Goal: Contribute content: Add original content to the website for others to see

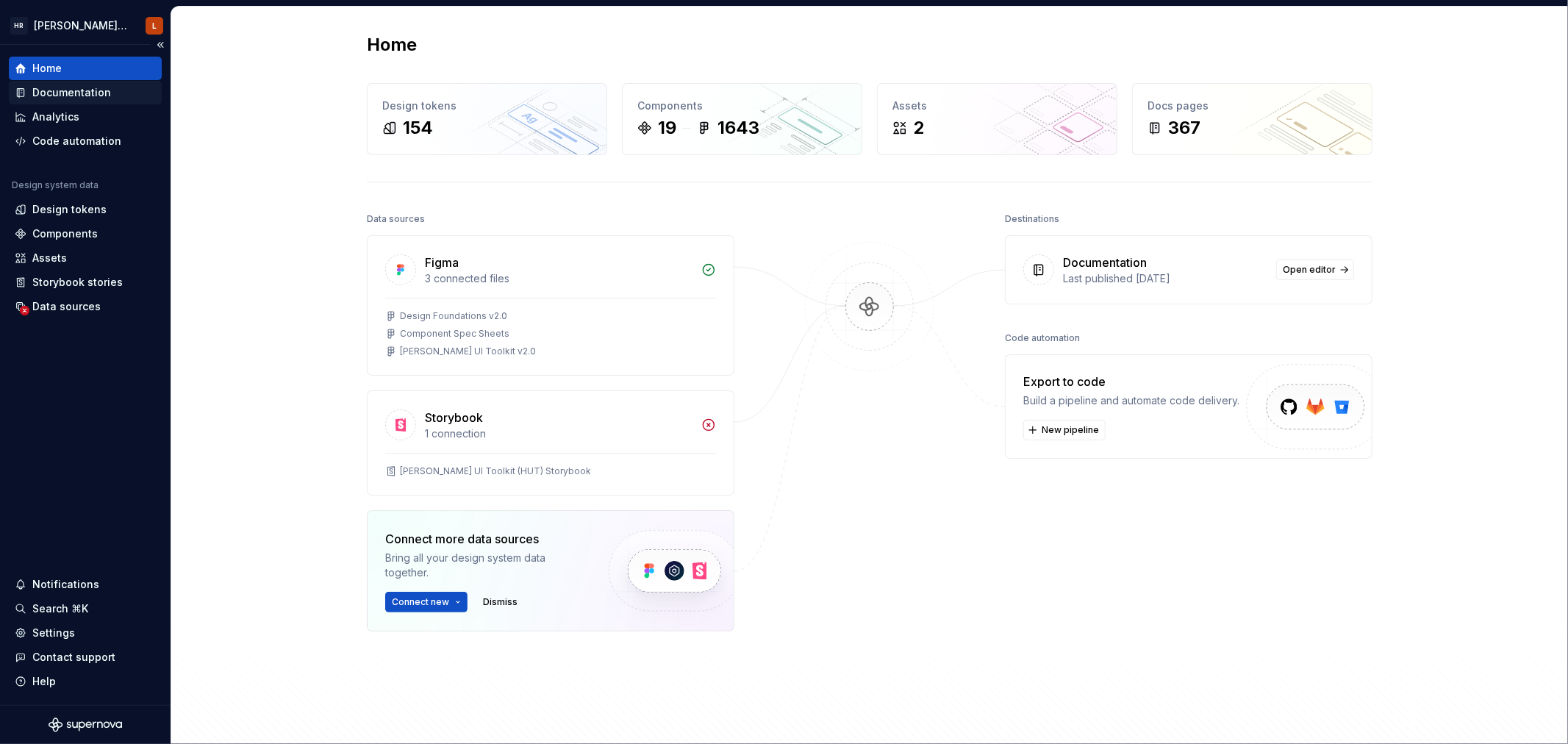
click at [82, 88] on div "Documentation" at bounding box center [72, 92] width 79 height 15
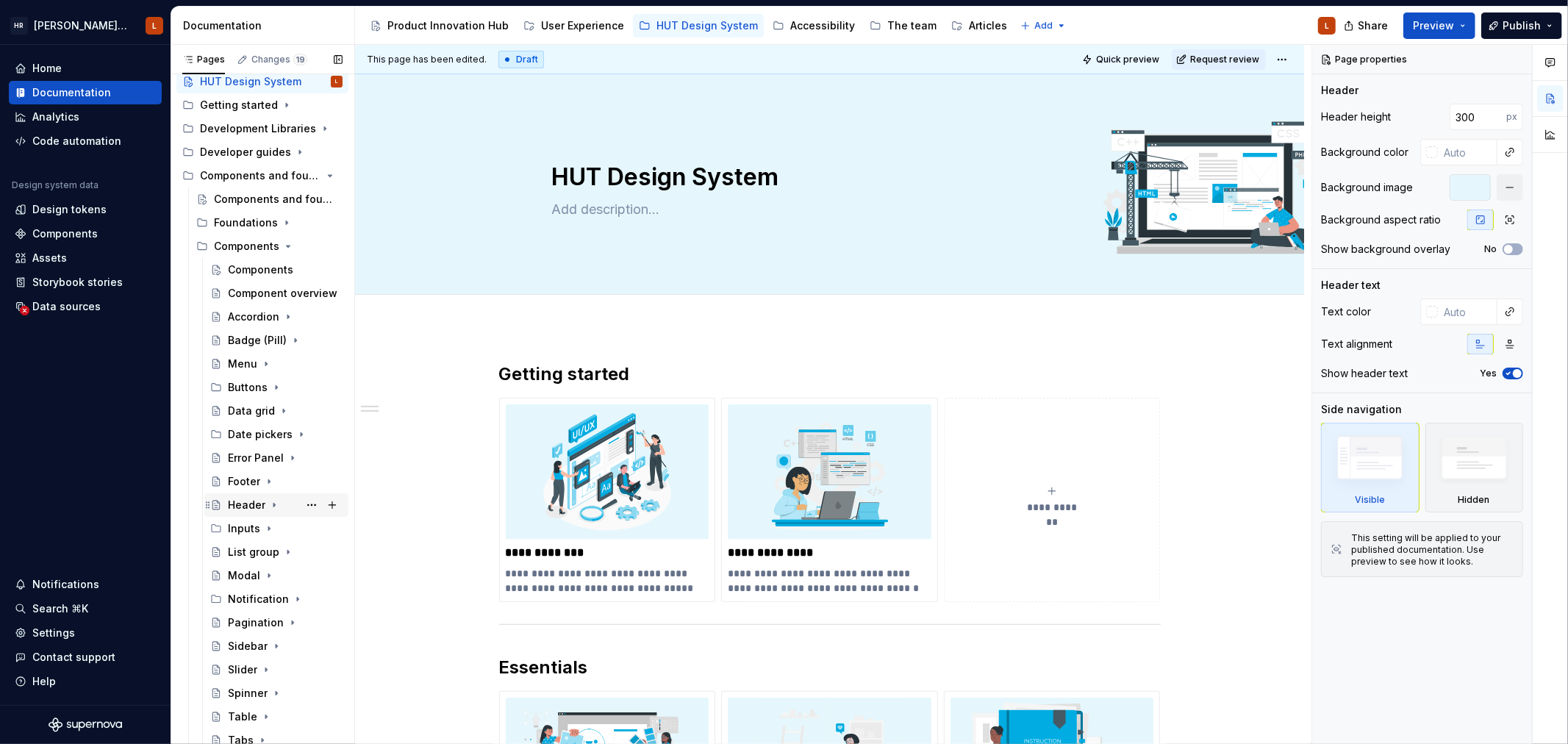
scroll to position [64, 0]
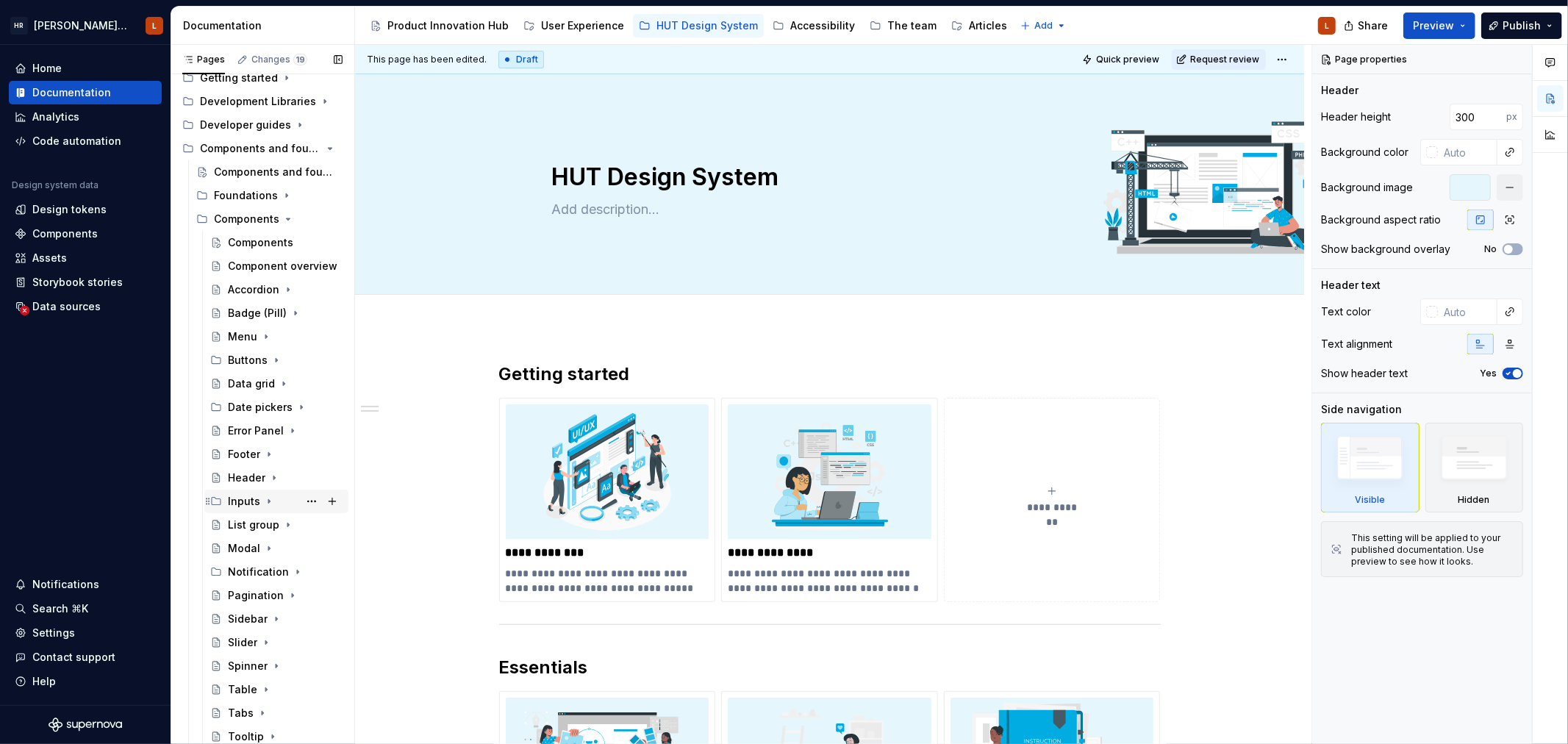
click at [269, 498] on icon "Page tree" at bounding box center [270, 501] width 12 height 12
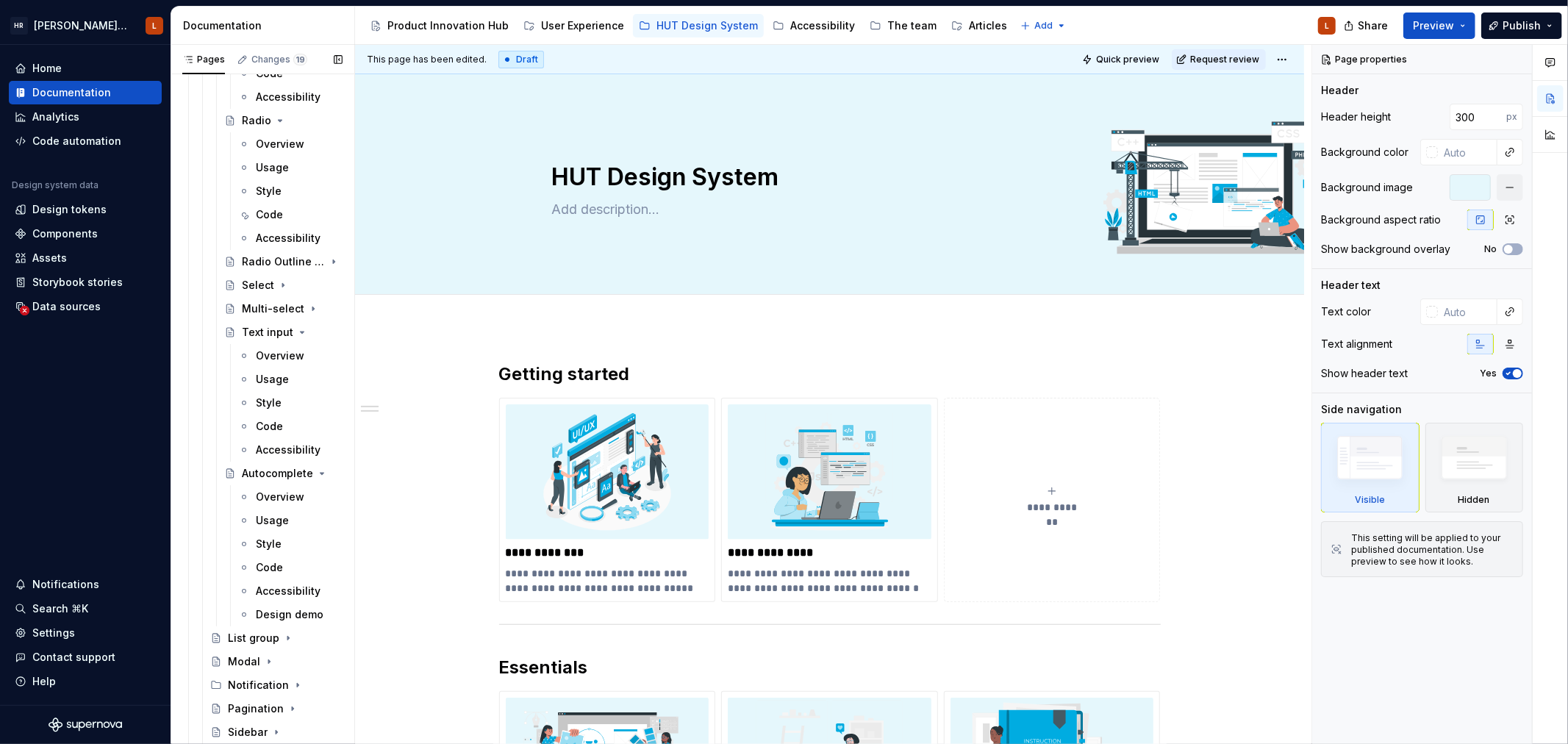
scroll to position [717, 0]
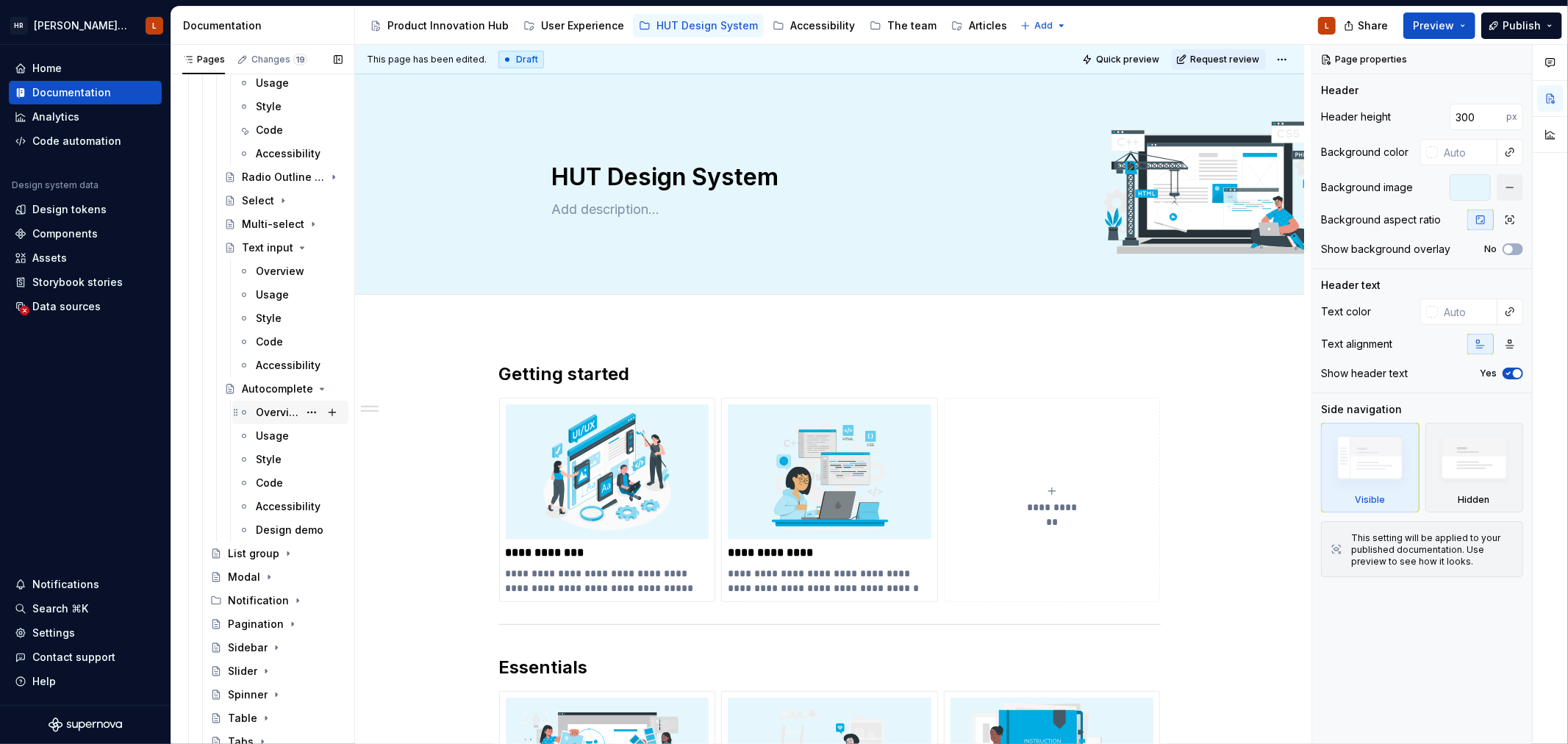
click at [270, 407] on div "Overview" at bounding box center [277, 412] width 43 height 15
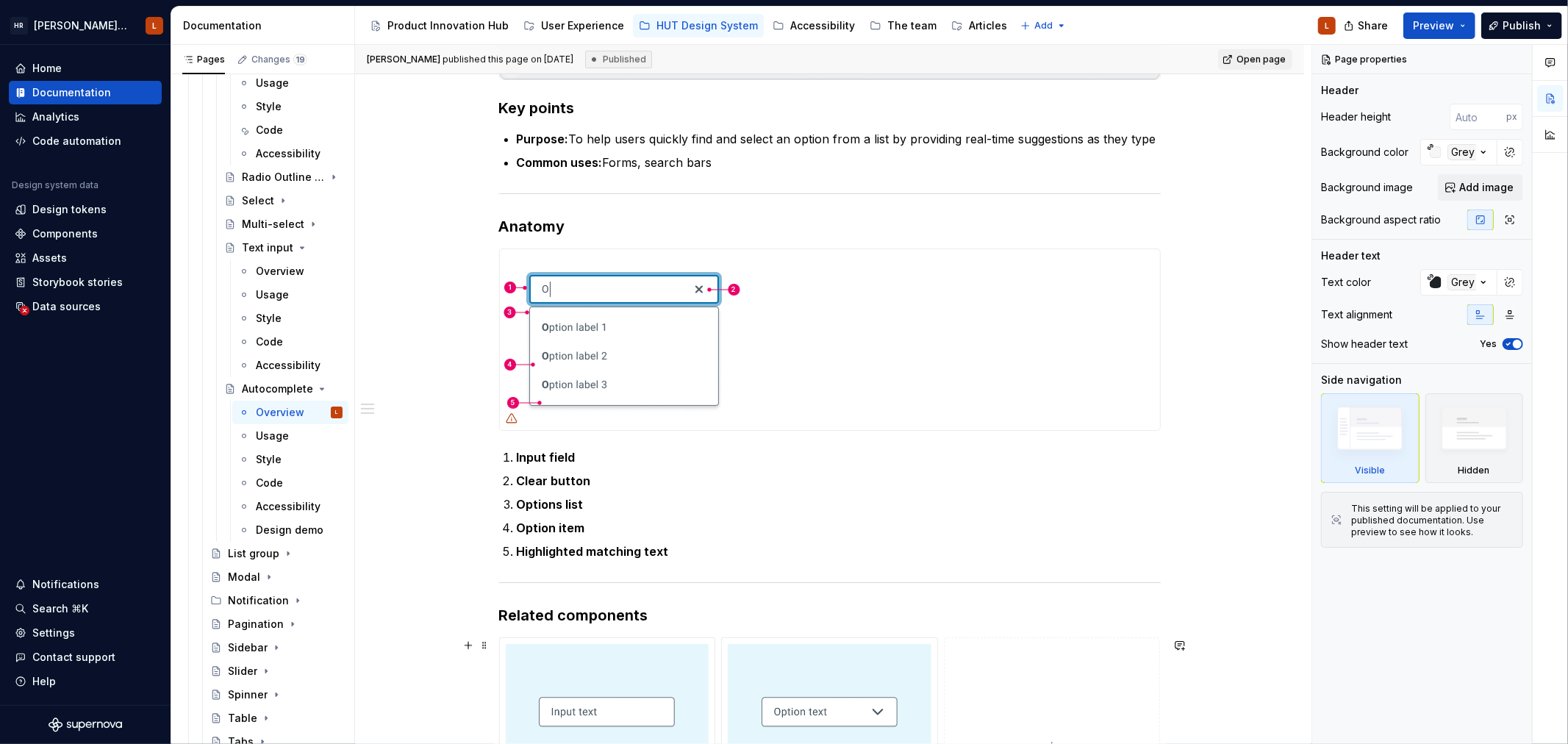
scroll to position [717, 0]
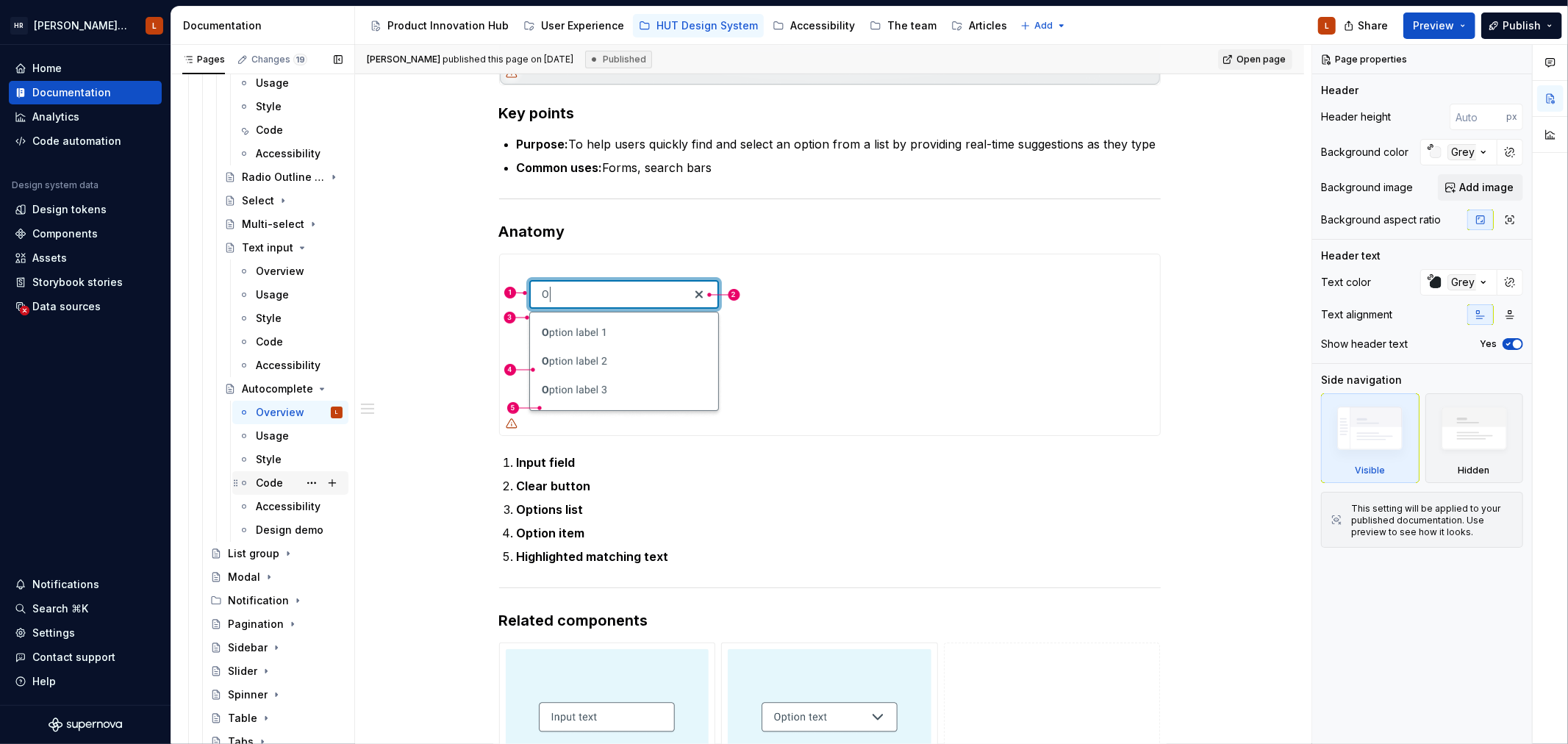
click at [284, 475] on div "Code" at bounding box center [299, 483] width 87 height 21
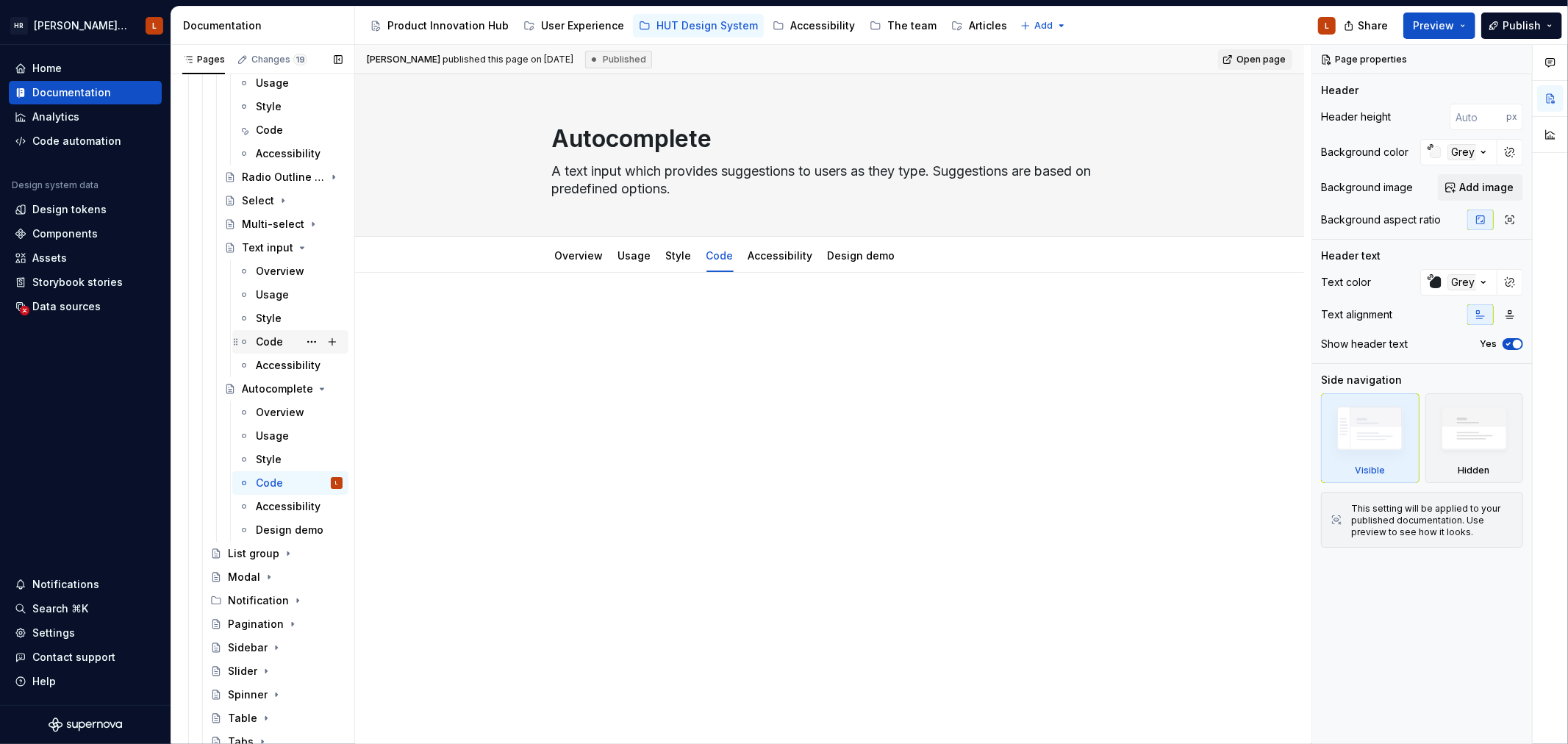
click at [284, 336] on div "Code" at bounding box center [299, 342] width 87 height 21
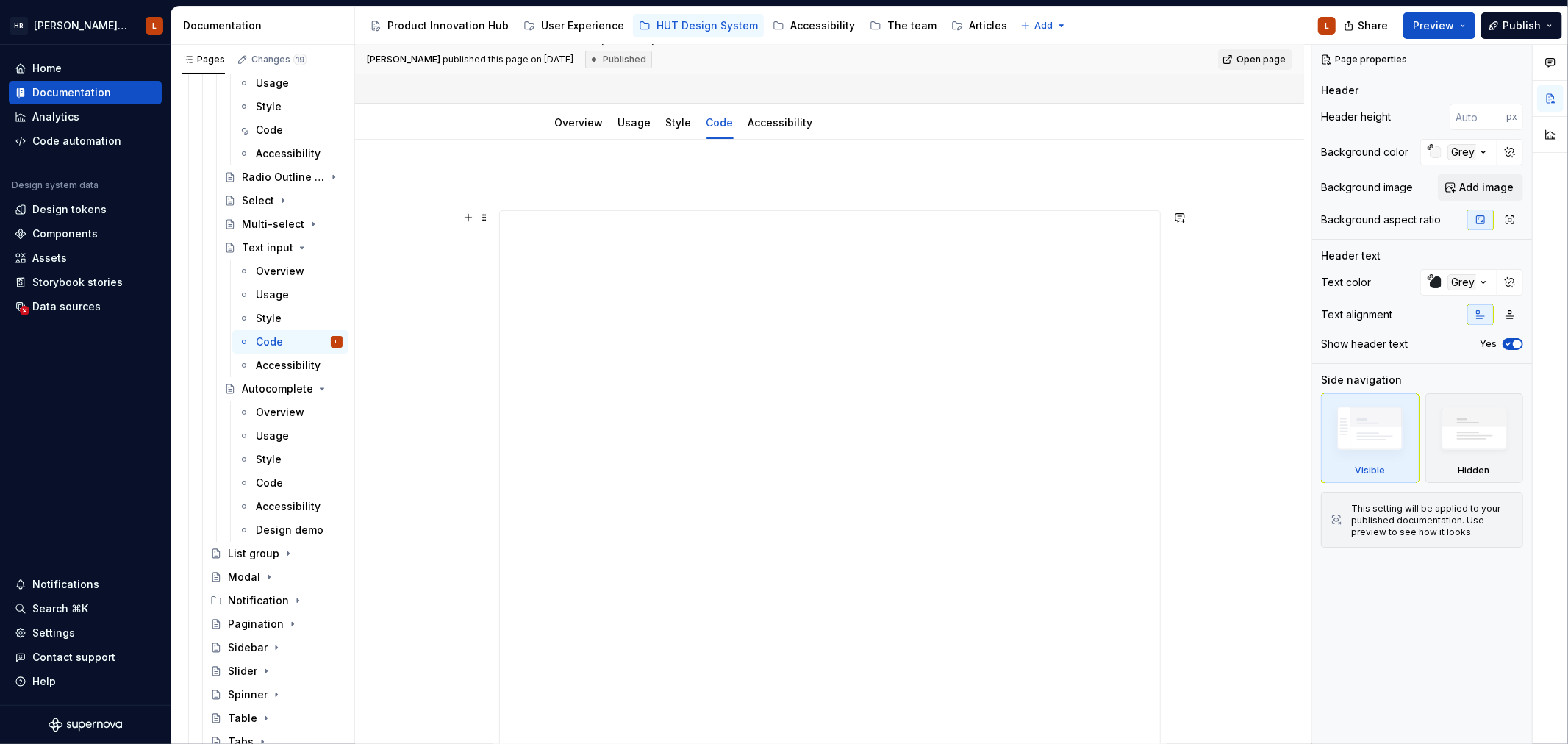
scroll to position [245, 0]
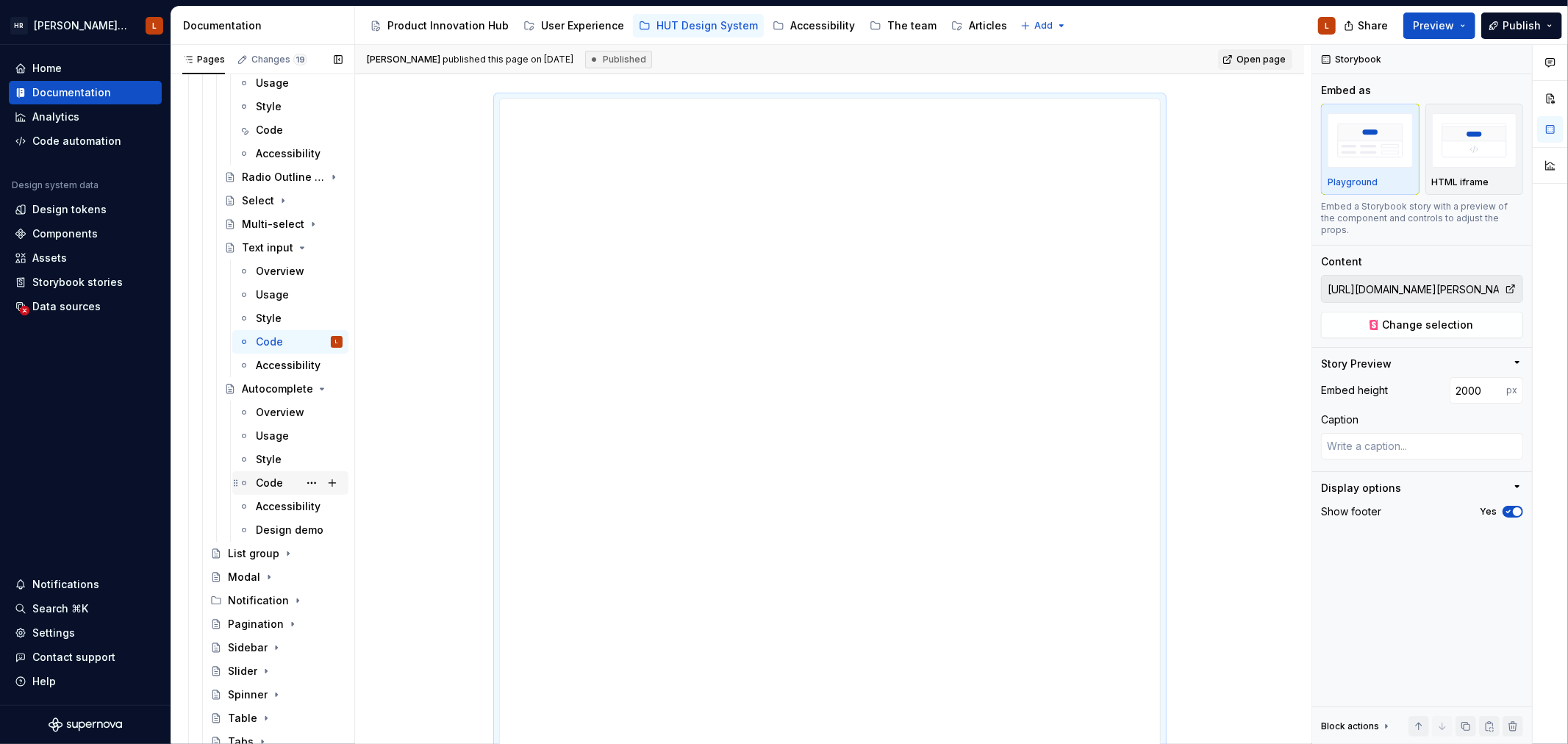
click at [269, 479] on div "Code" at bounding box center [270, 482] width 27 height 15
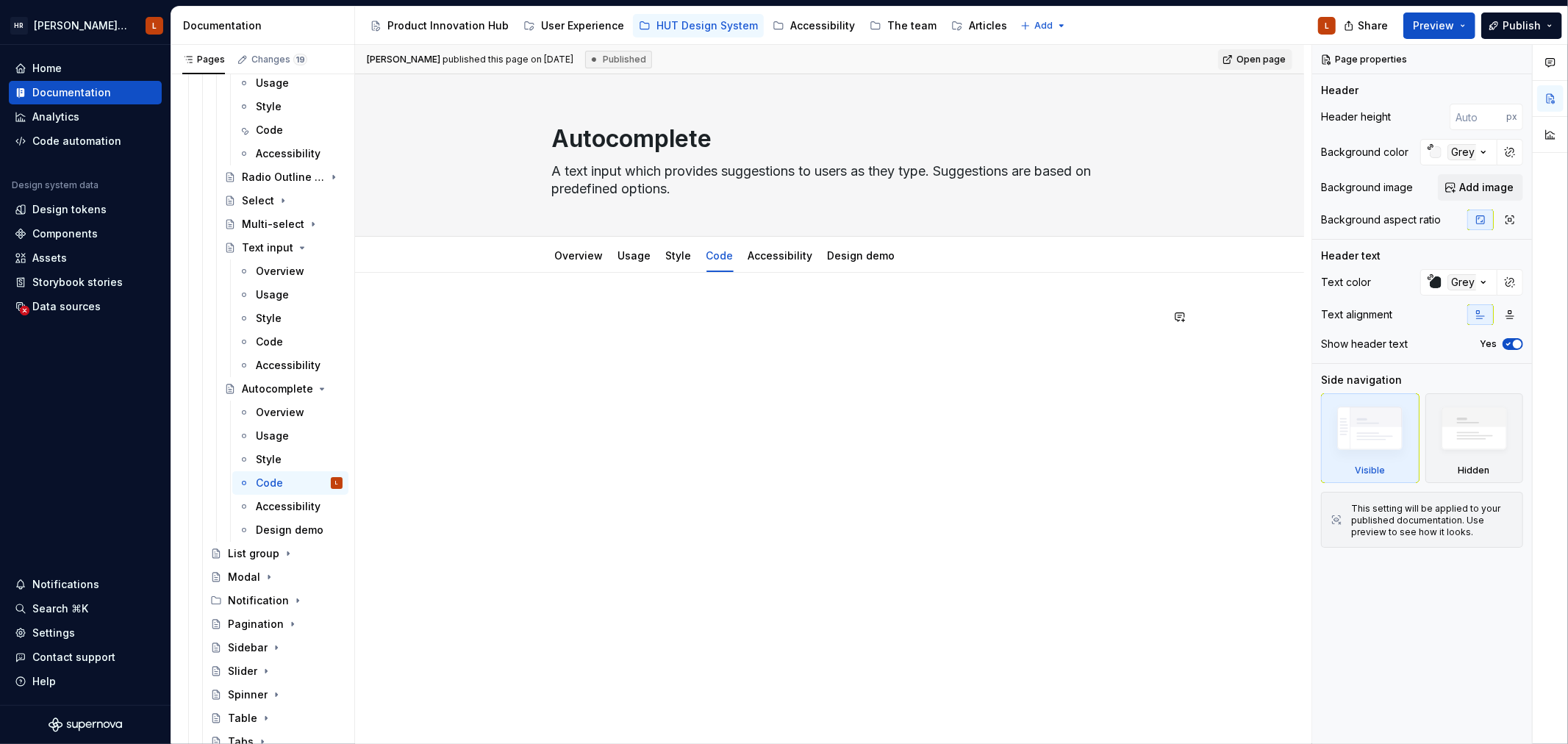
type textarea "*"
click at [692, 351] on div at bounding box center [830, 336] width 662 height 56
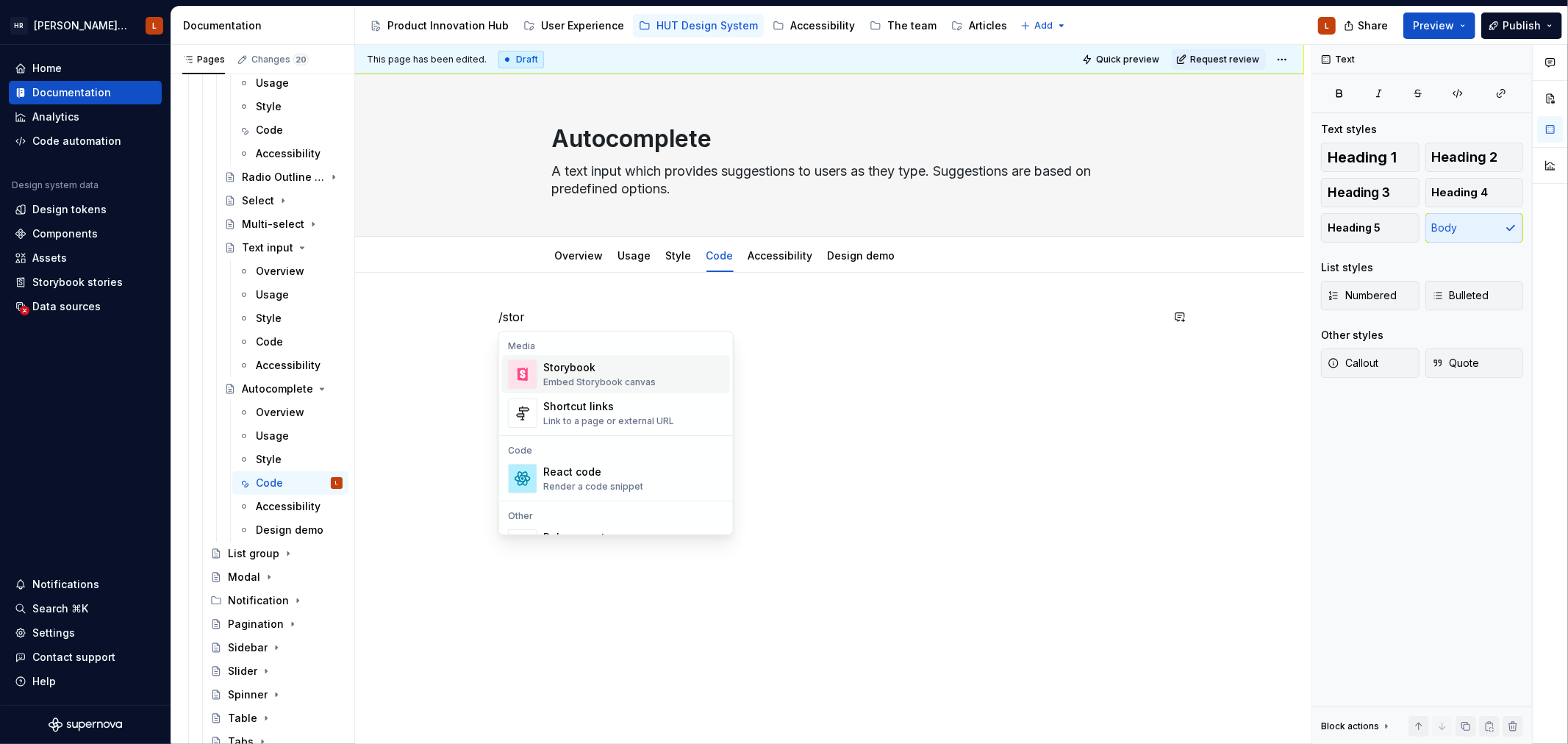
click at [654, 358] on span "Storybook Embed Storybook canvas" at bounding box center [616, 374] width 228 height 39
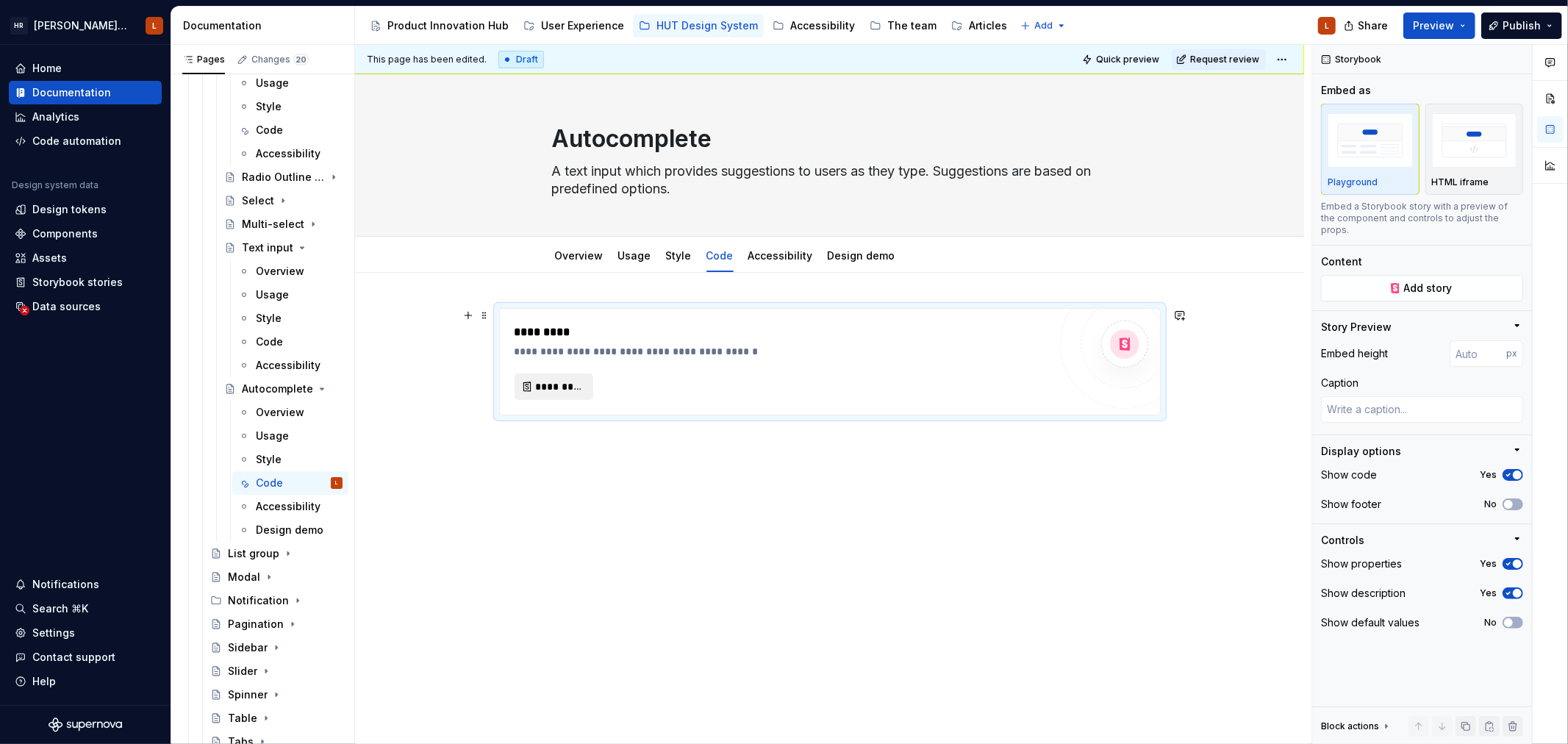
click at [556, 386] on span "*********" at bounding box center [560, 386] width 48 height 15
type textarea "*"
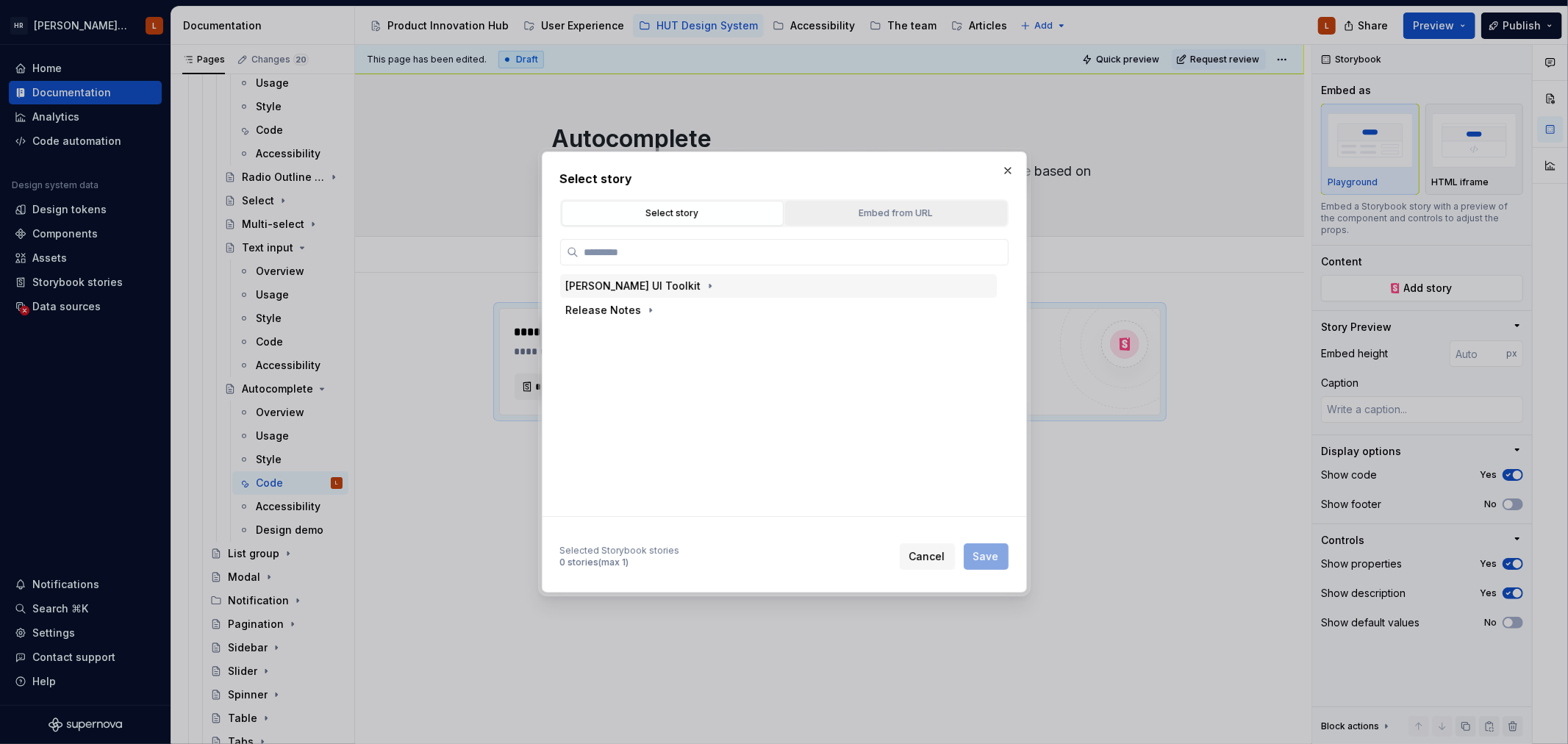
click at [829, 221] on button "Embed from URL" at bounding box center [896, 213] width 222 height 25
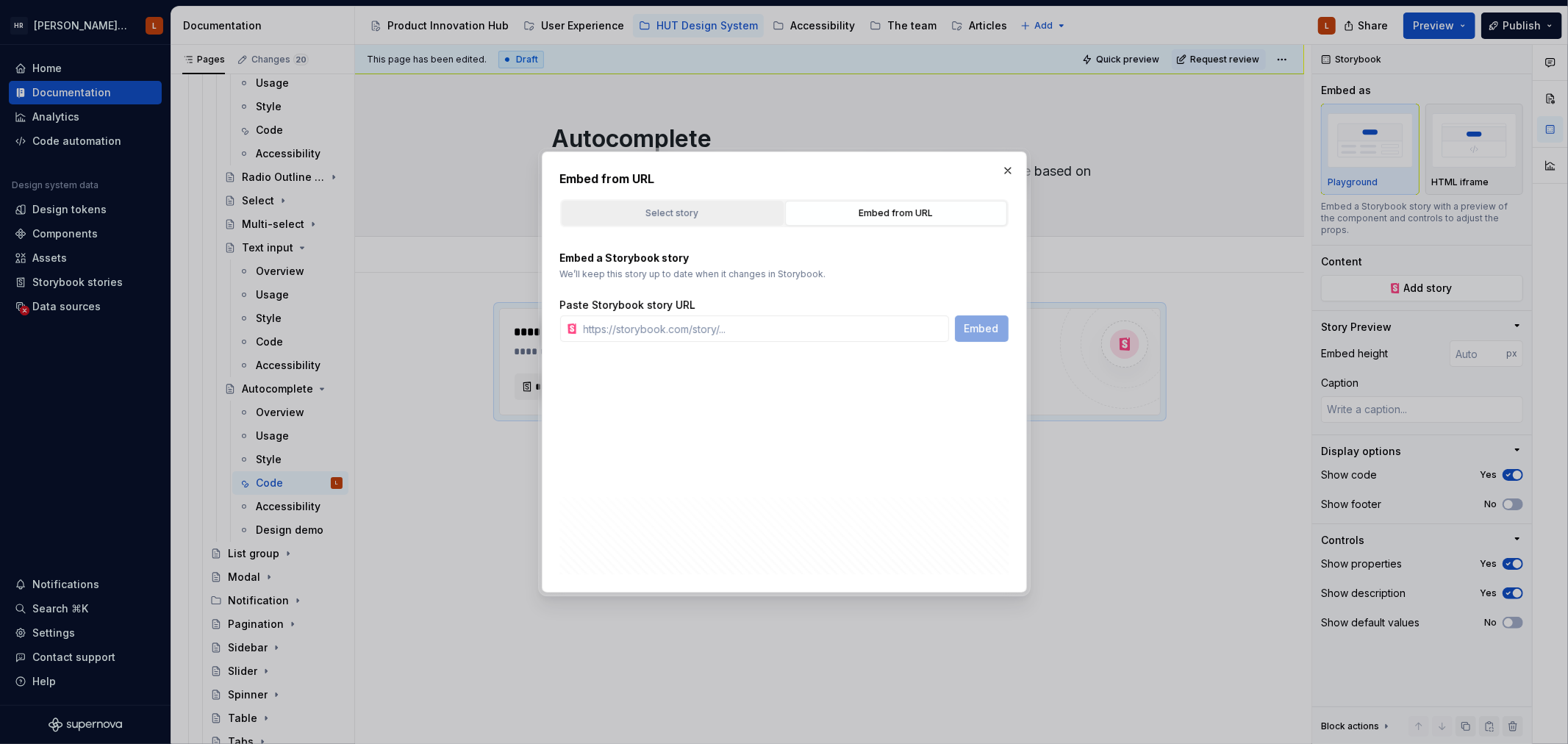
click at [704, 211] on div "Select story" at bounding box center [672, 213] width 212 height 15
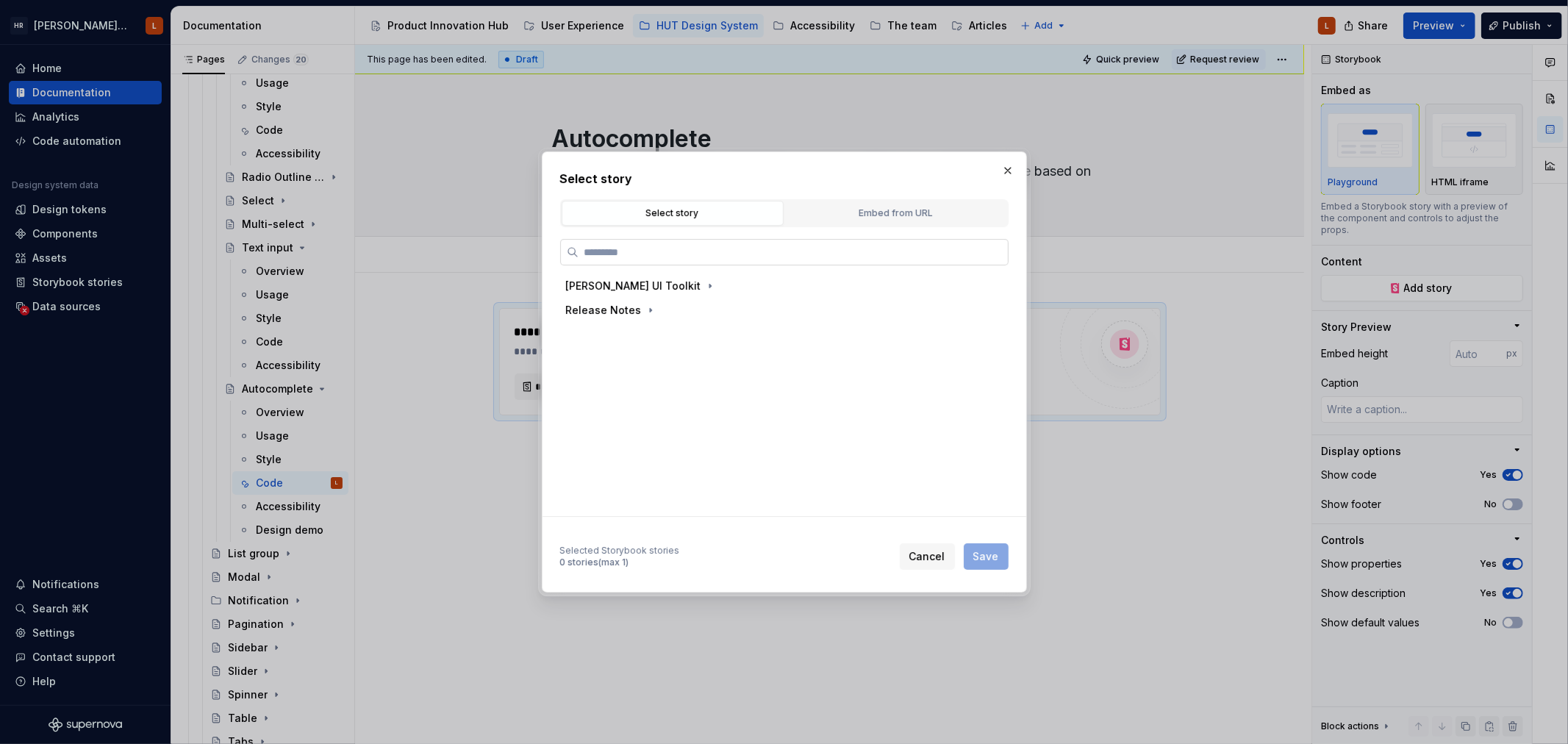
click at [682, 251] on input "search" at bounding box center [793, 251] width 429 height 15
paste input "**********"
type input "**********"
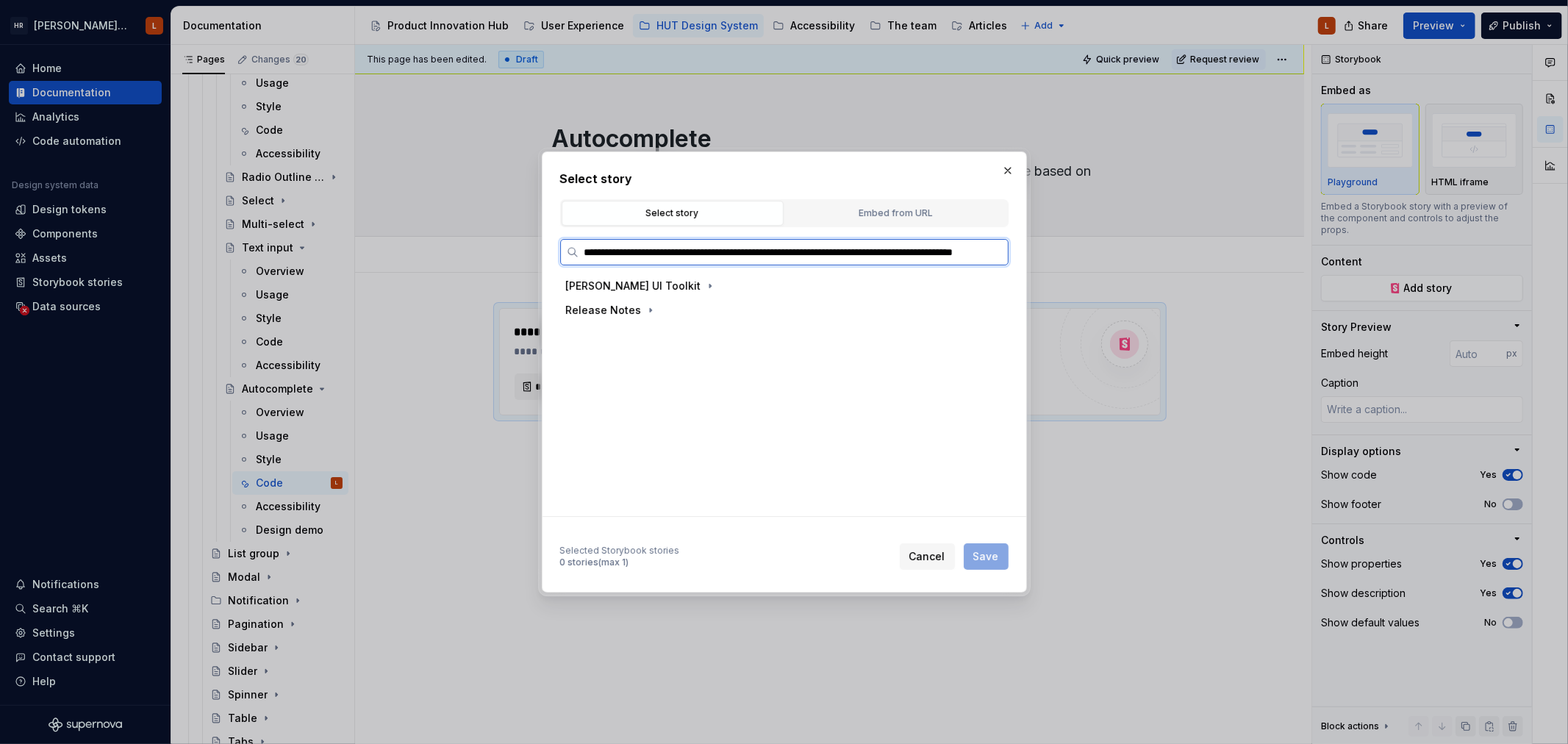
scroll to position [0, 115]
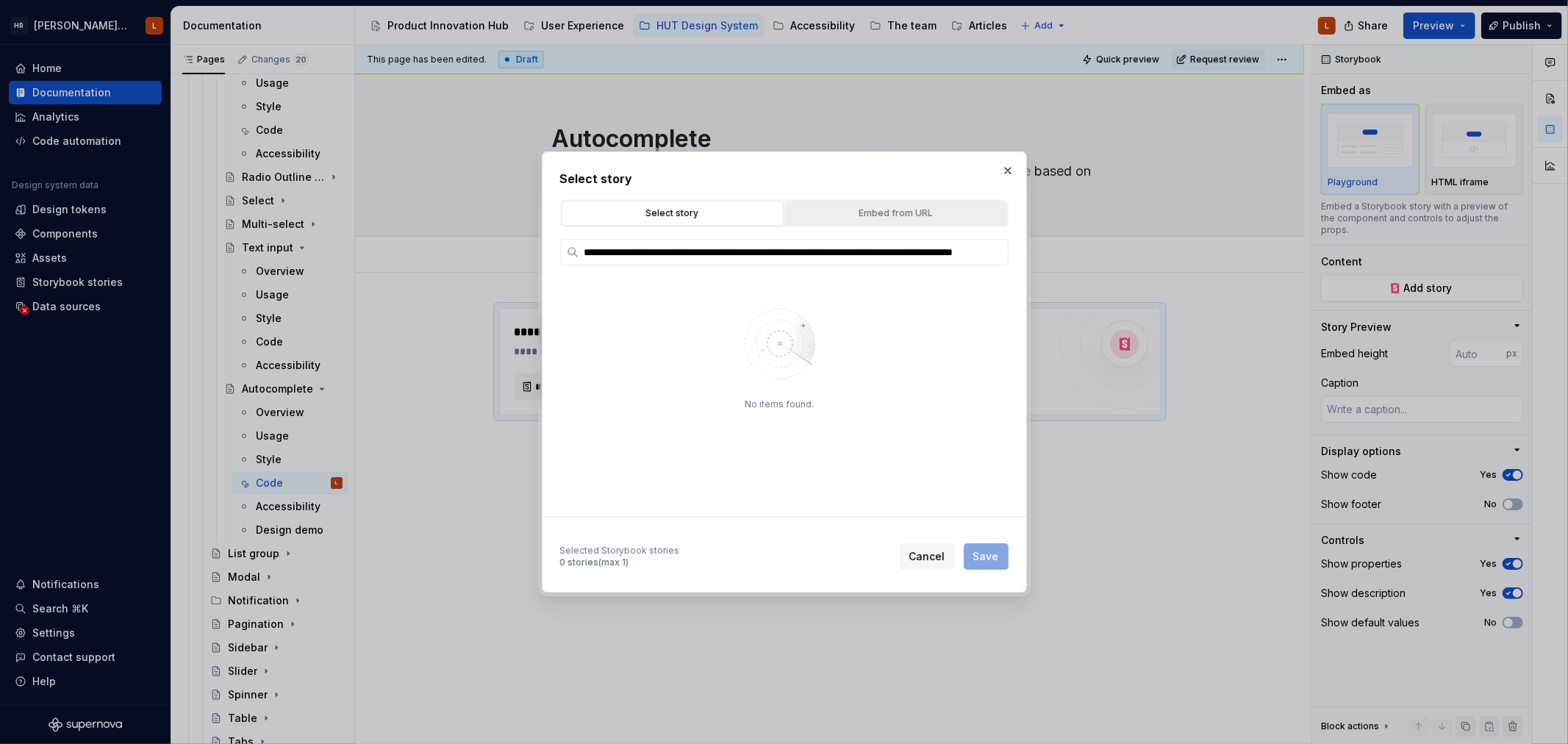
click at [939, 222] on button "Embed from URL" at bounding box center [896, 213] width 222 height 25
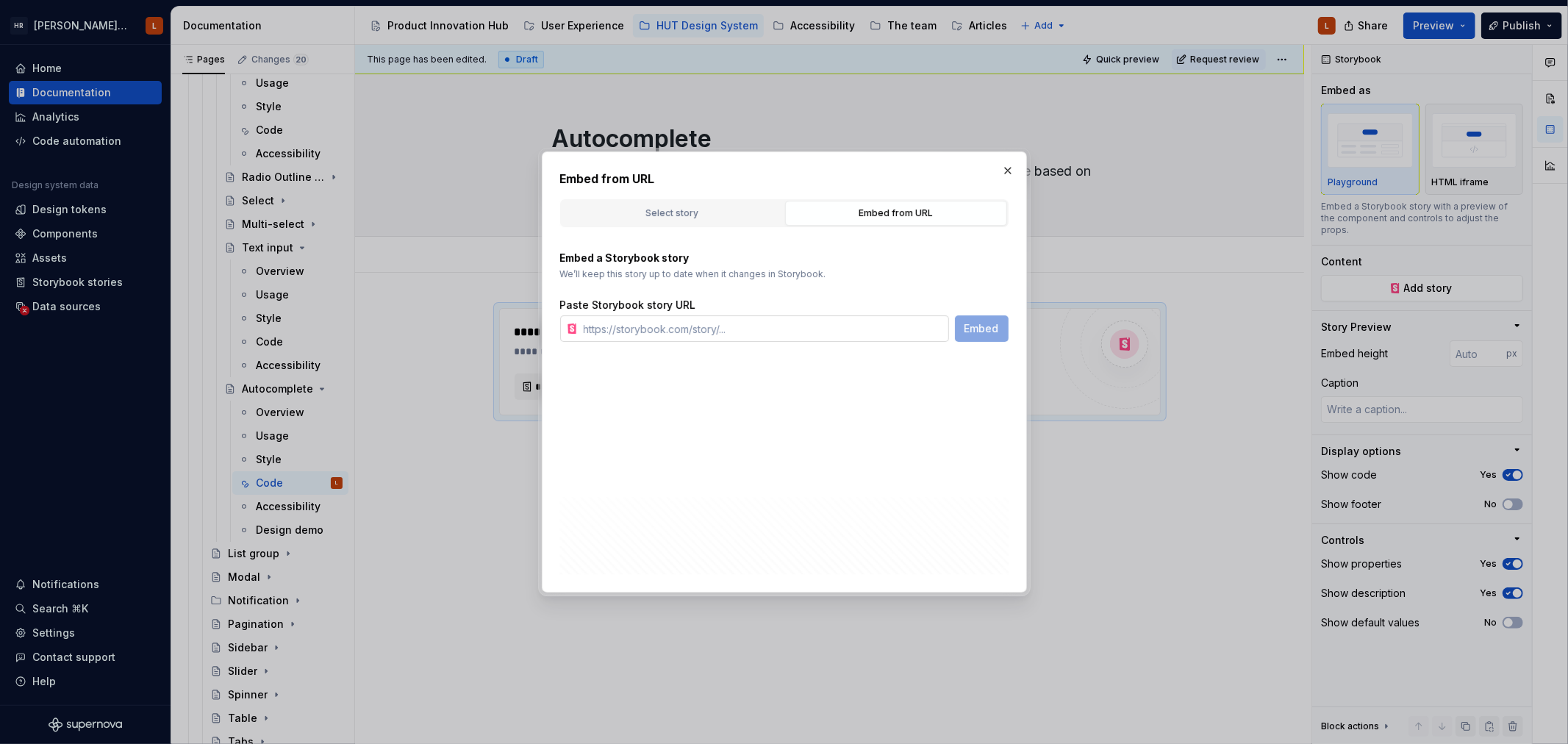
click at [708, 336] on input "text" at bounding box center [763, 328] width 371 height 27
paste input "[URL][DOMAIN_NAME][PERSON_NAME][PERSON_NAME]"
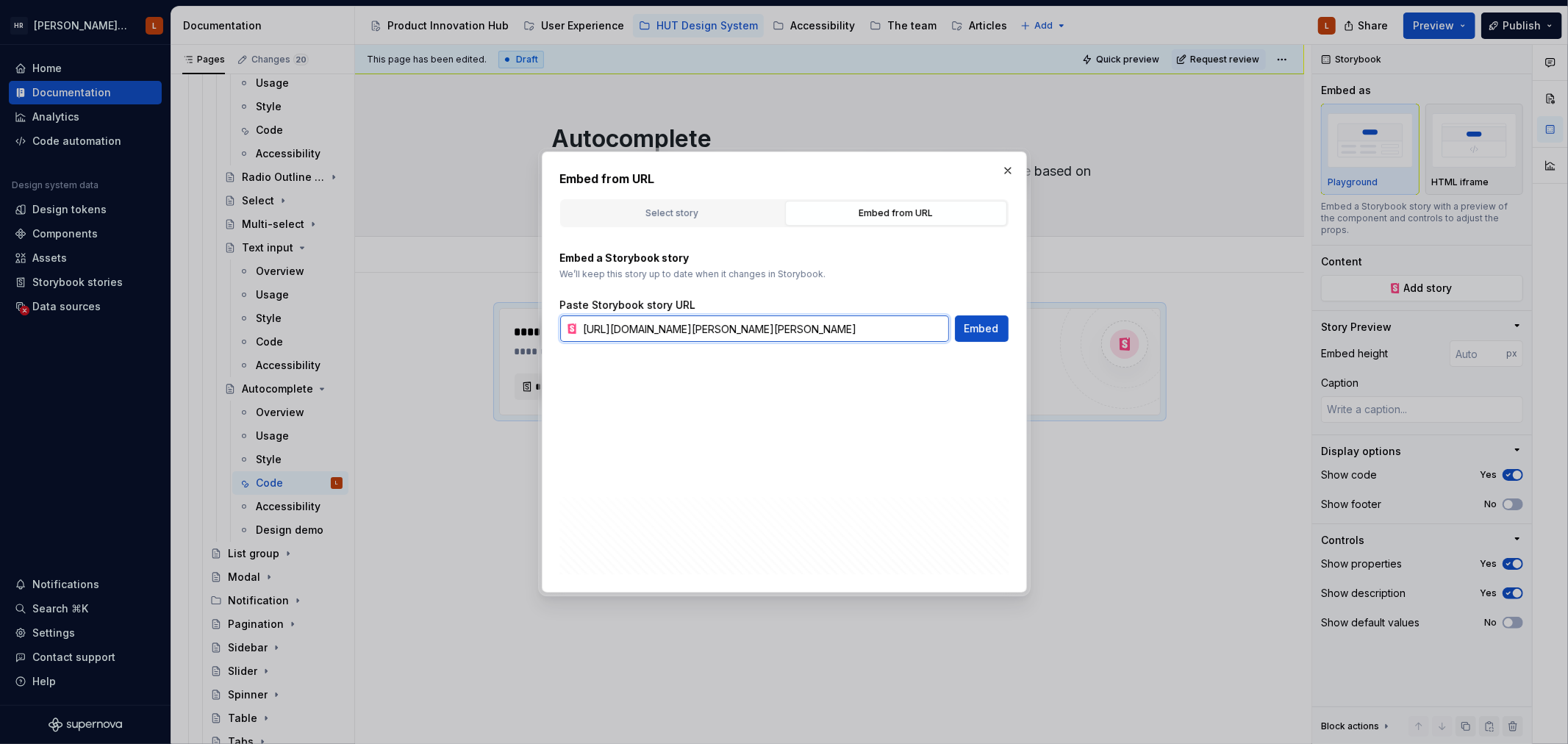
scroll to position [0, 159]
type input "[URL][DOMAIN_NAME][PERSON_NAME][PERSON_NAME]"
click at [975, 329] on span "Embed" at bounding box center [982, 328] width 34 height 15
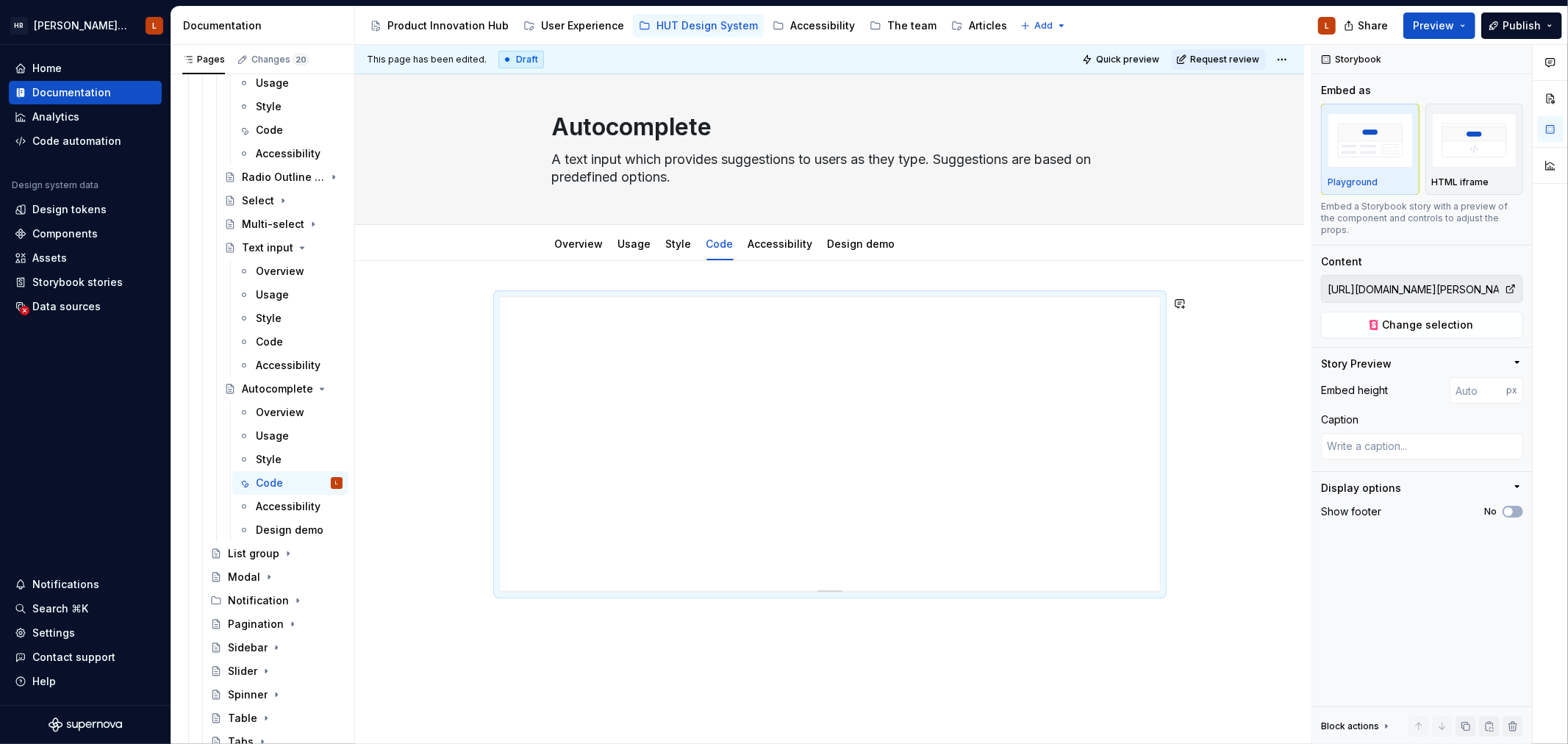
scroll to position [0, 0]
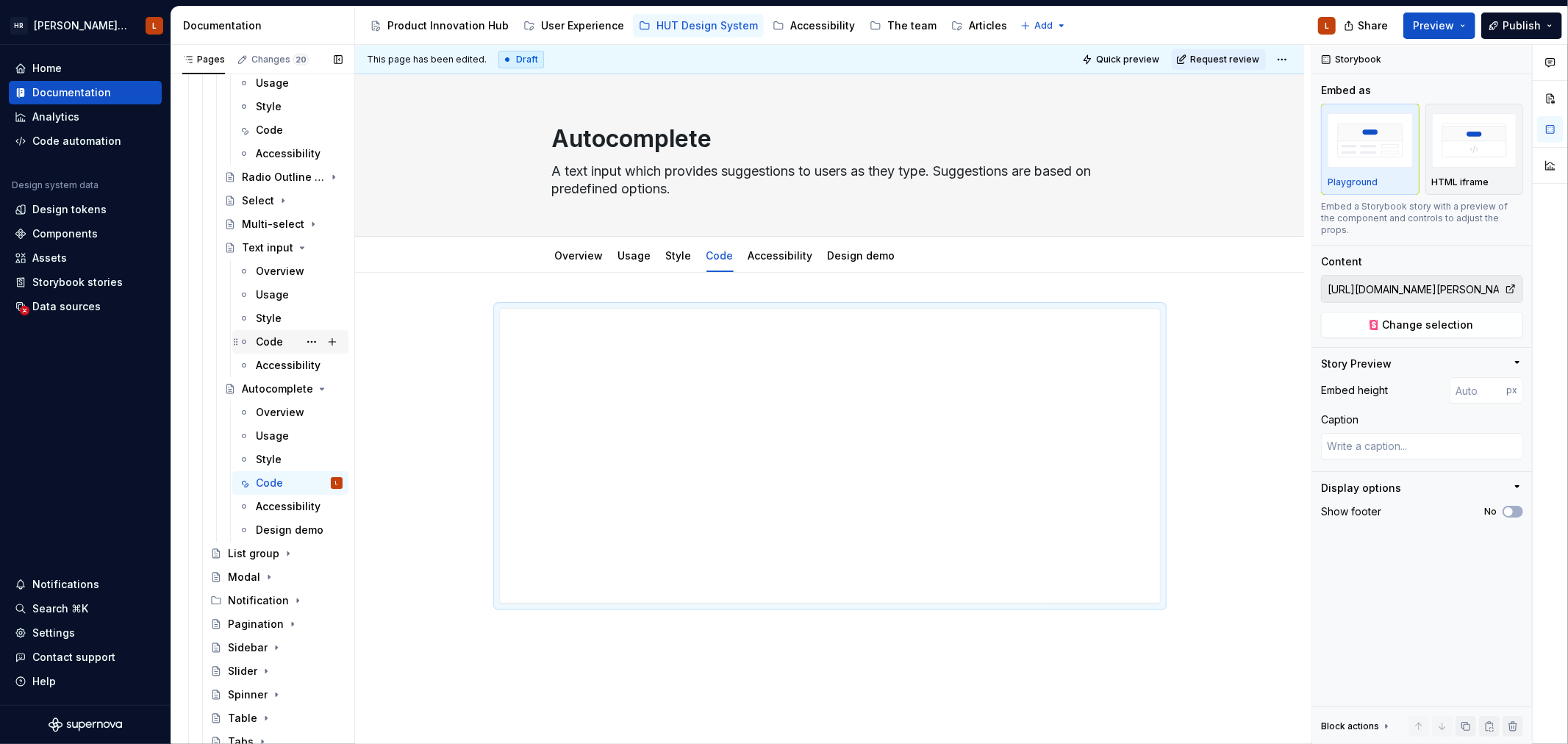
click at [287, 345] on div "Code" at bounding box center [299, 342] width 87 height 21
click at [270, 340] on div "Code" at bounding box center [270, 342] width 27 height 15
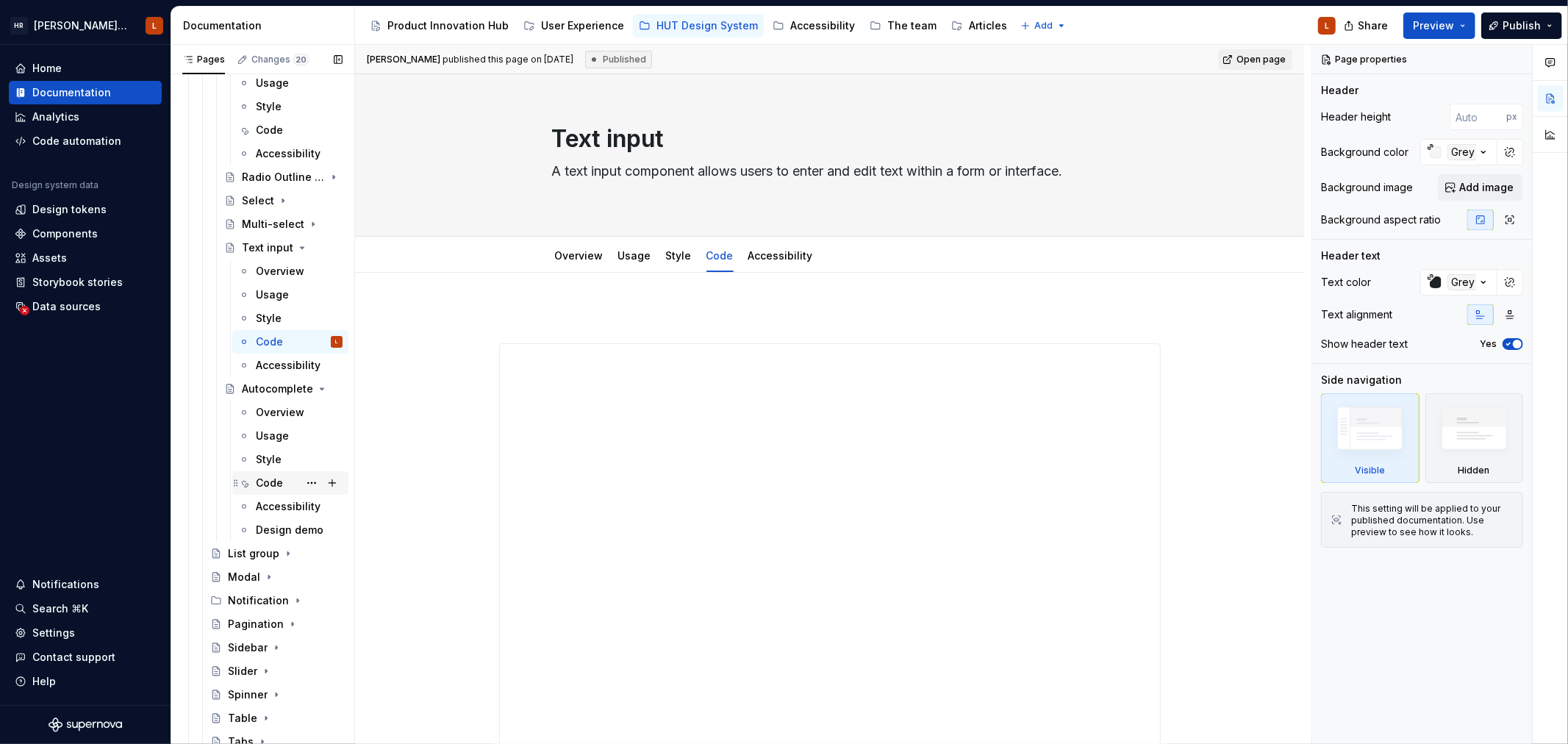
click at [270, 478] on div "Code" at bounding box center [270, 482] width 27 height 15
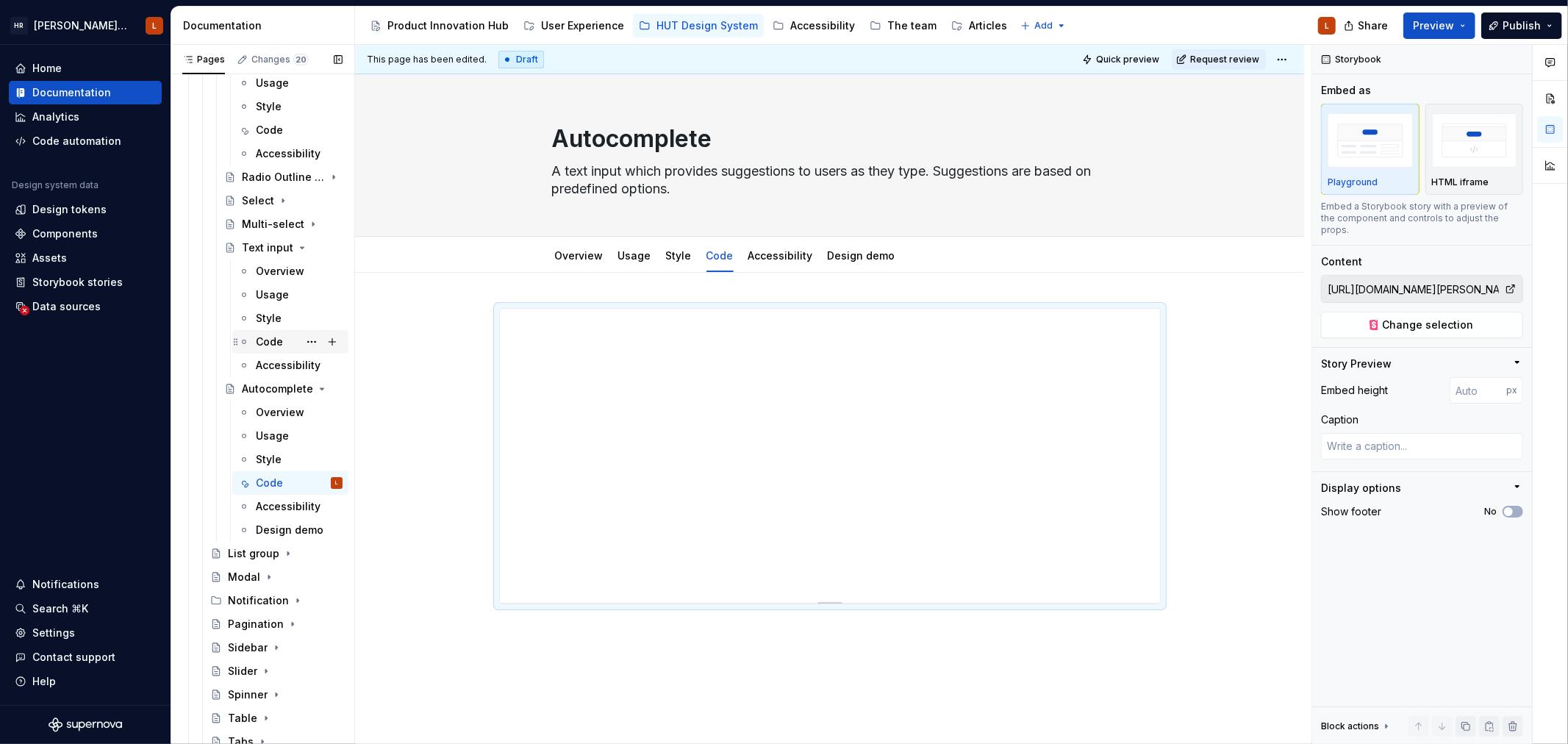
click at [274, 340] on div "Code" at bounding box center [270, 342] width 27 height 15
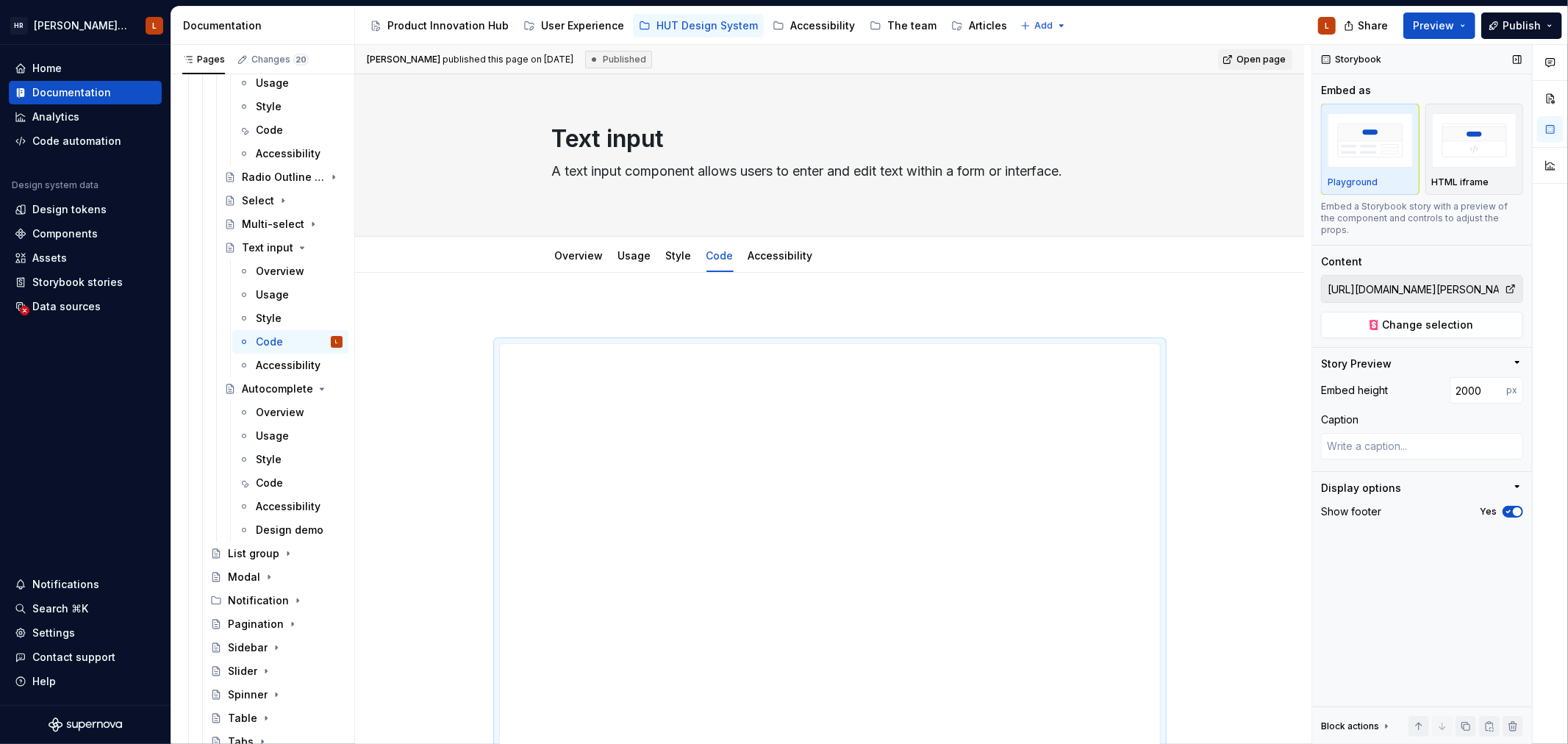
click at [1434, 275] on input "[URL][DOMAIN_NAME][PERSON_NAME][PERSON_NAME]" at bounding box center [1413, 288] width 183 height 27
click at [276, 481] on div "Code" at bounding box center [270, 482] width 27 height 15
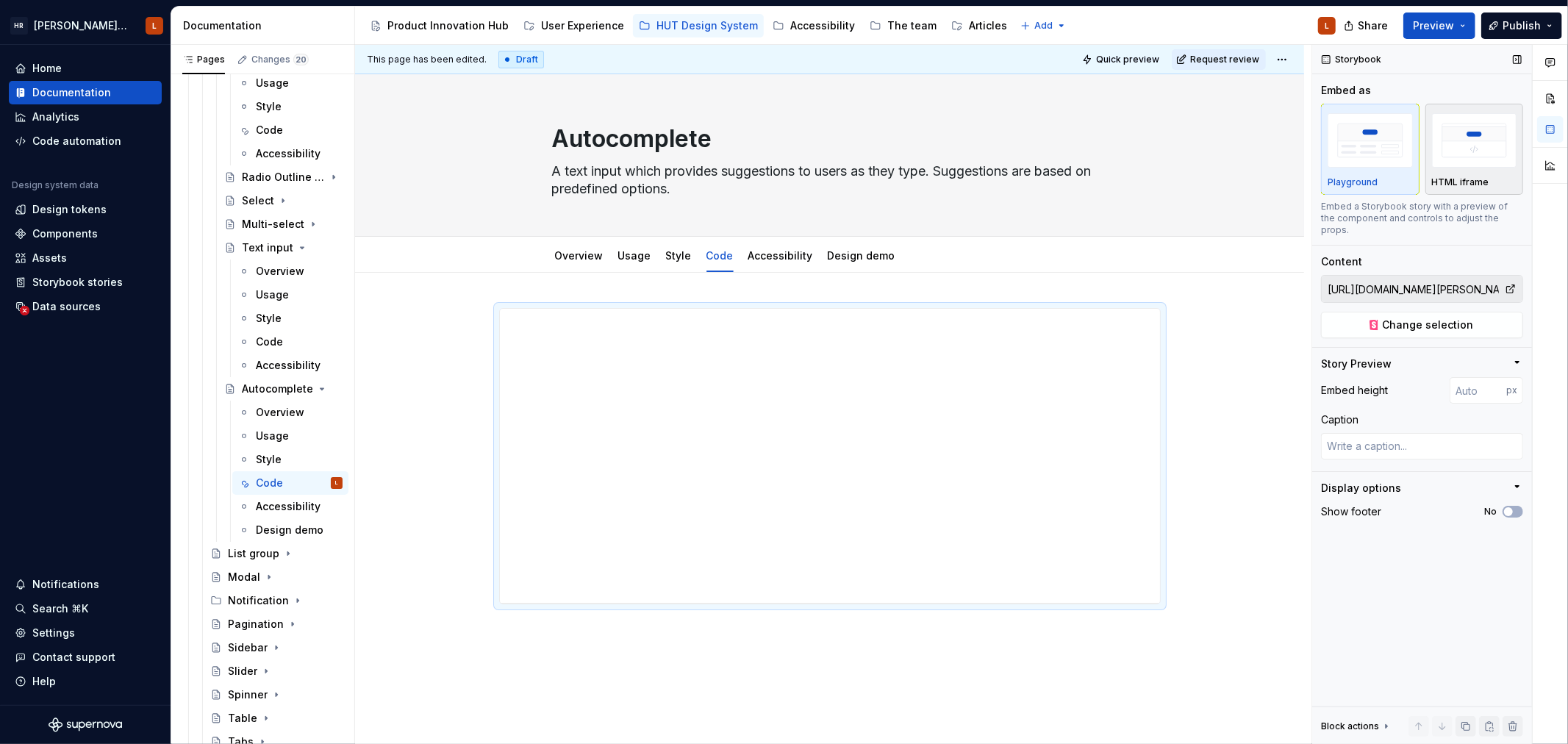
click at [1491, 157] on img "button" at bounding box center [1474, 140] width 85 height 54
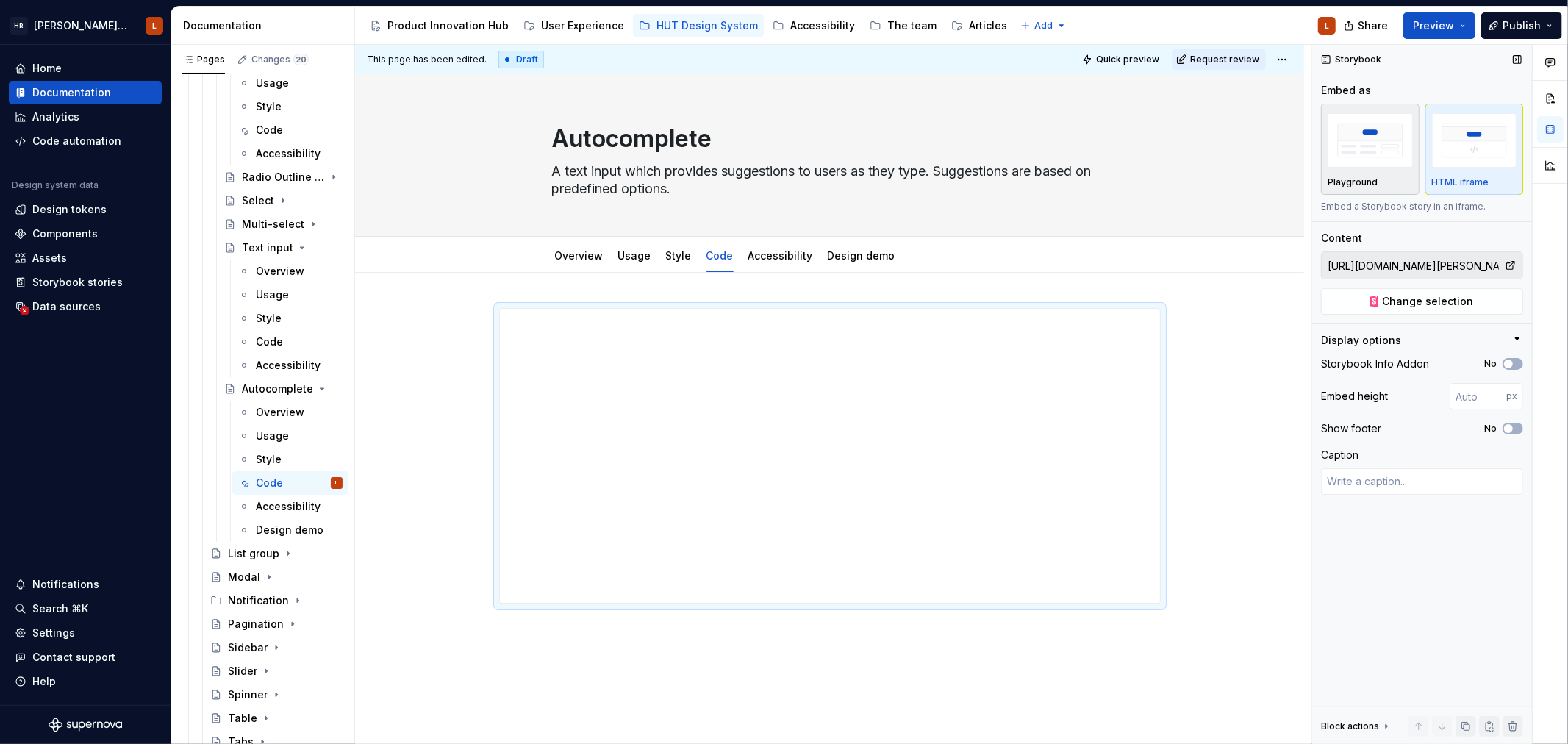
click at [1357, 180] on p "Playground" at bounding box center [1352, 183] width 50 height 12
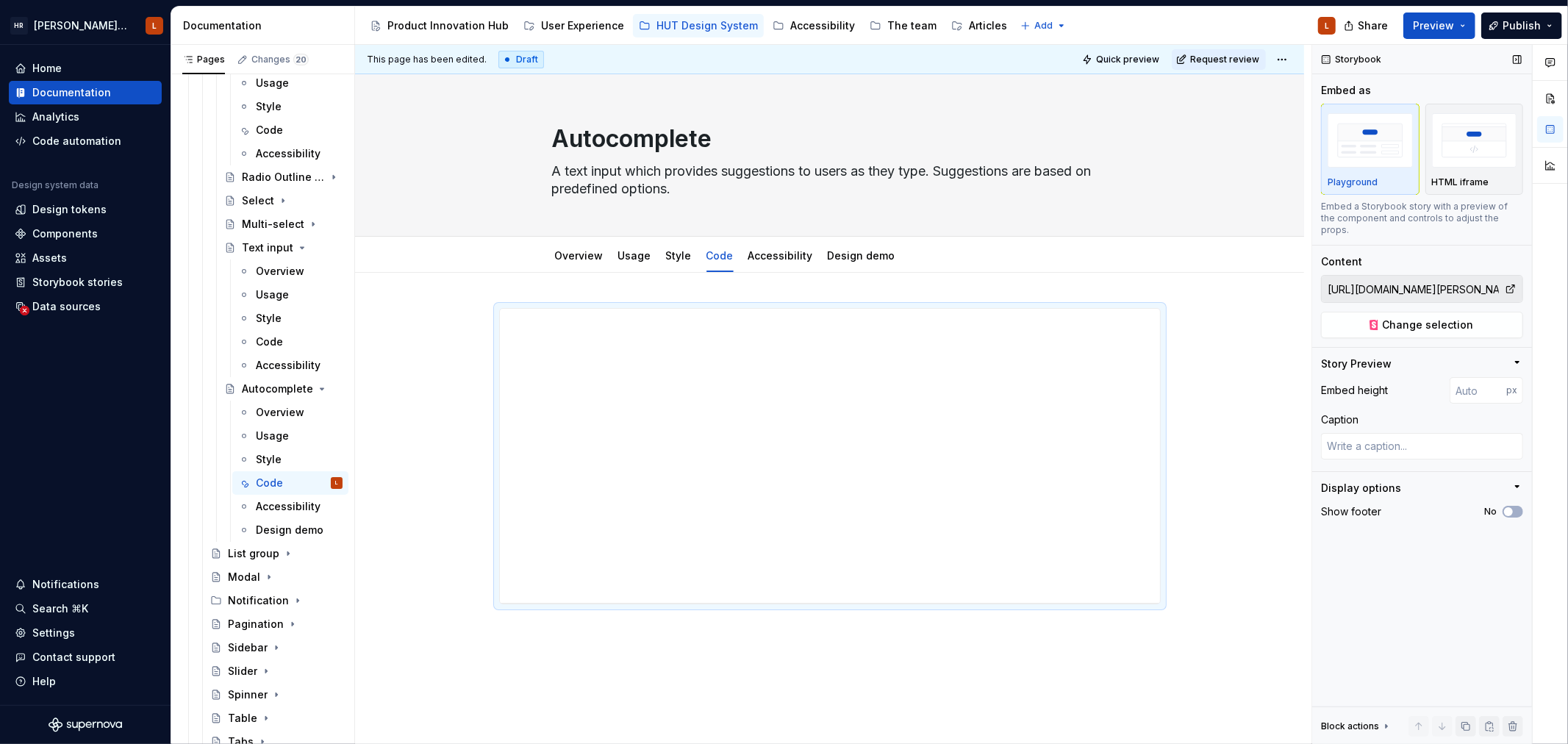
click at [1516, 356] on icon "button" at bounding box center [1518, 362] width 12 height 12
type textarea "*"
click at [1497, 377] on input "1" at bounding box center [1479, 390] width 57 height 27
click at [1495, 386] on input "1" at bounding box center [1479, 390] width 57 height 27
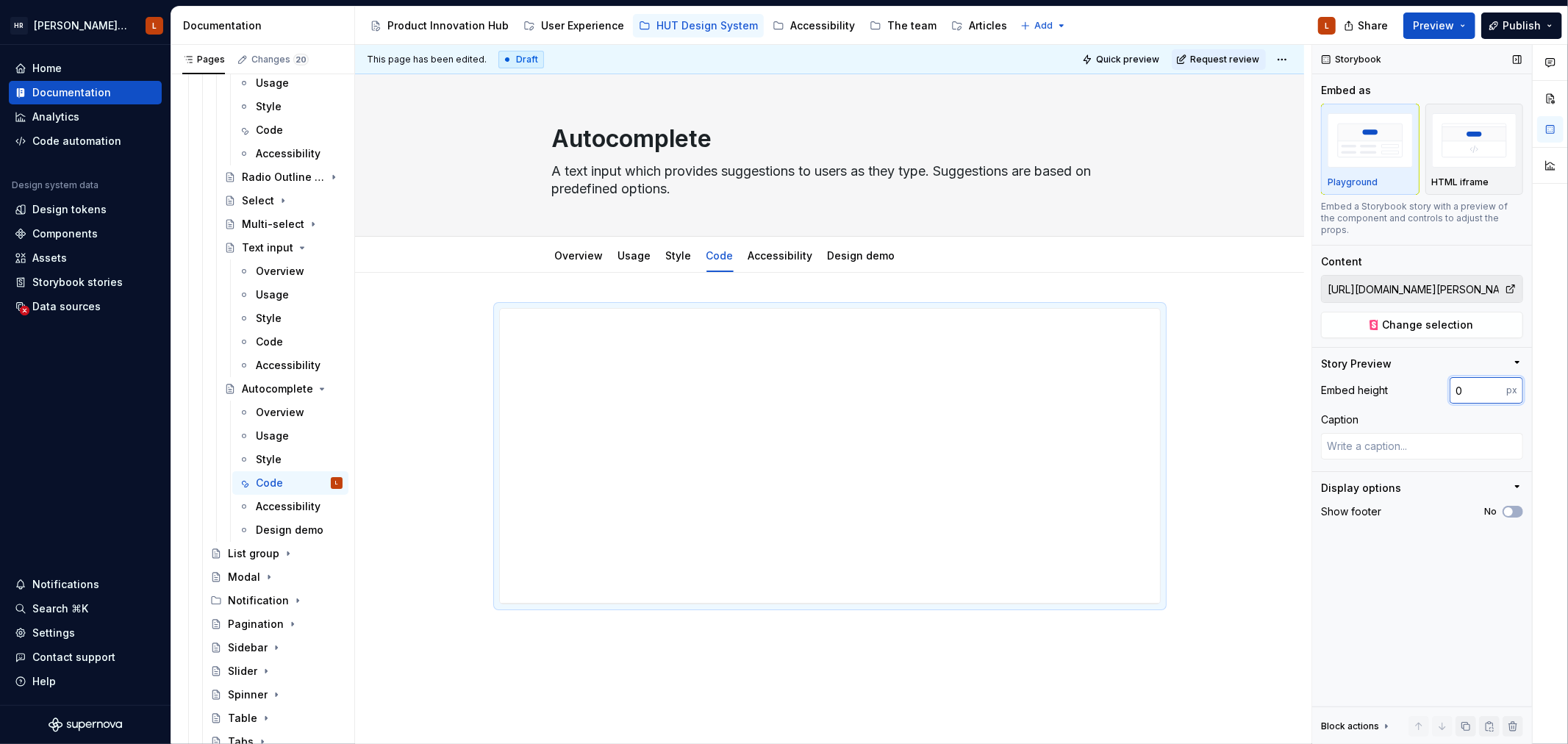
type input "0"
click at [1498, 380] on input "0" at bounding box center [1479, 390] width 57 height 27
type textarea "*"
type input "100"
click at [1446, 412] on div "Caption" at bounding box center [1422, 419] width 202 height 15
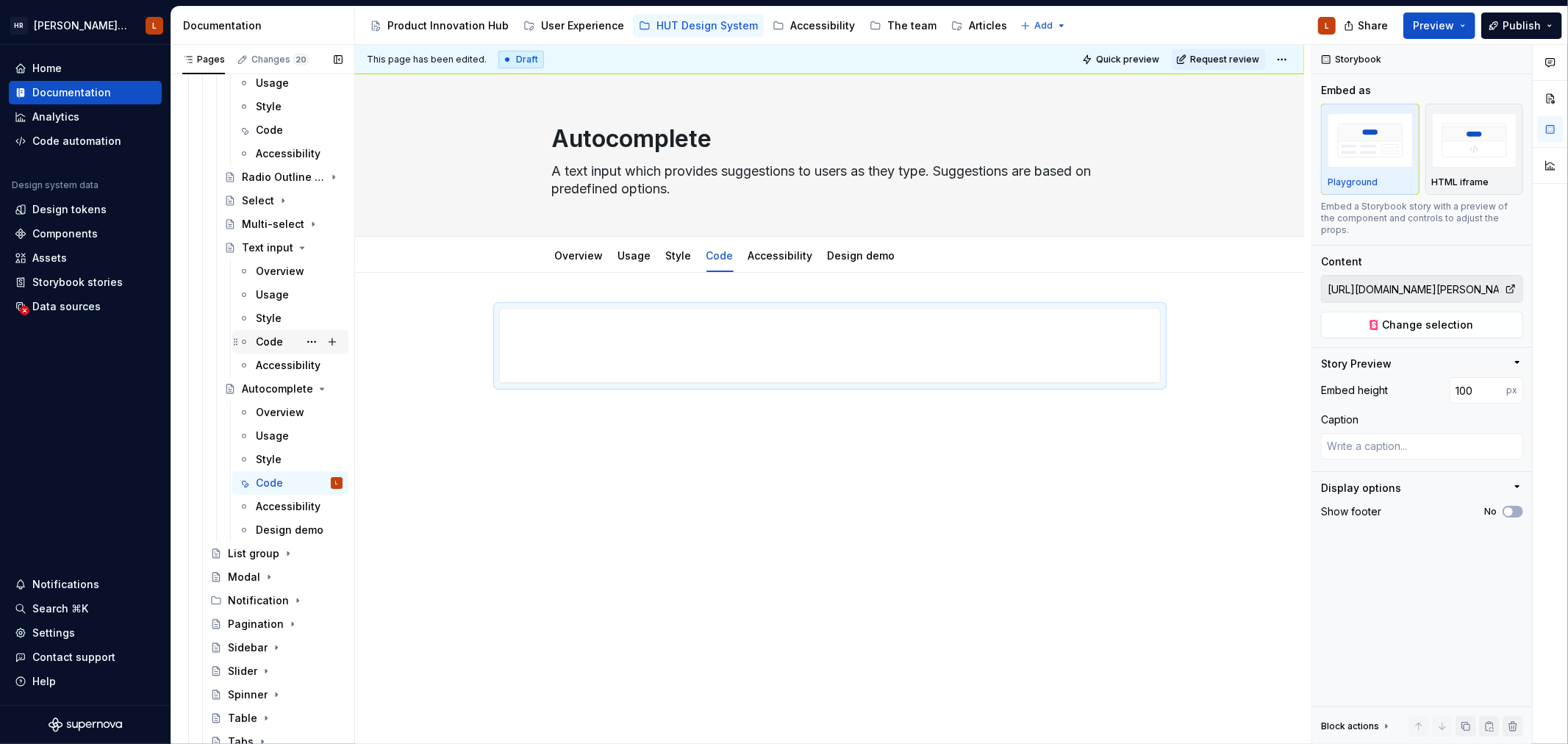
click at [272, 336] on div "Code" at bounding box center [270, 342] width 27 height 15
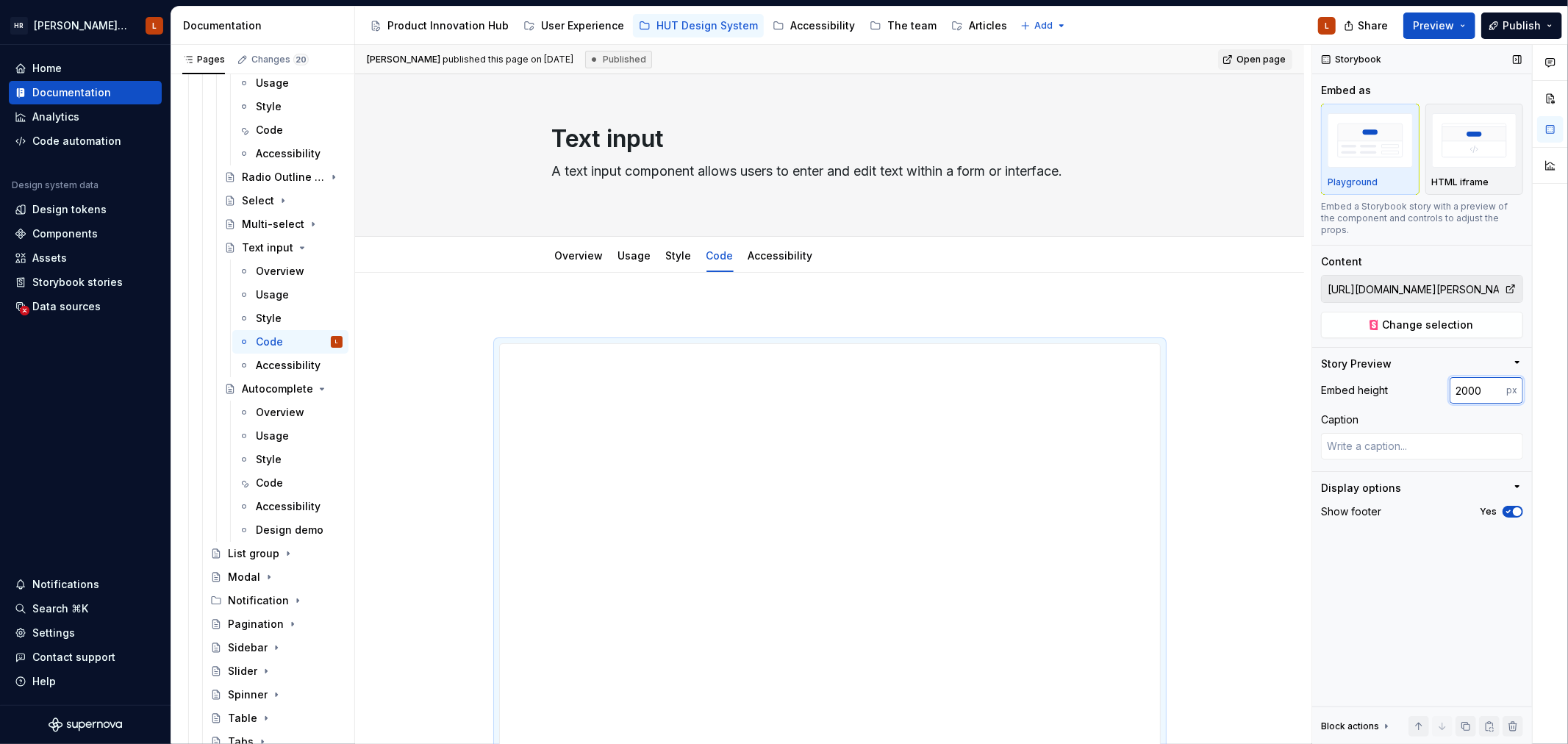
drag, startPoint x: 1486, startPoint y: 378, endPoint x: 1408, endPoint y: 378, distance: 78.0
click at [1408, 378] on div "Embed height 2000 px" at bounding box center [1422, 390] width 202 height 27
click at [278, 491] on div "Code" at bounding box center [299, 483] width 87 height 21
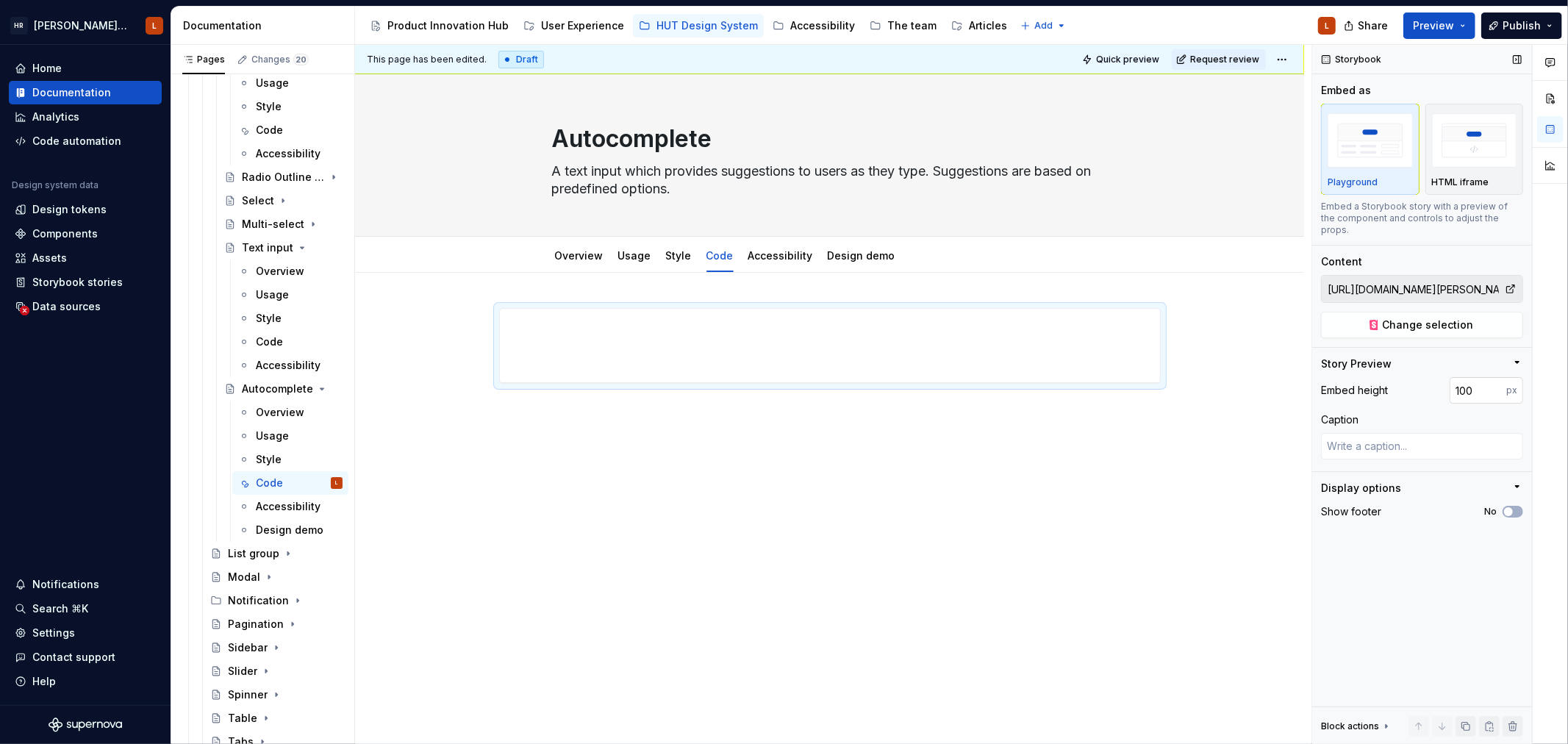
type textarea "*"
drag, startPoint x: 1481, startPoint y: 377, endPoint x: 1401, endPoint y: 379, distance: 80.0
click at [1401, 379] on div "Embed height 100 px" at bounding box center [1422, 390] width 202 height 27
paste input "20"
type input "2000"
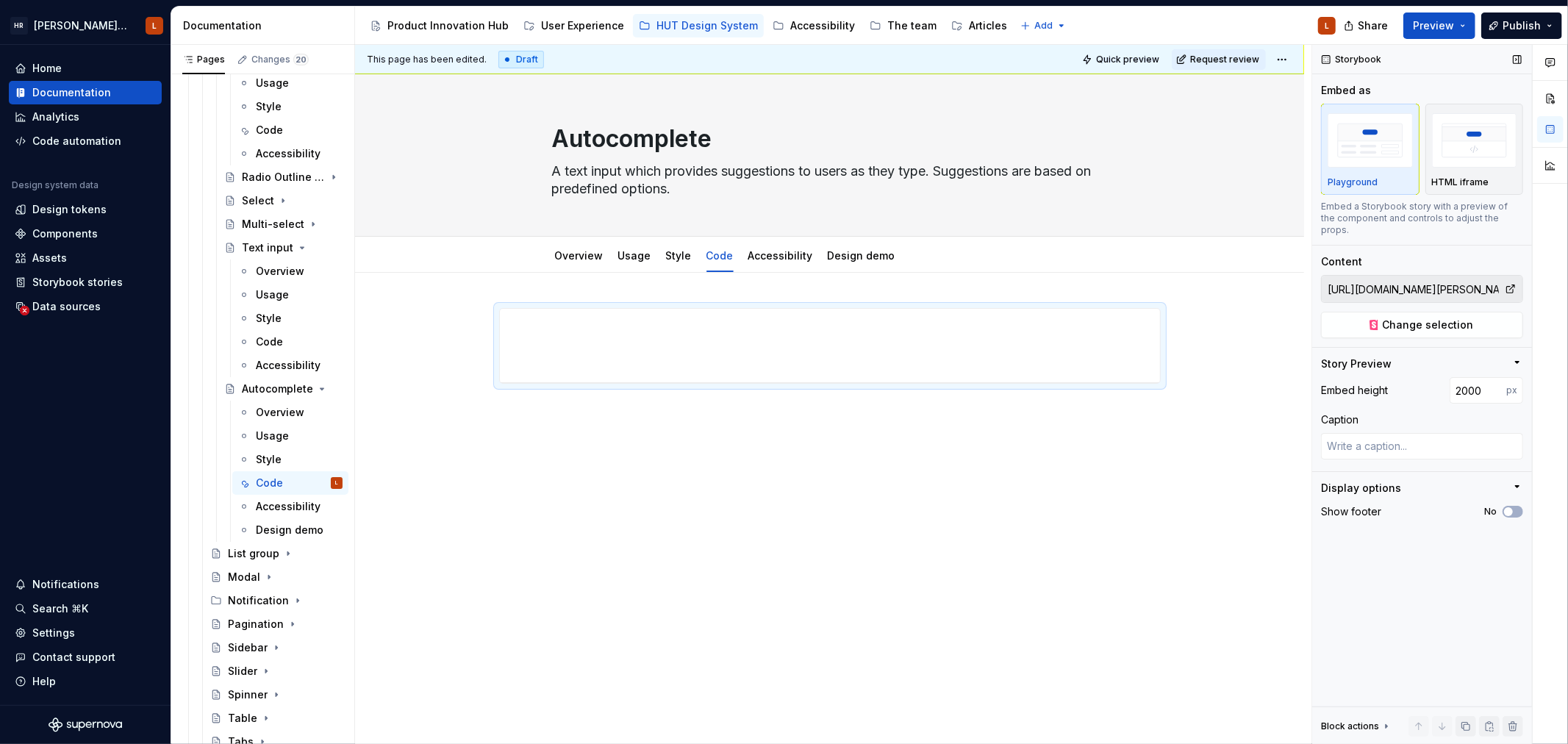
type textarea "*"
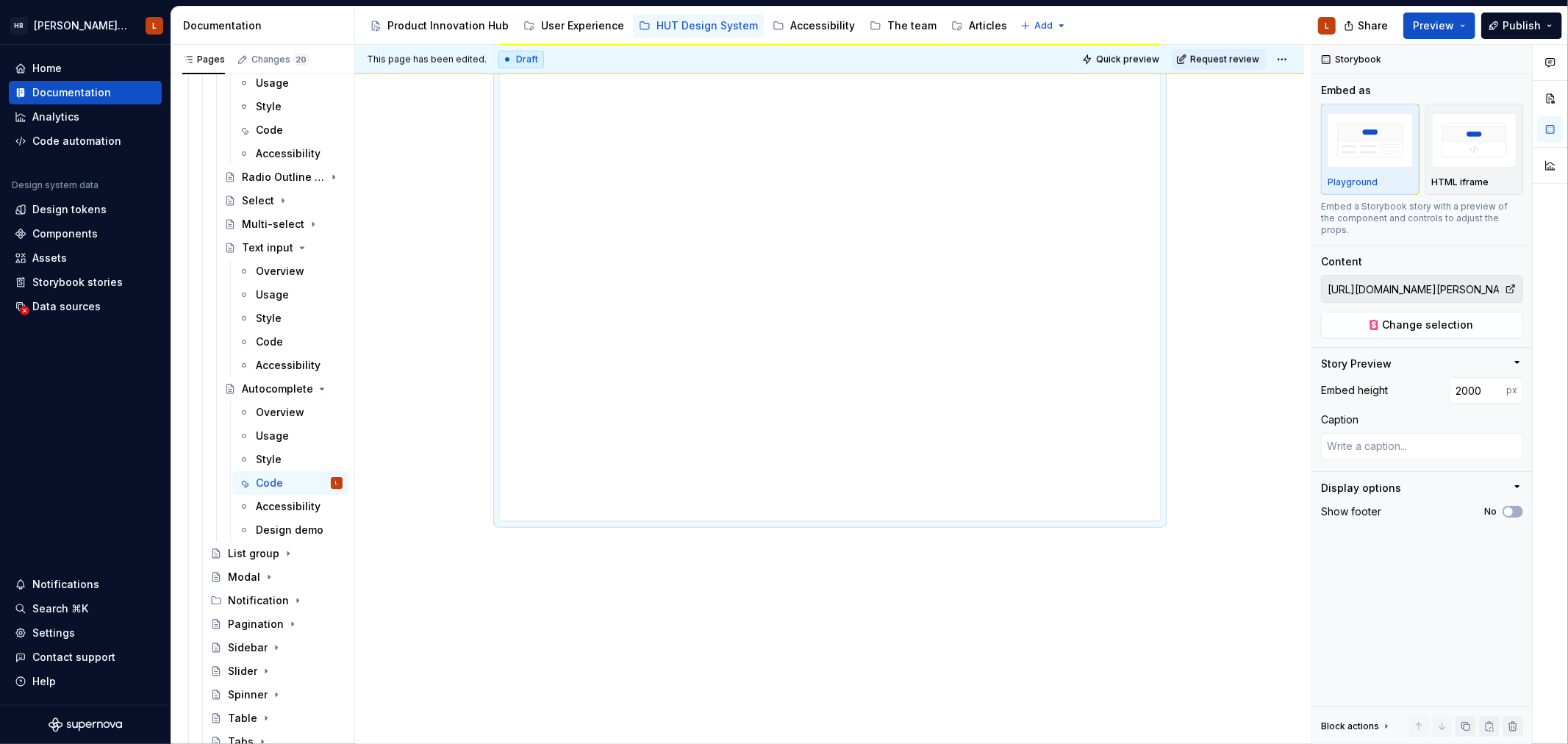
scroll to position [1276, 0]
click at [1471, 377] on input "2000" at bounding box center [1479, 390] width 57 height 27
drag, startPoint x: 1484, startPoint y: 373, endPoint x: 1430, endPoint y: 373, distance: 54.0
click at [1430, 377] on div "Embed height 2087 px" at bounding box center [1422, 390] width 202 height 27
type input "2000"
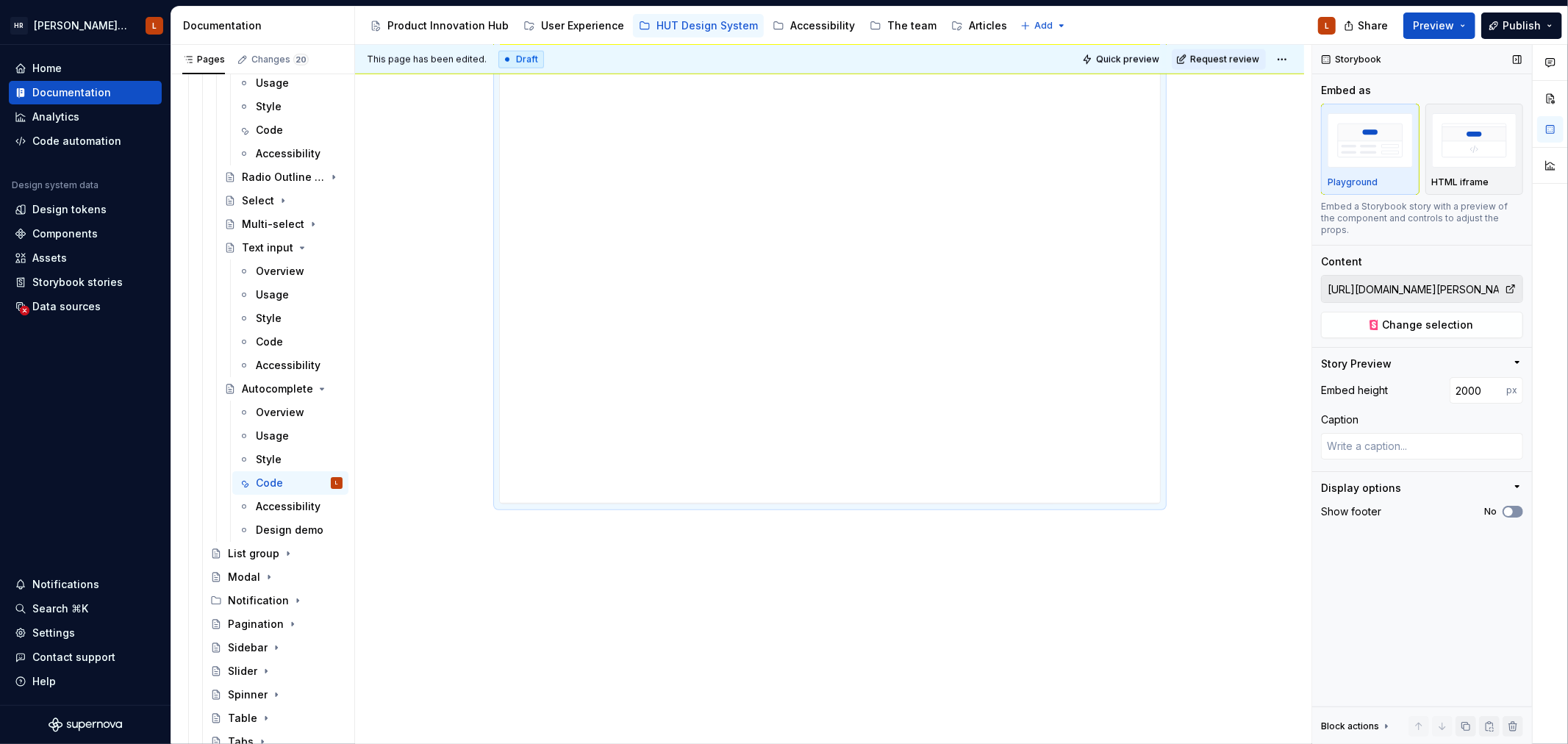
click at [1519, 505] on button "No" at bounding box center [1513, 511] width 21 height 12
type textarea "*"
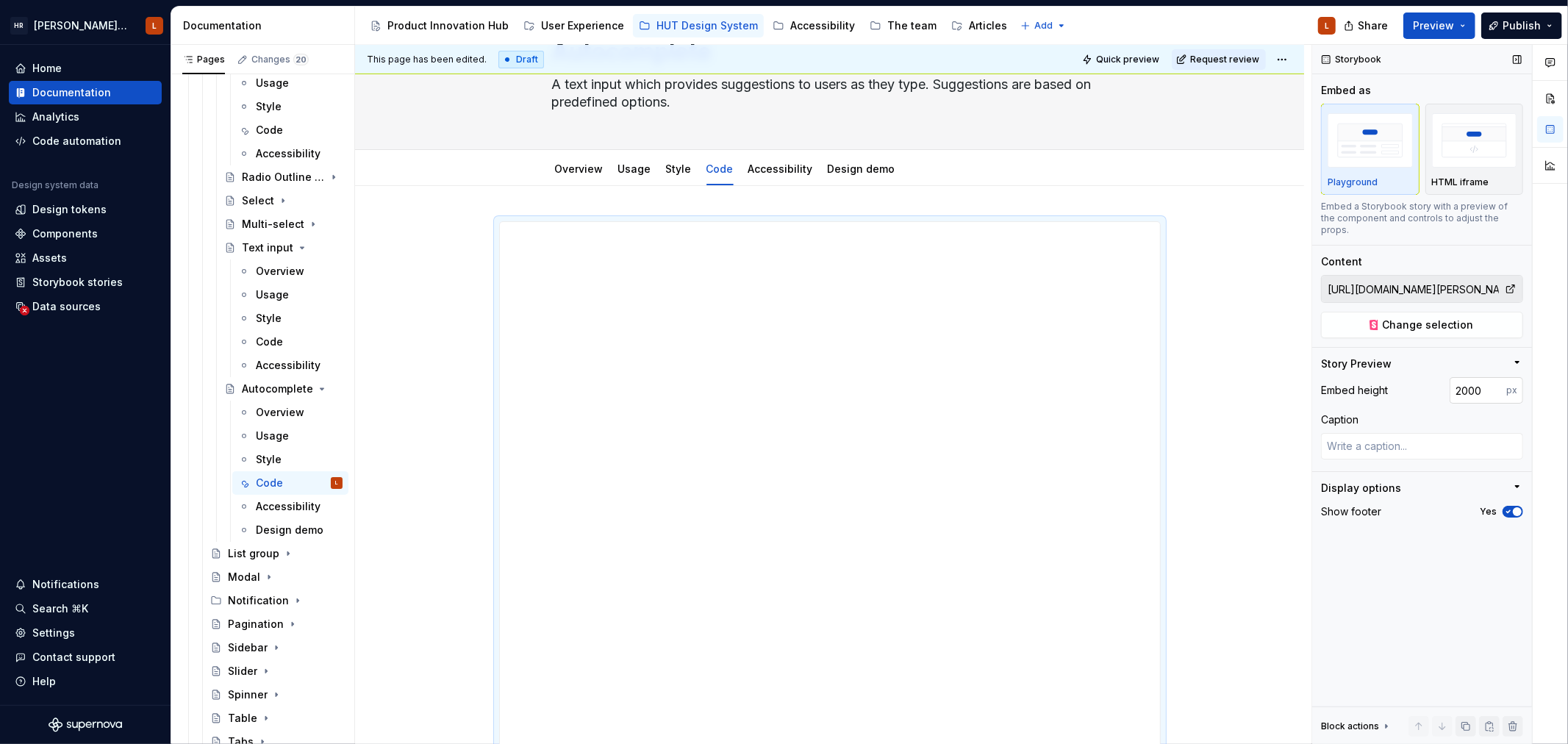
click at [1461, 378] on input "2000" at bounding box center [1479, 390] width 57 height 27
type input "3000"
type textarea "*"
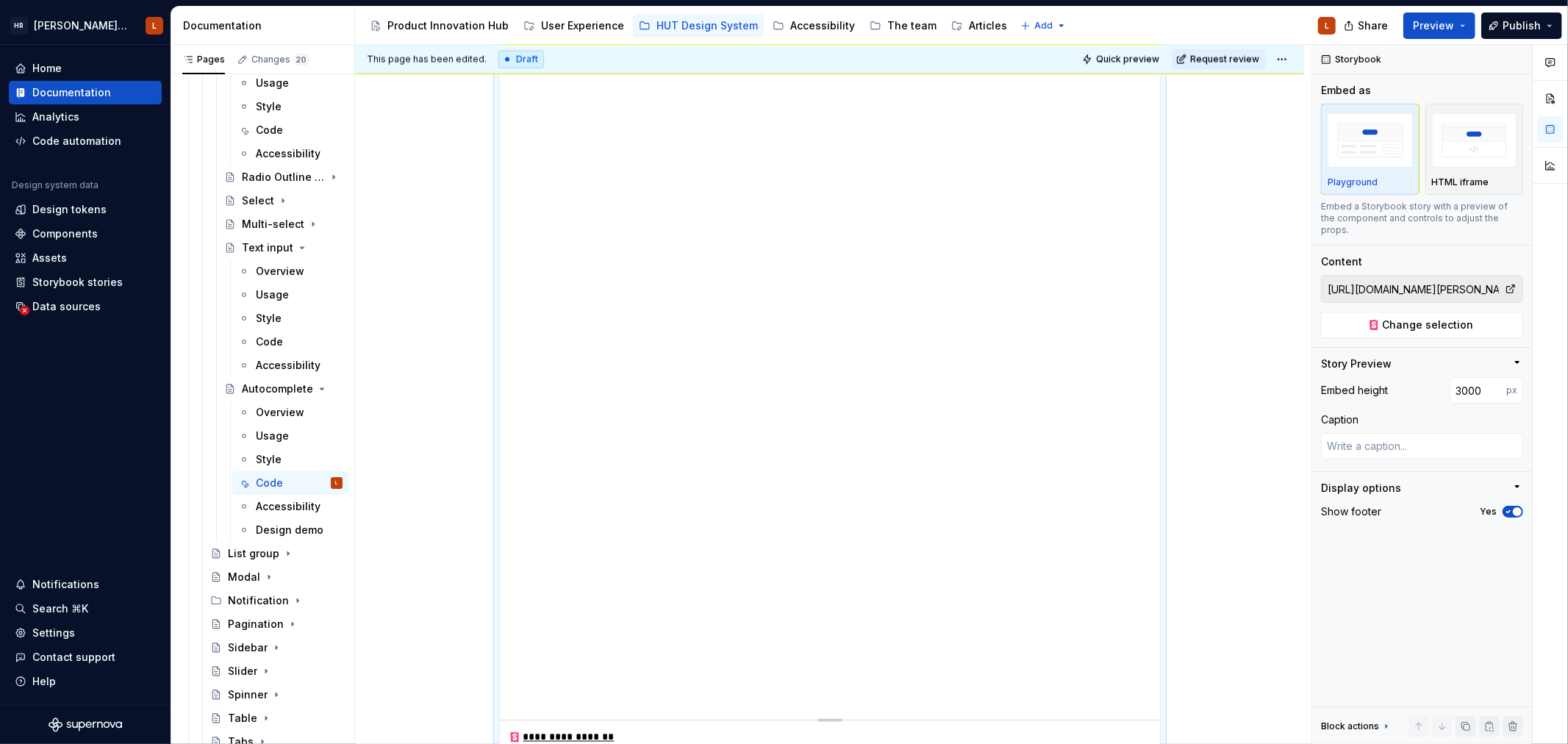
scroll to position [1965, 0]
drag, startPoint x: 1462, startPoint y: 377, endPoint x: 1450, endPoint y: 379, distance: 12.2
click at [1450, 379] on input "3000" at bounding box center [1479, 390] width 57 height 27
type input "2300"
type textarea "*"
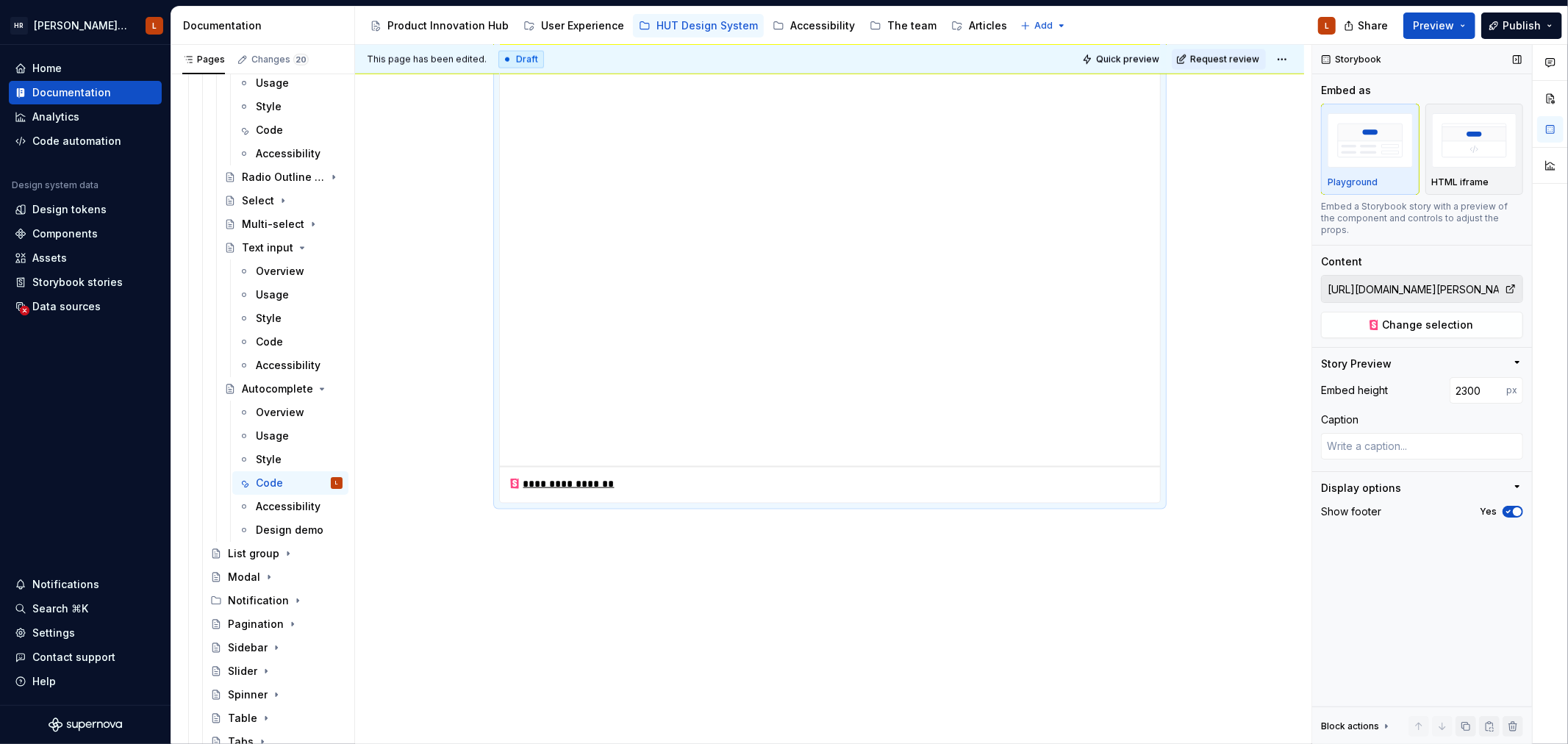
scroll to position [1532, 0]
click at [1468, 380] on input "2300" at bounding box center [1479, 390] width 57 height 27
type input "2500"
type textarea "*"
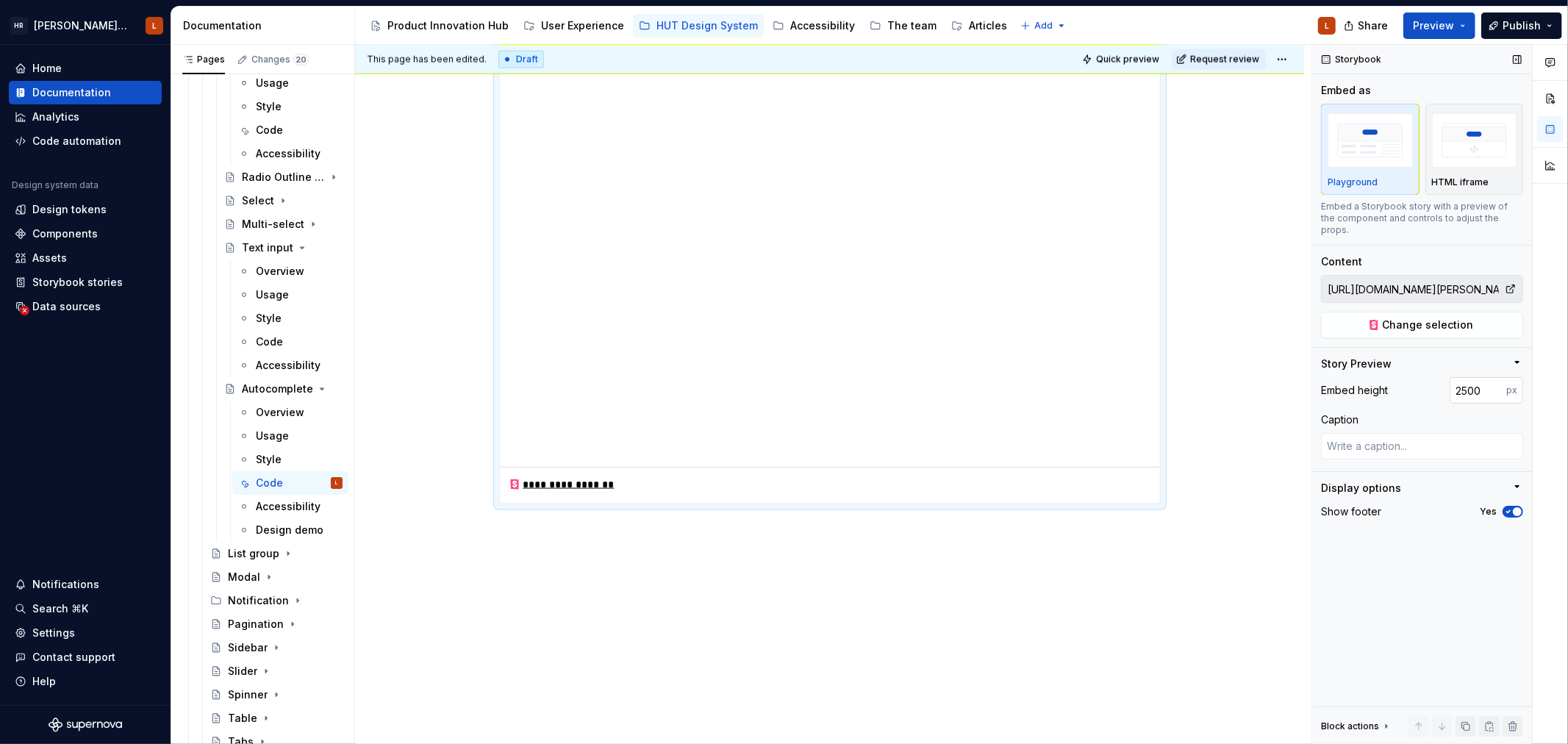
click at [1466, 380] on input "2500" at bounding box center [1479, 390] width 57 height 27
type input "3000"
click at [269, 343] on div "Code" at bounding box center [270, 342] width 27 height 15
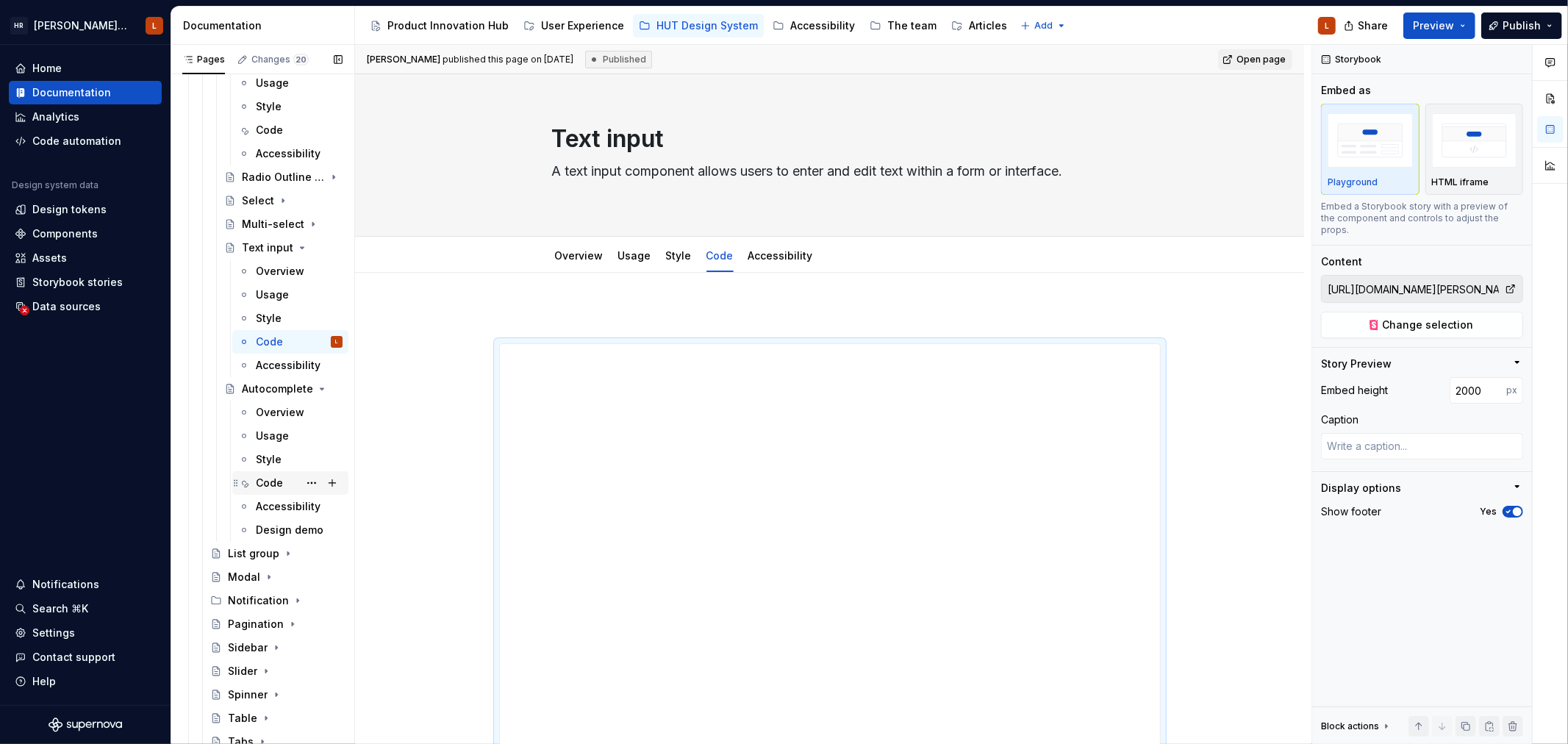
click at [283, 486] on div "Code" at bounding box center [299, 483] width 87 height 21
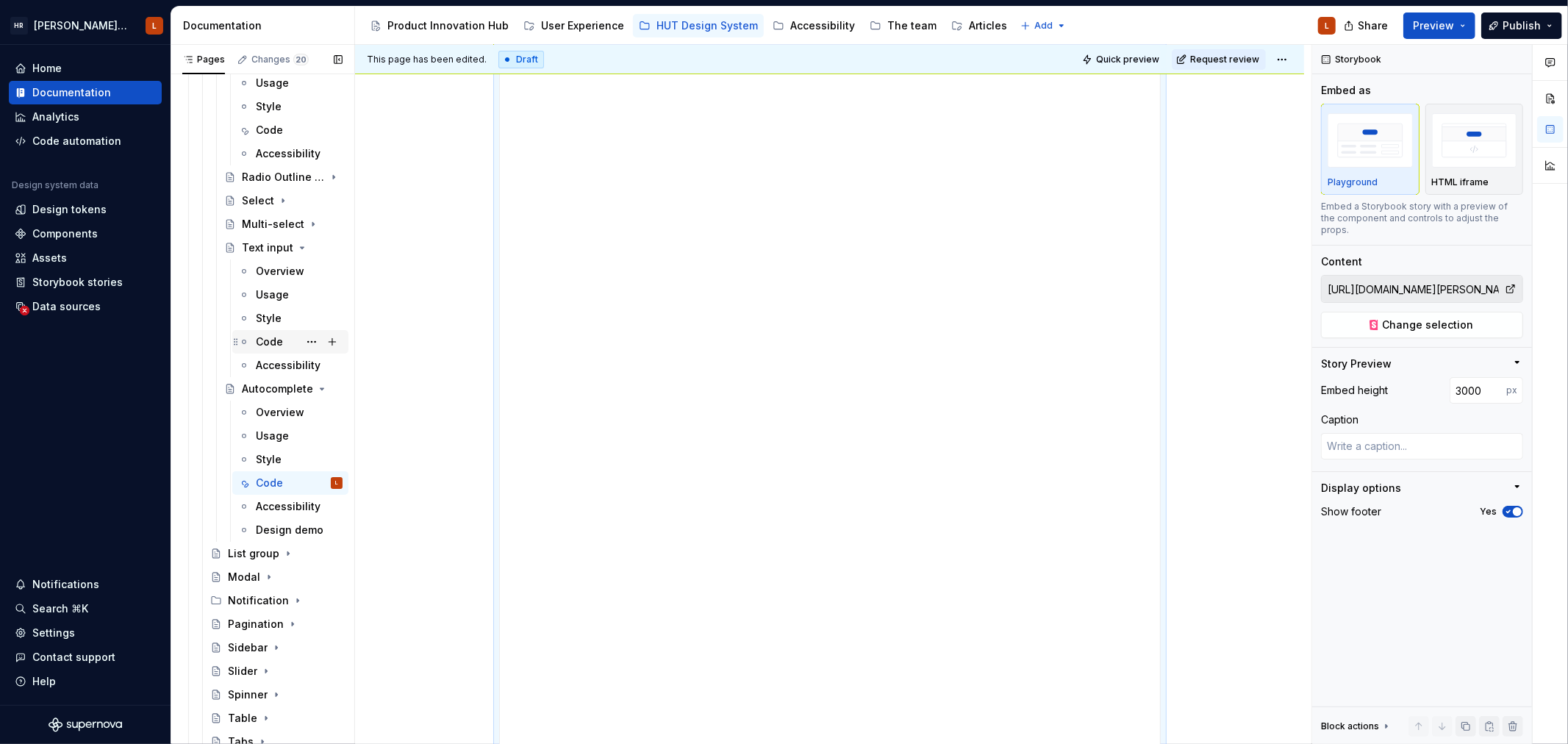
click at [268, 335] on div "Code" at bounding box center [270, 342] width 27 height 15
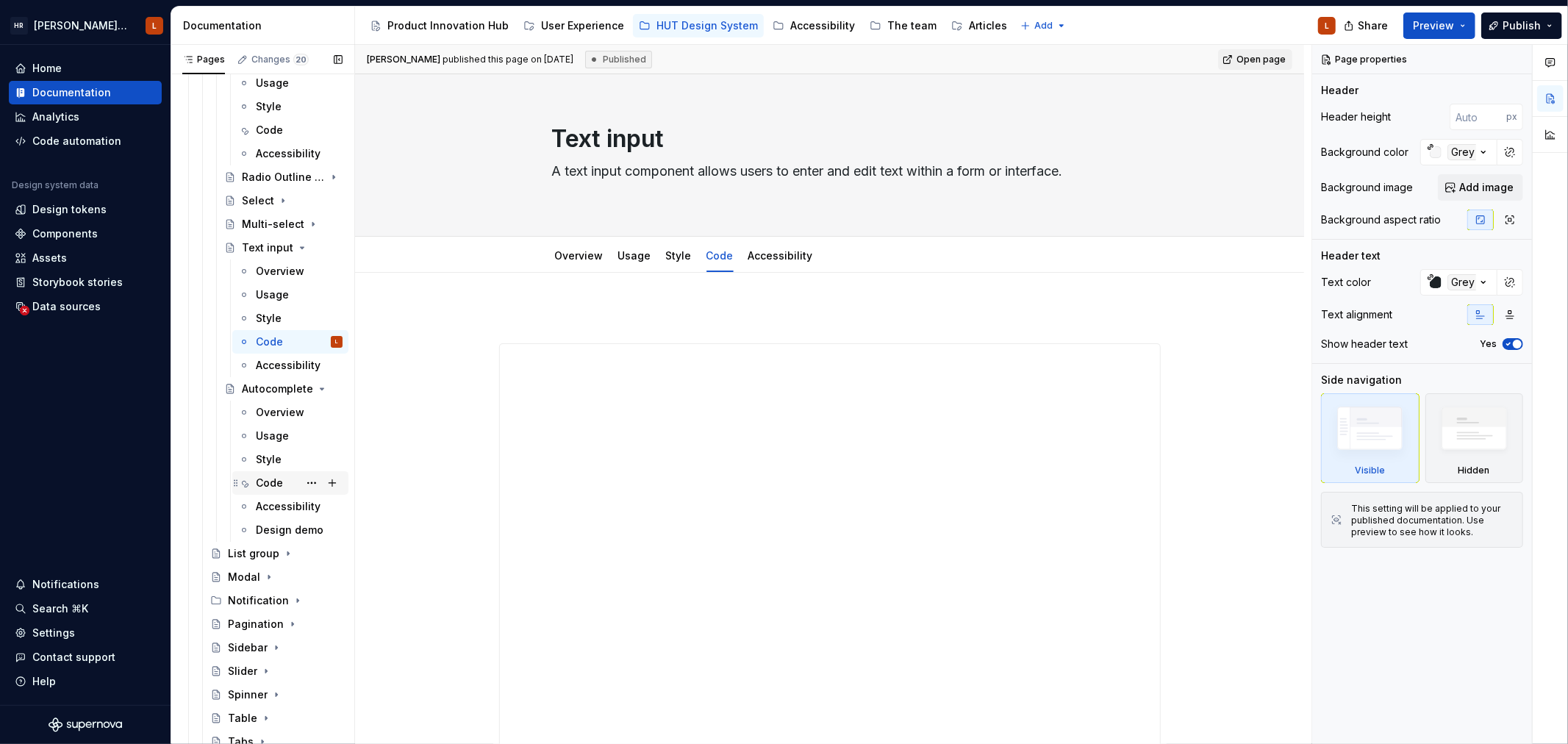
click at [265, 480] on div "Code" at bounding box center [270, 482] width 27 height 15
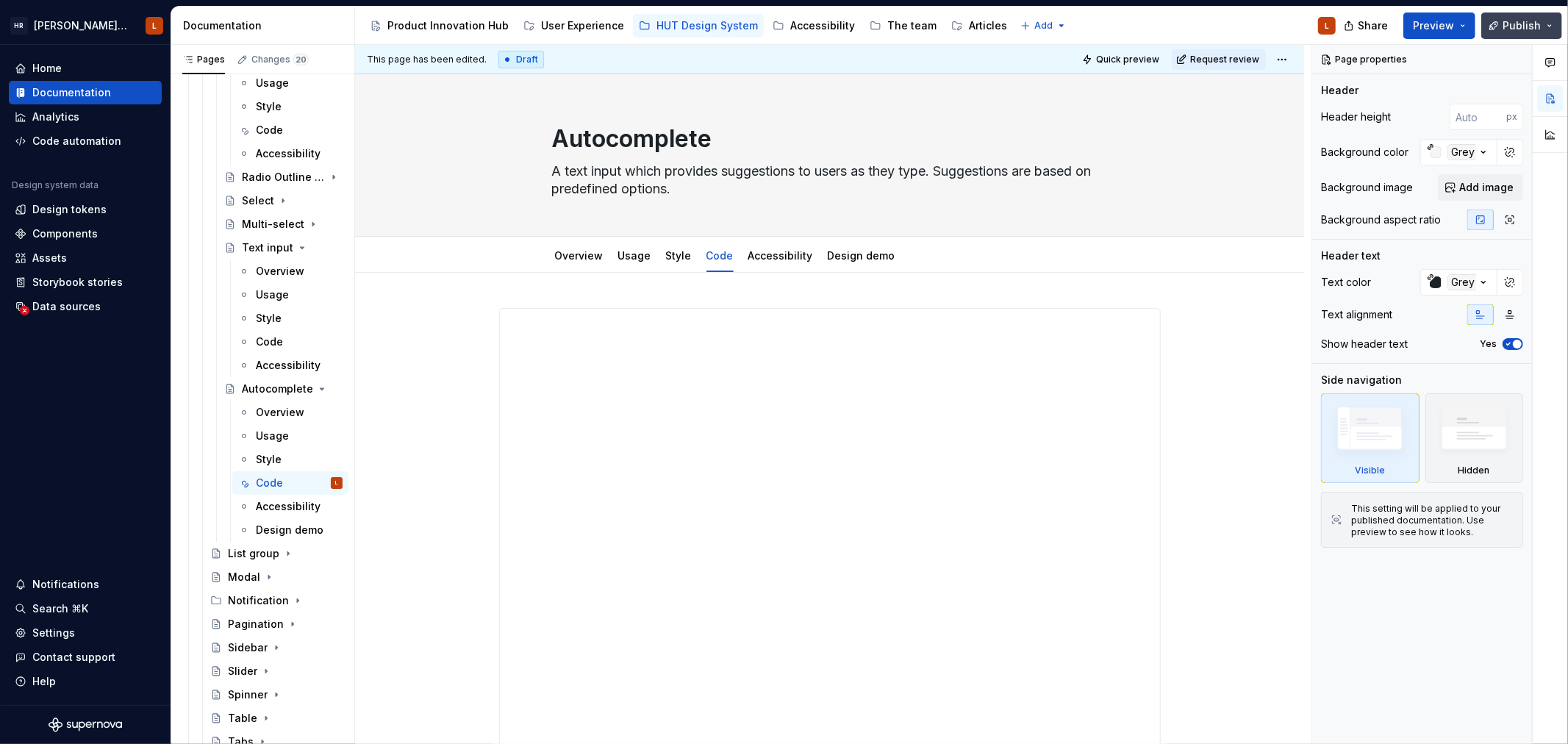
click at [1526, 31] on span "Publish" at bounding box center [1522, 25] width 39 height 15
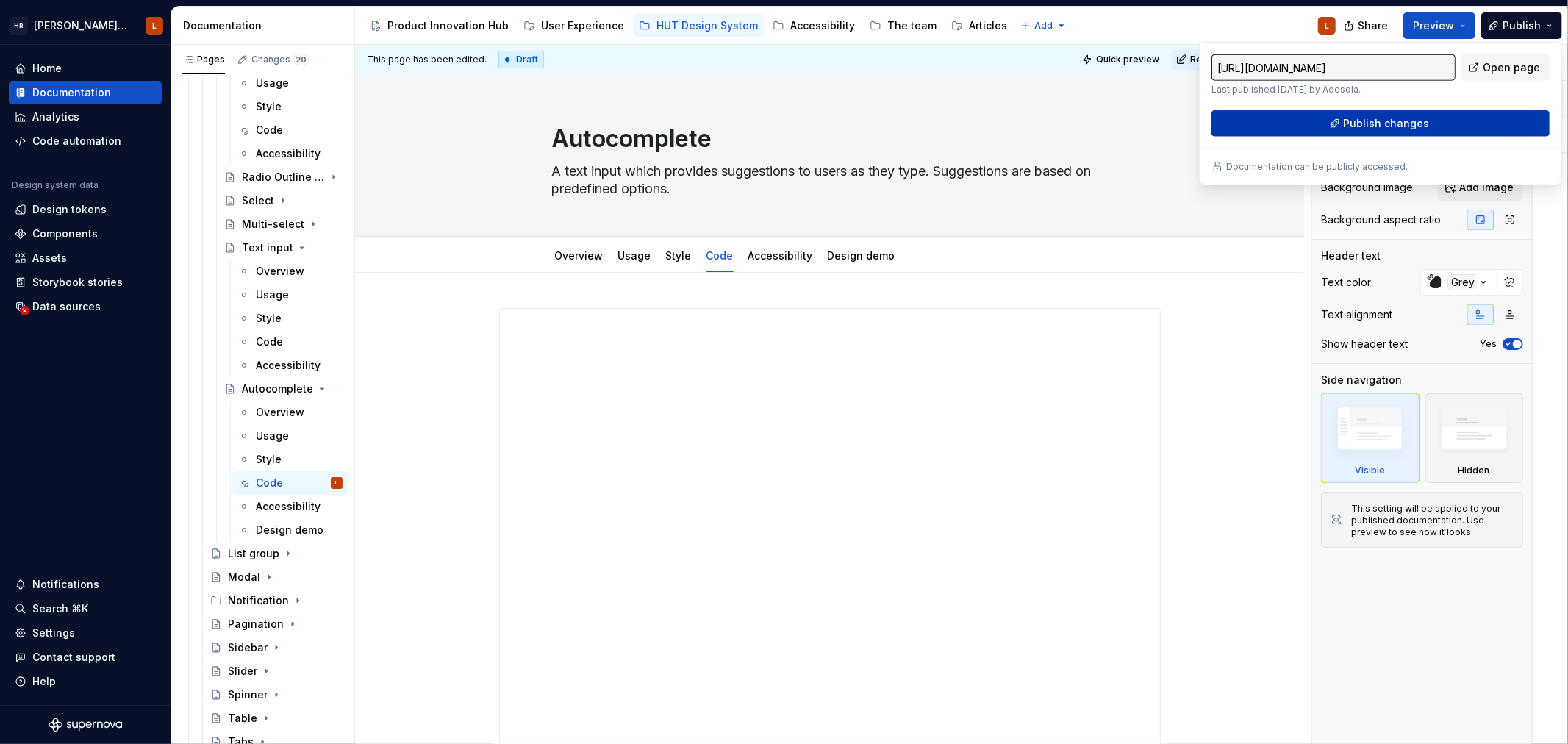
click at [1298, 128] on button "Publish changes" at bounding box center [1381, 123] width 338 height 27
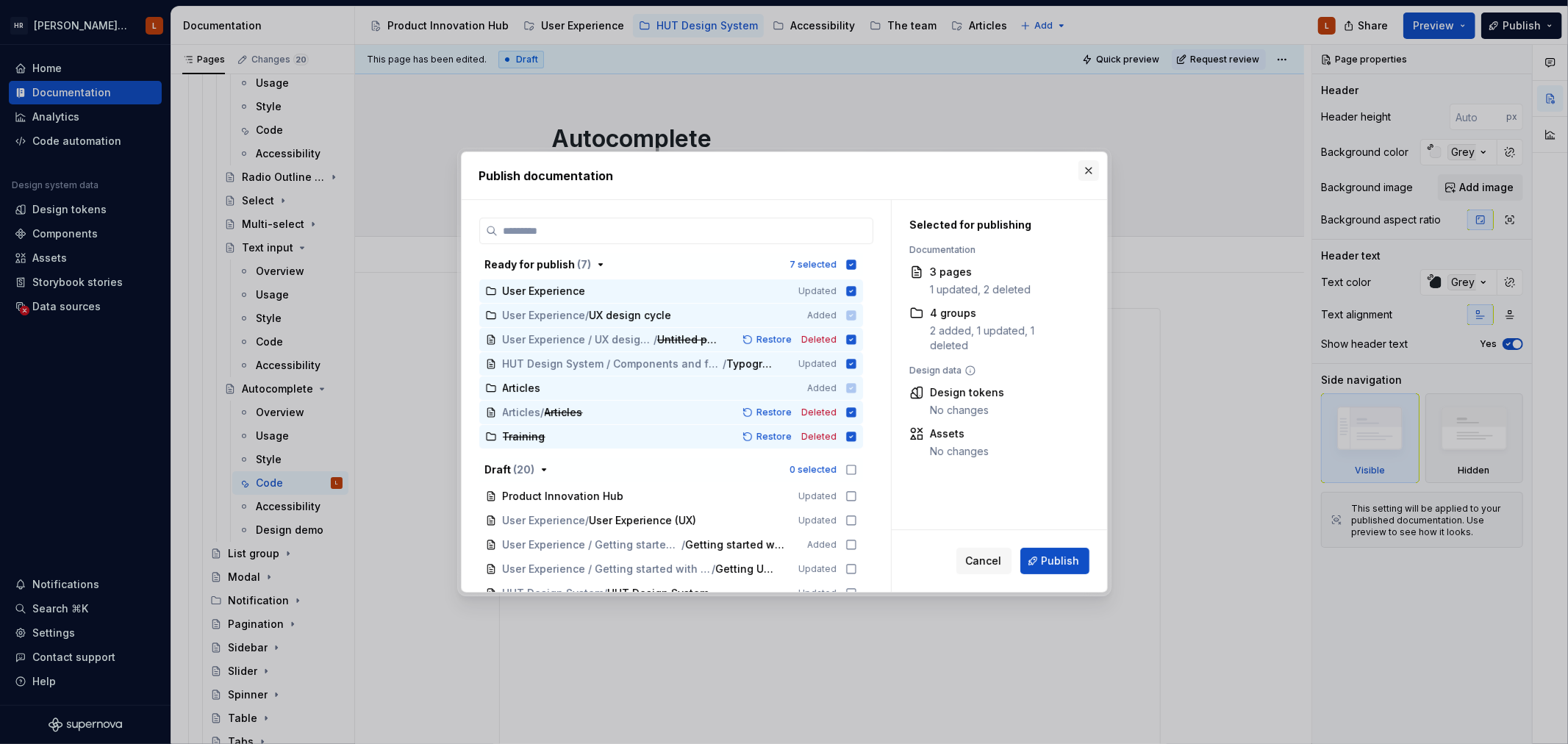
click at [1083, 169] on button "button" at bounding box center [1089, 171] width 21 height 21
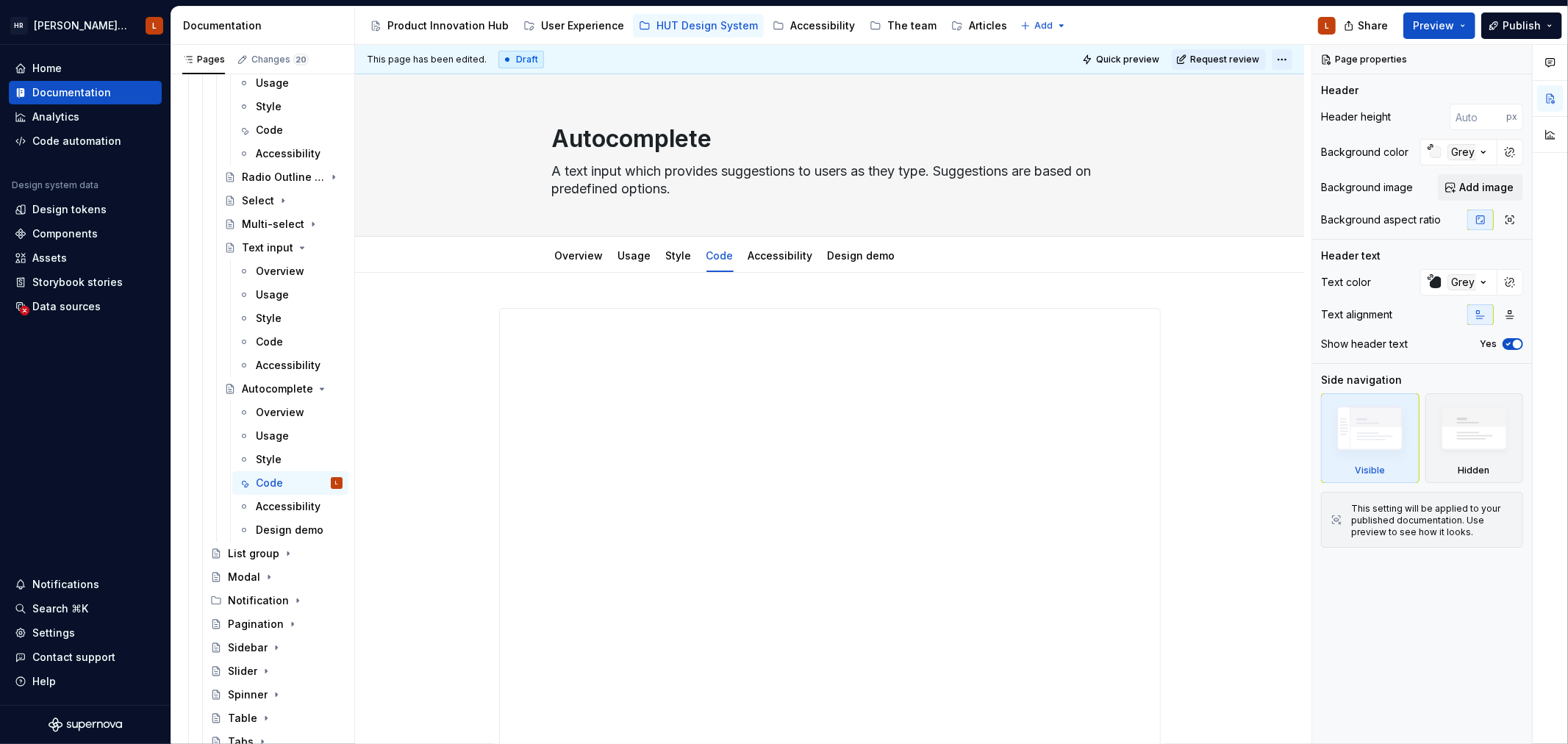
click at [1284, 59] on html "[PERSON_NAME] UI Toolkit (HUT) L Home Documentation Analytics Code automation D…" at bounding box center [784, 372] width 1568 height 744
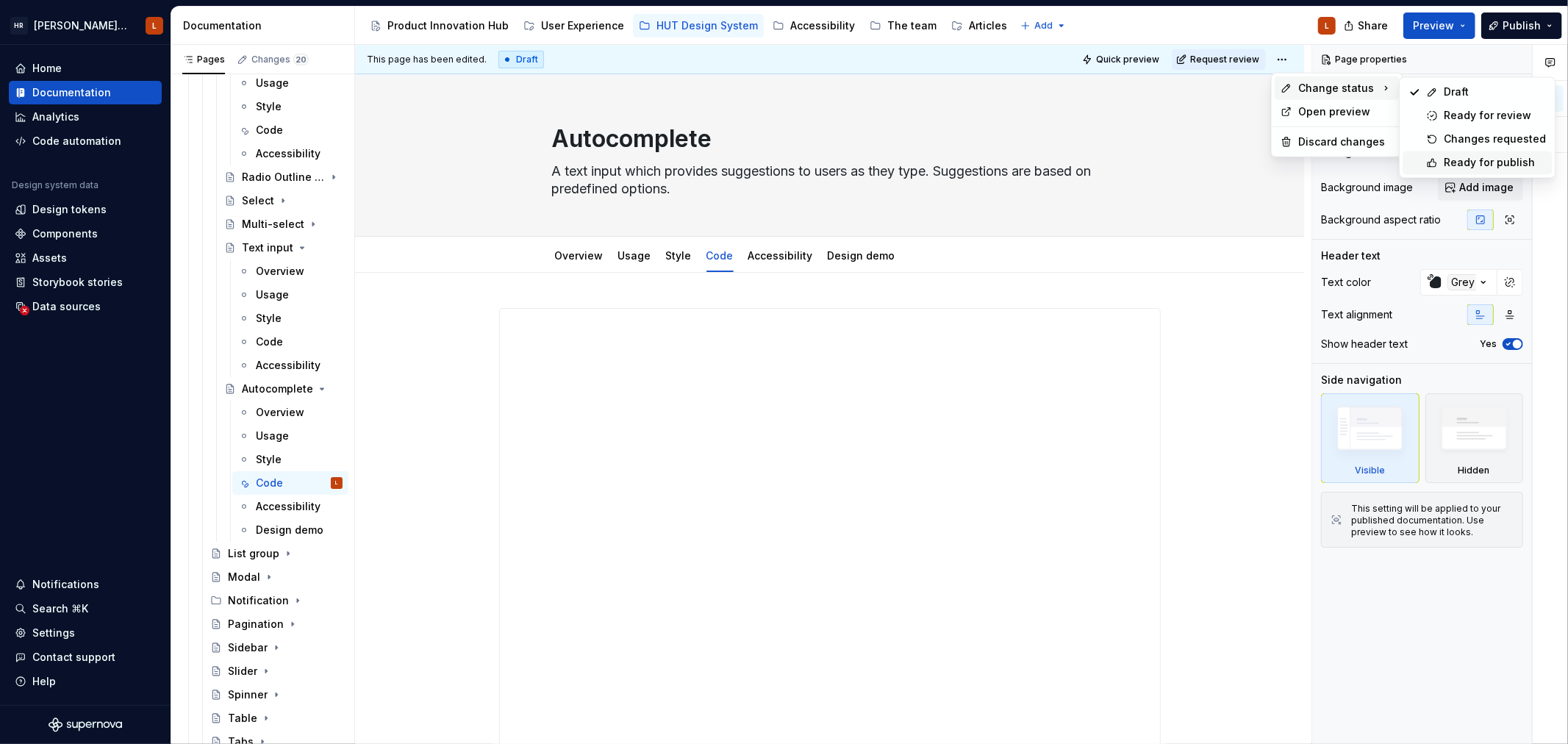
click at [1461, 169] on div "Ready for publish" at bounding box center [1495, 162] width 102 height 15
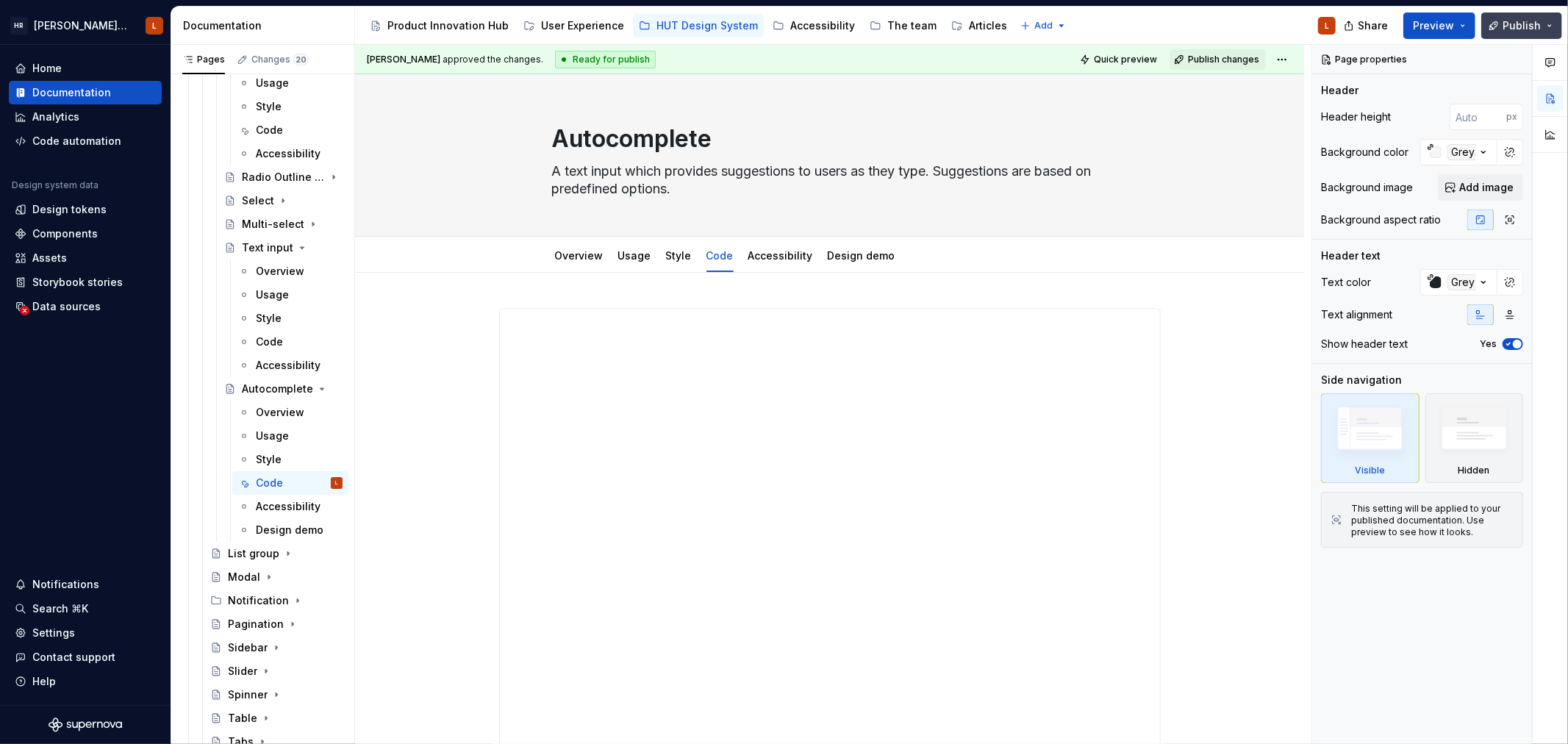
click at [1546, 25] on button "Publish" at bounding box center [1522, 26] width 81 height 27
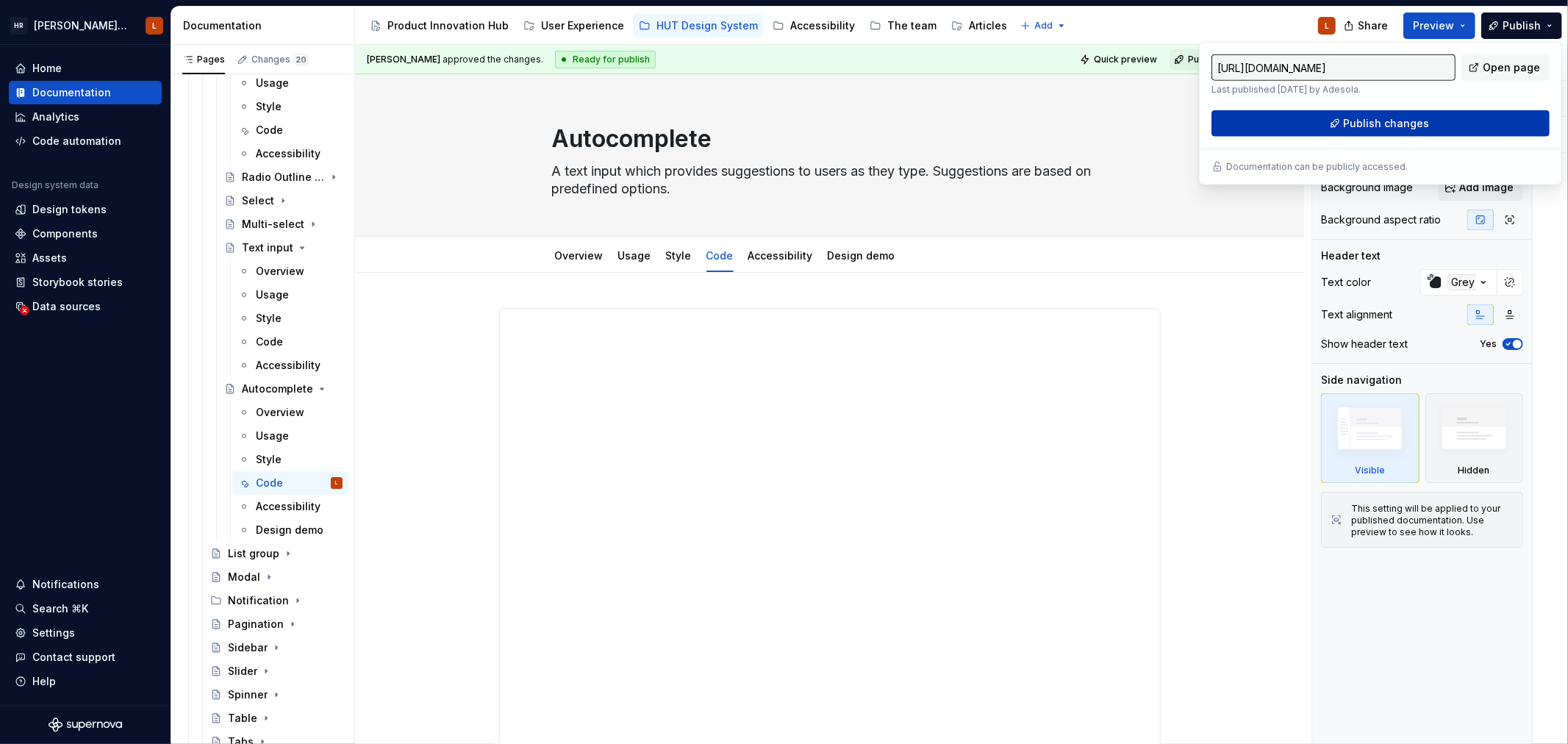
click at [1412, 112] on button "Publish changes" at bounding box center [1381, 123] width 338 height 27
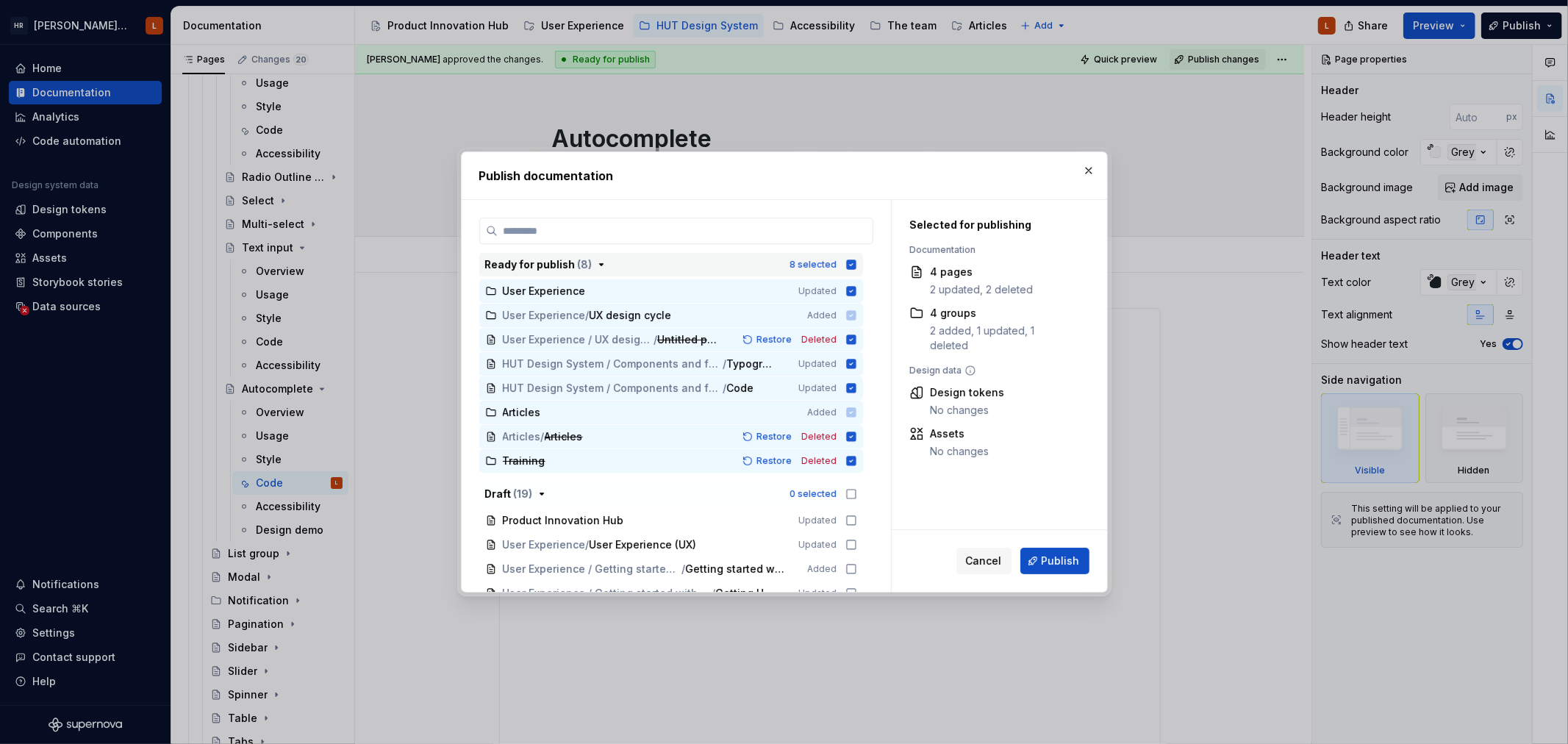
click at [852, 263] on icon "button" at bounding box center [852, 264] width 12 height 12
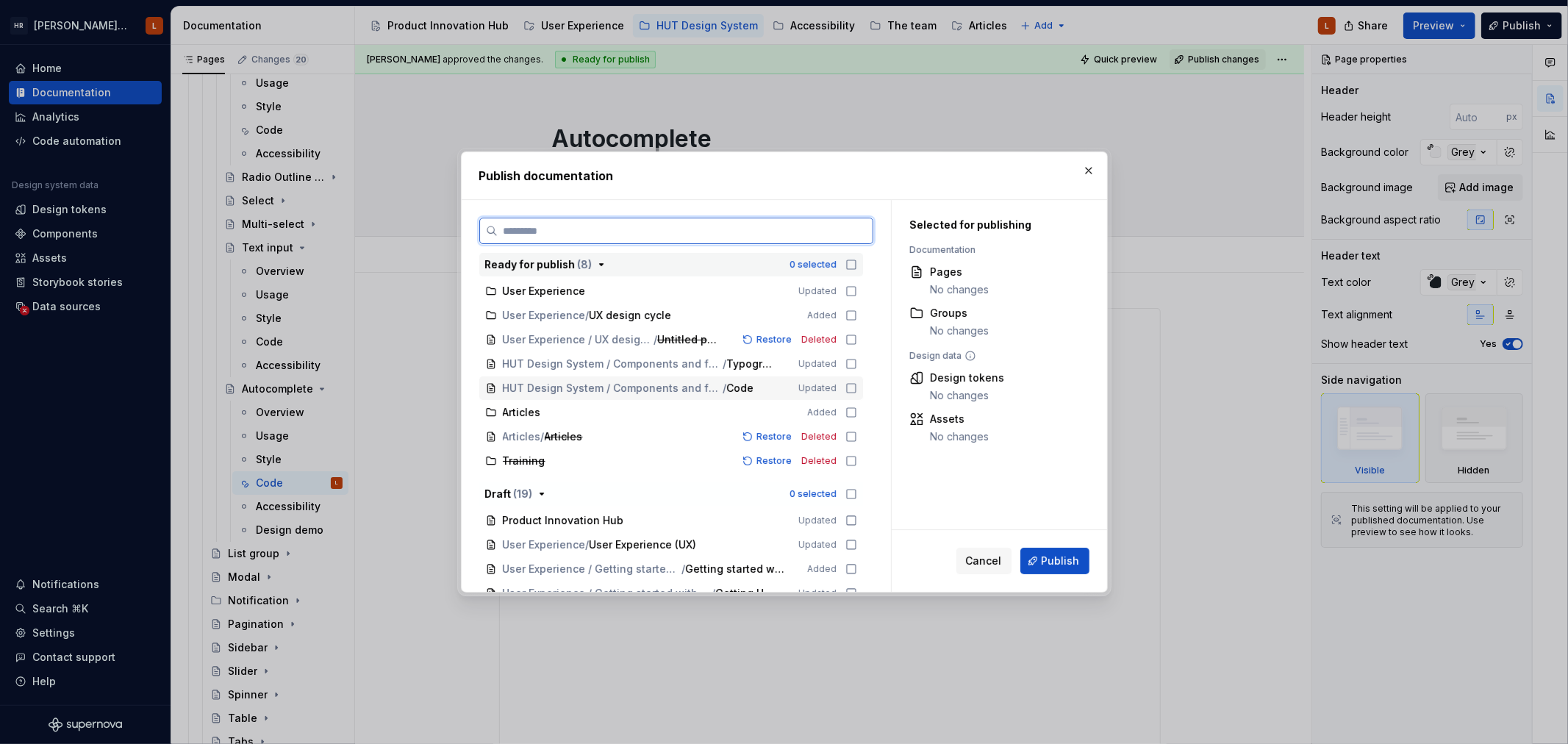
click at [850, 388] on icon at bounding box center [852, 388] width 12 height 12
click at [1060, 557] on span "Publish" at bounding box center [1061, 560] width 39 height 15
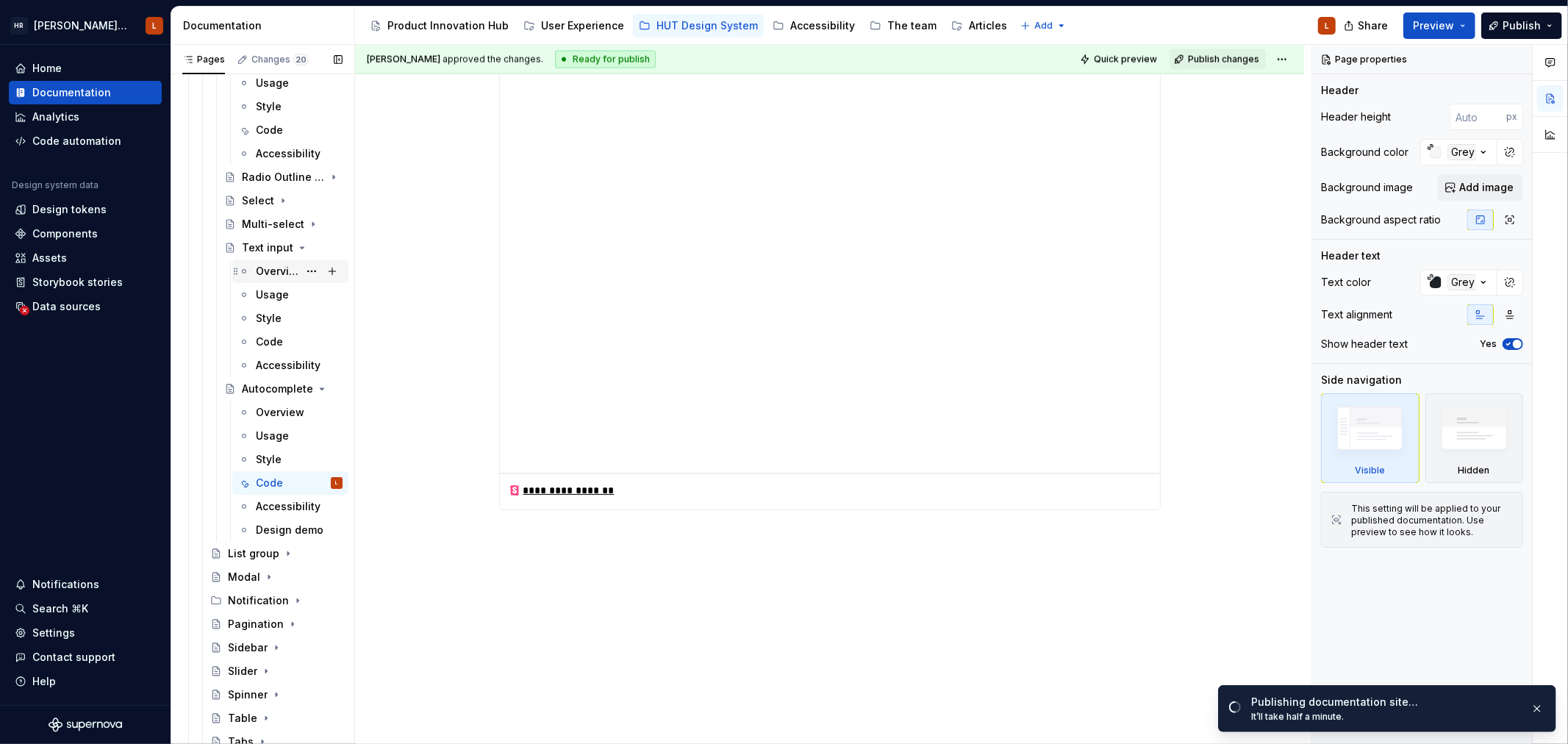
scroll to position [2047, 0]
click at [267, 336] on div "Code" at bounding box center [270, 342] width 27 height 15
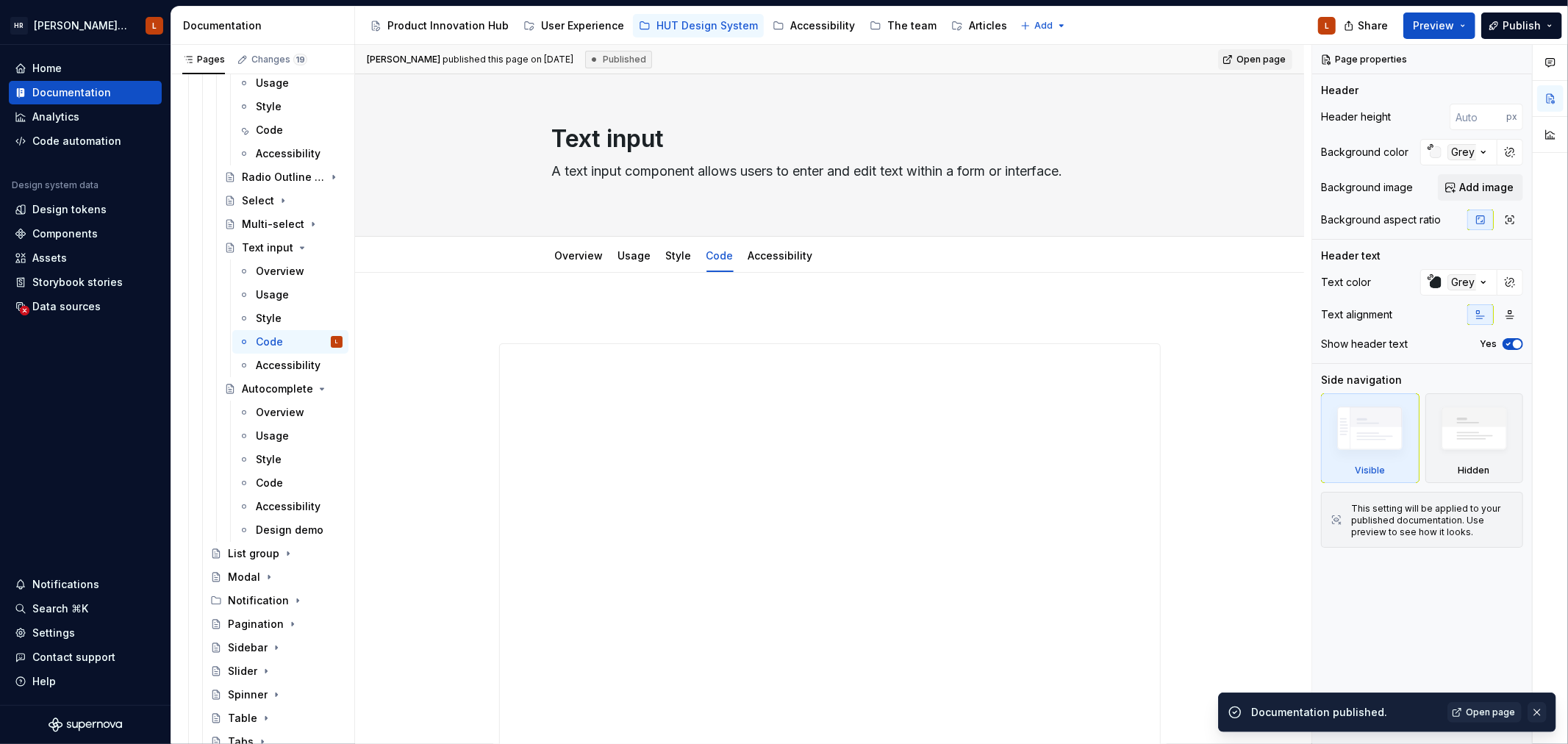
click at [1537, 711] on button "button" at bounding box center [1537, 712] width 19 height 21
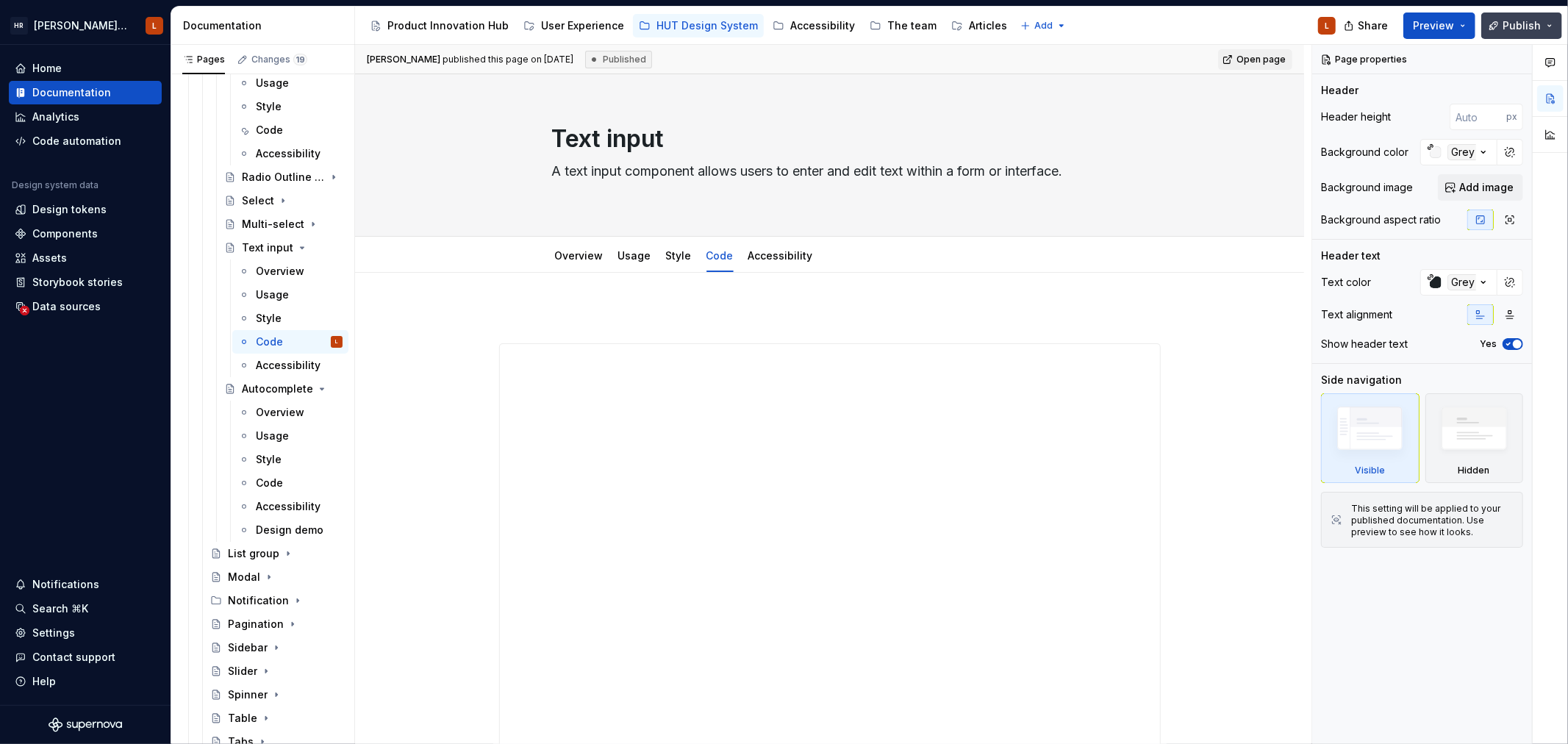
click at [1548, 27] on button "Publish" at bounding box center [1522, 26] width 81 height 27
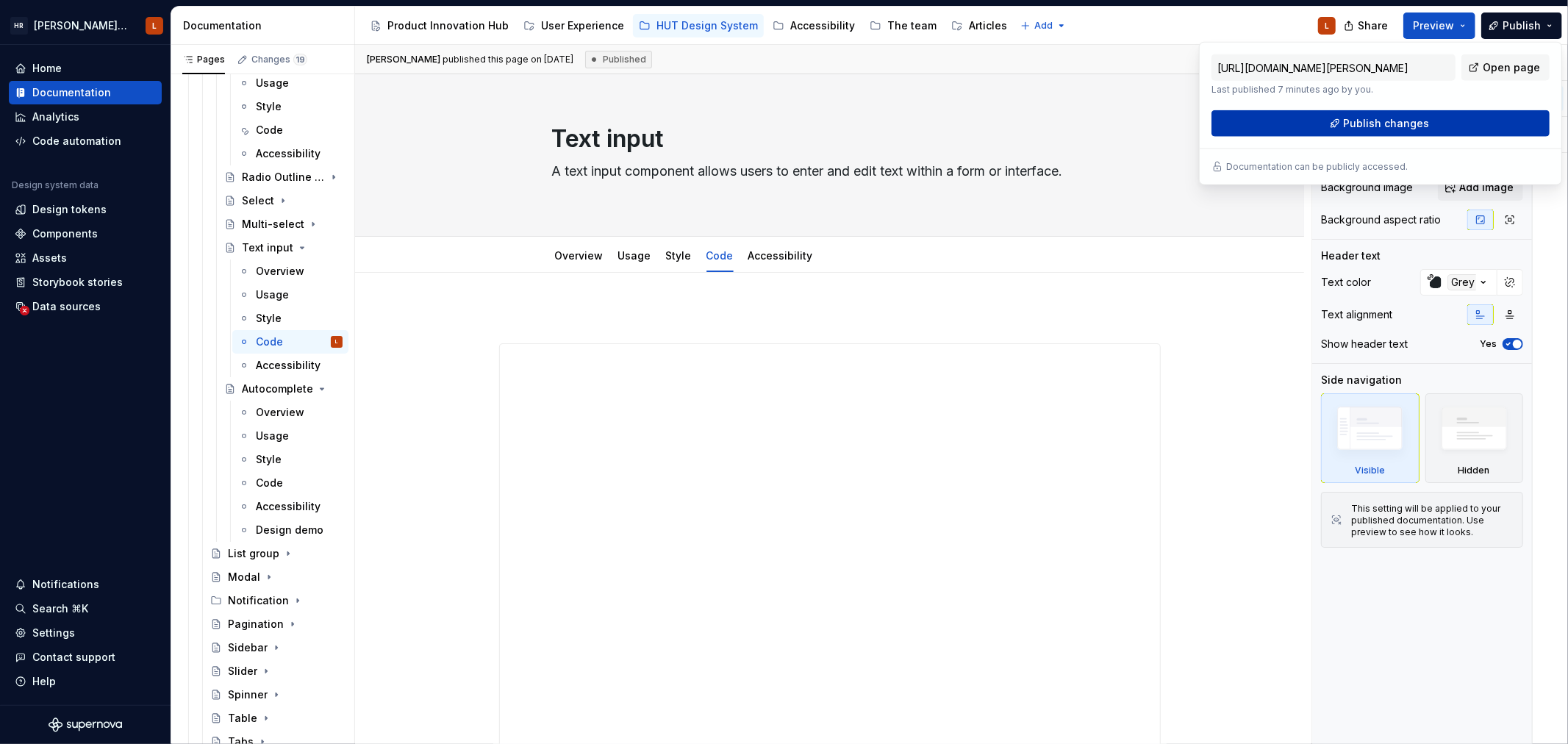
click at [1425, 116] on span "Publish changes" at bounding box center [1387, 123] width 86 height 15
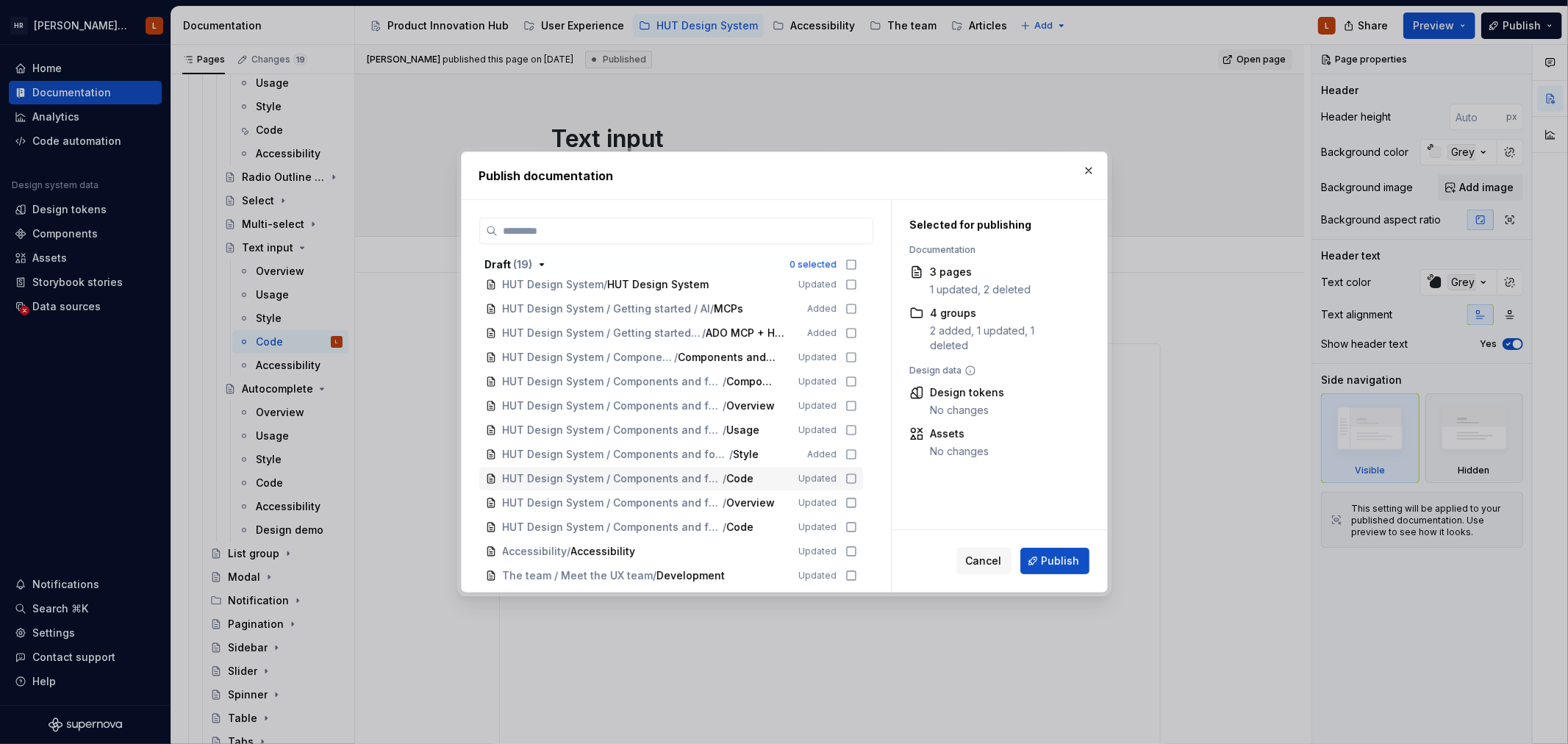
scroll to position [353, 0]
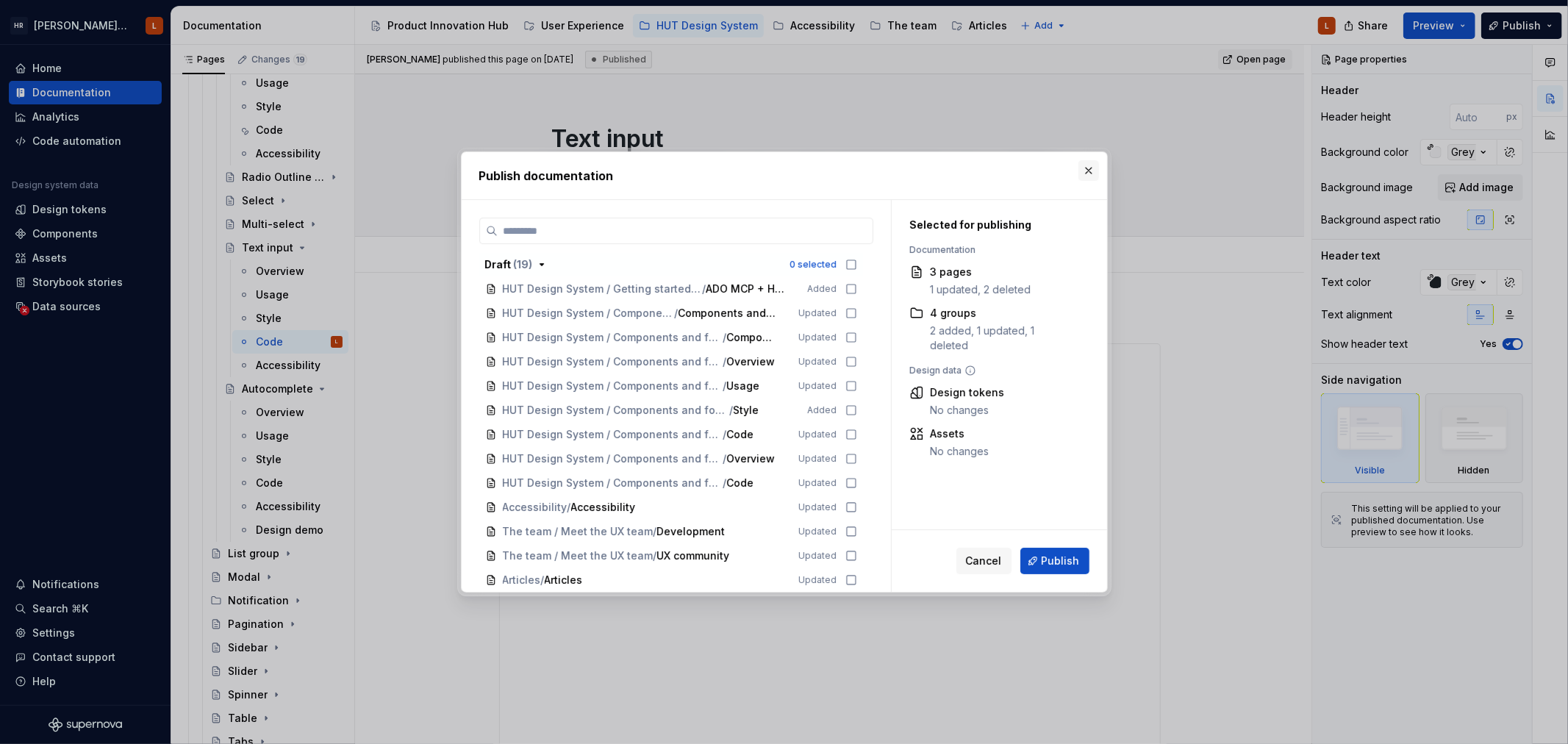
click at [1084, 166] on button "button" at bounding box center [1089, 171] width 21 height 21
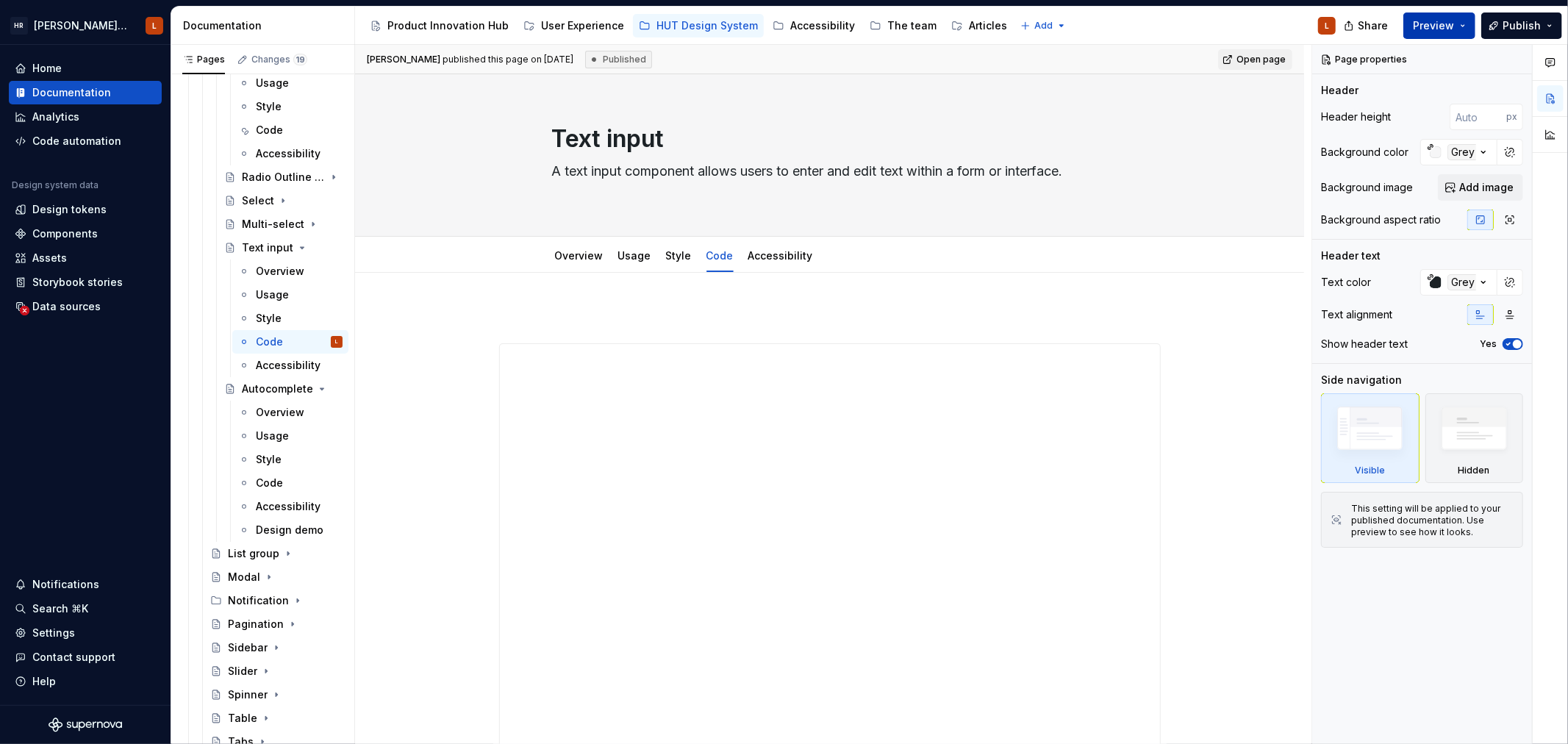
click at [1427, 25] on span "Preview" at bounding box center [1434, 25] width 41 height 15
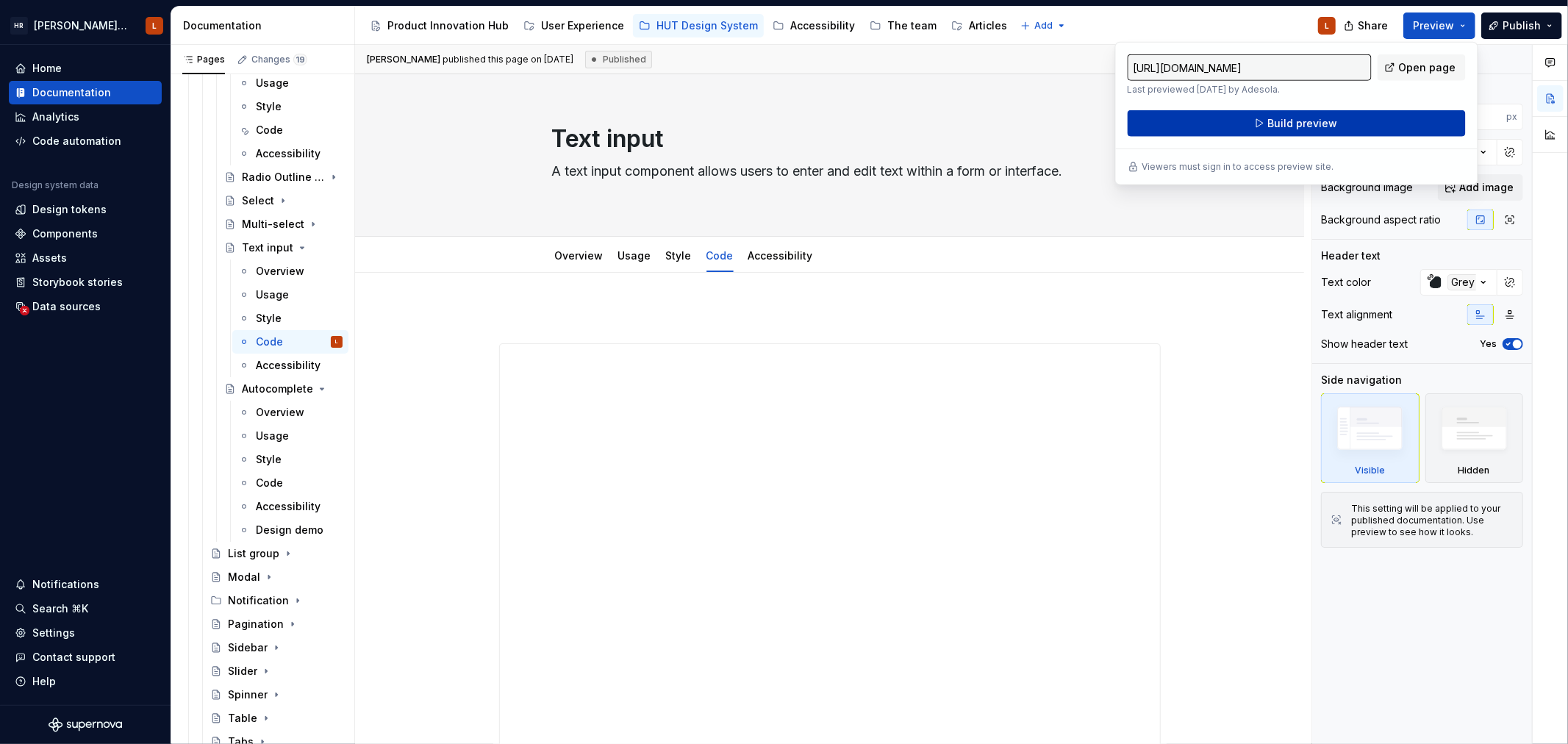
click at [1298, 118] on span "Build preview" at bounding box center [1302, 123] width 70 height 15
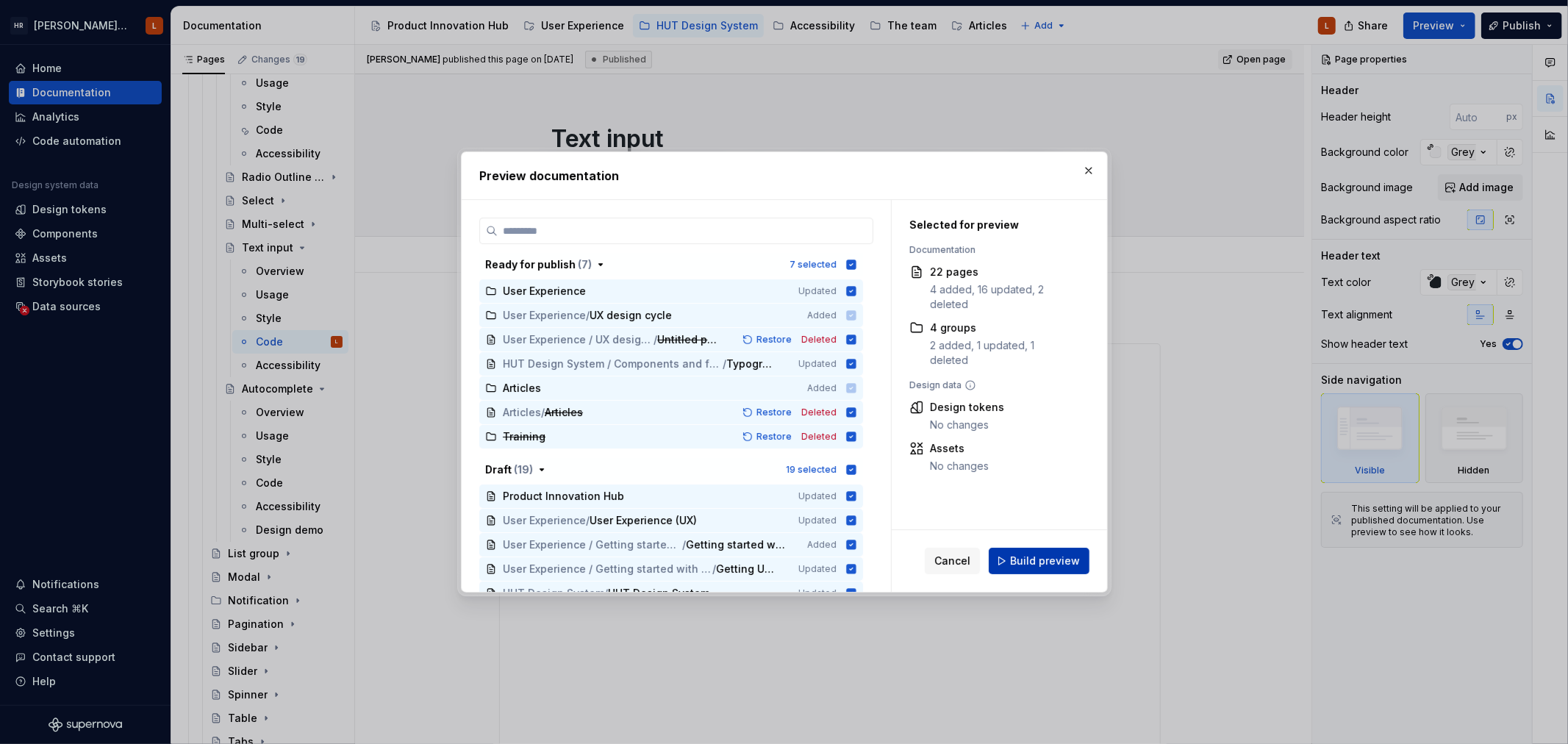
click at [1039, 557] on span "Build preview" at bounding box center [1045, 560] width 70 height 15
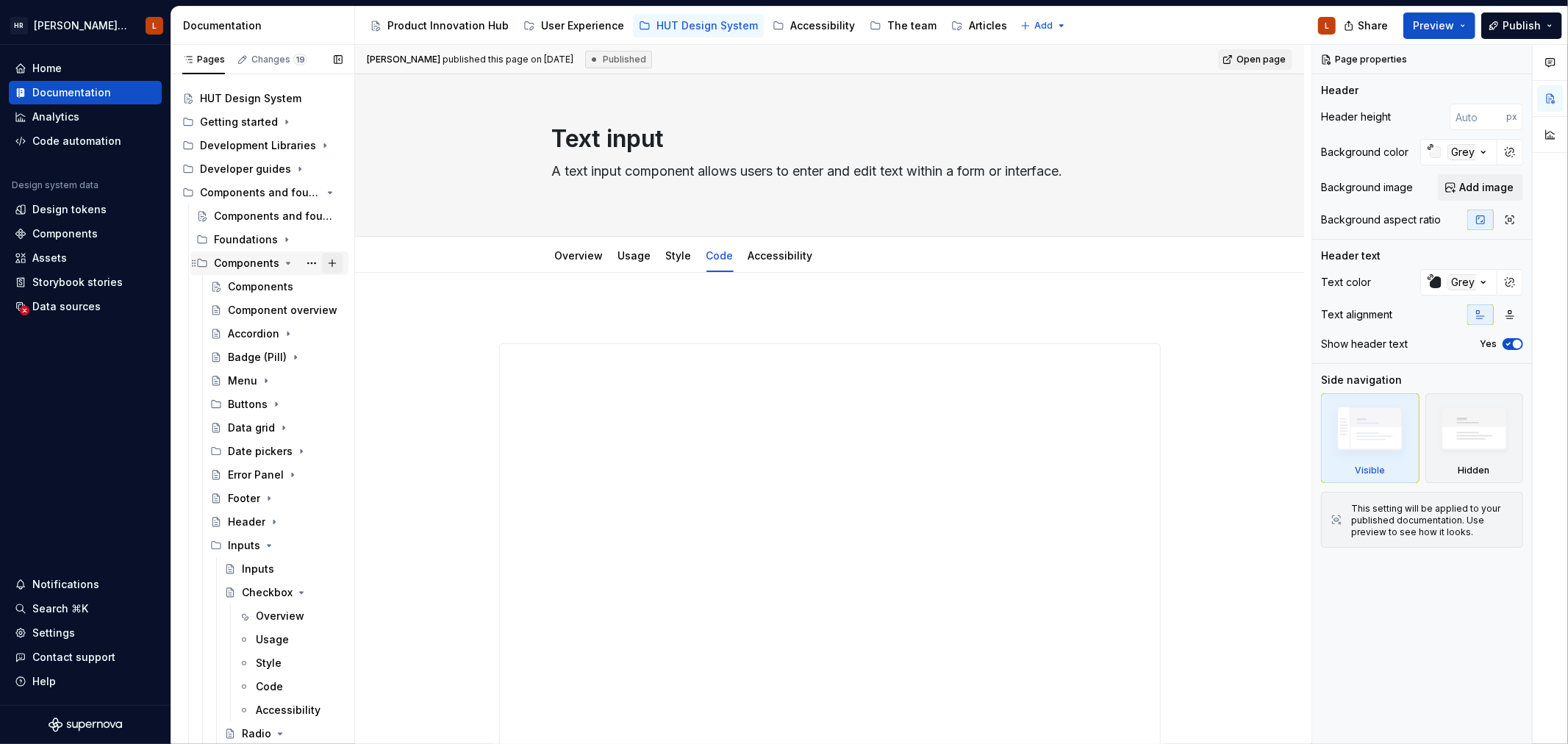
scroll to position [0, 0]
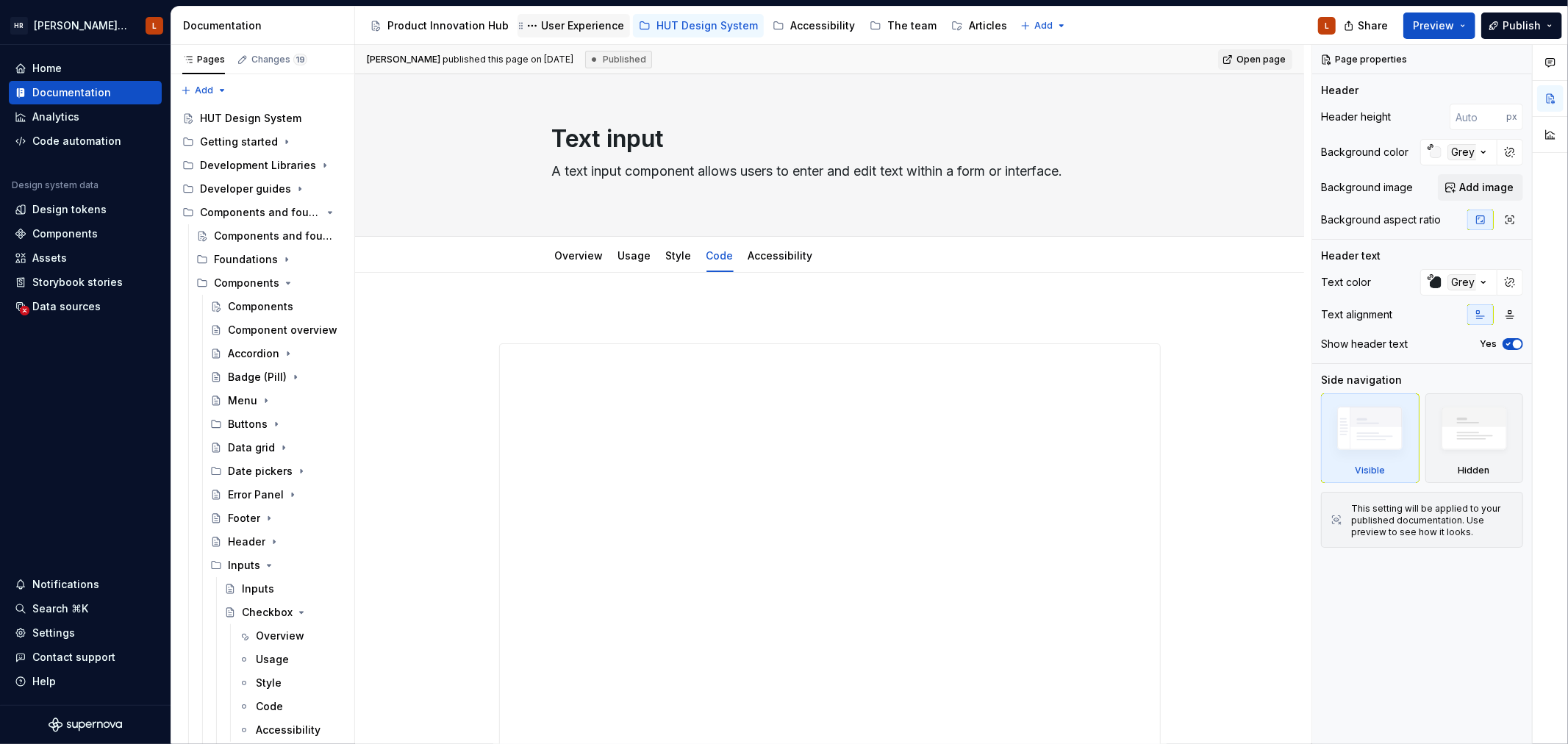
click at [567, 23] on div "User Experience" at bounding box center [582, 25] width 83 height 15
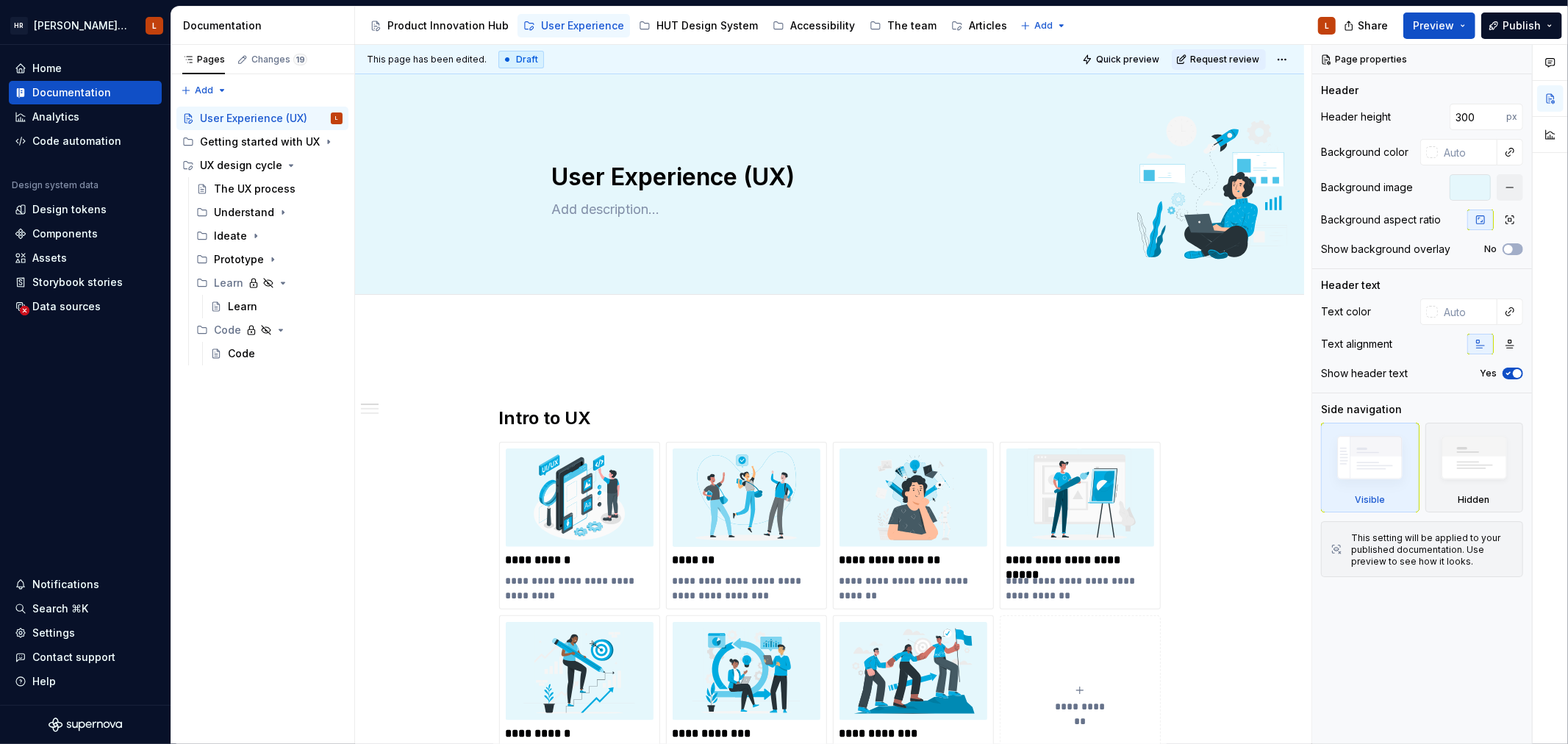
type textarea "*"
